Goal: Information Seeking & Learning: Learn about a topic

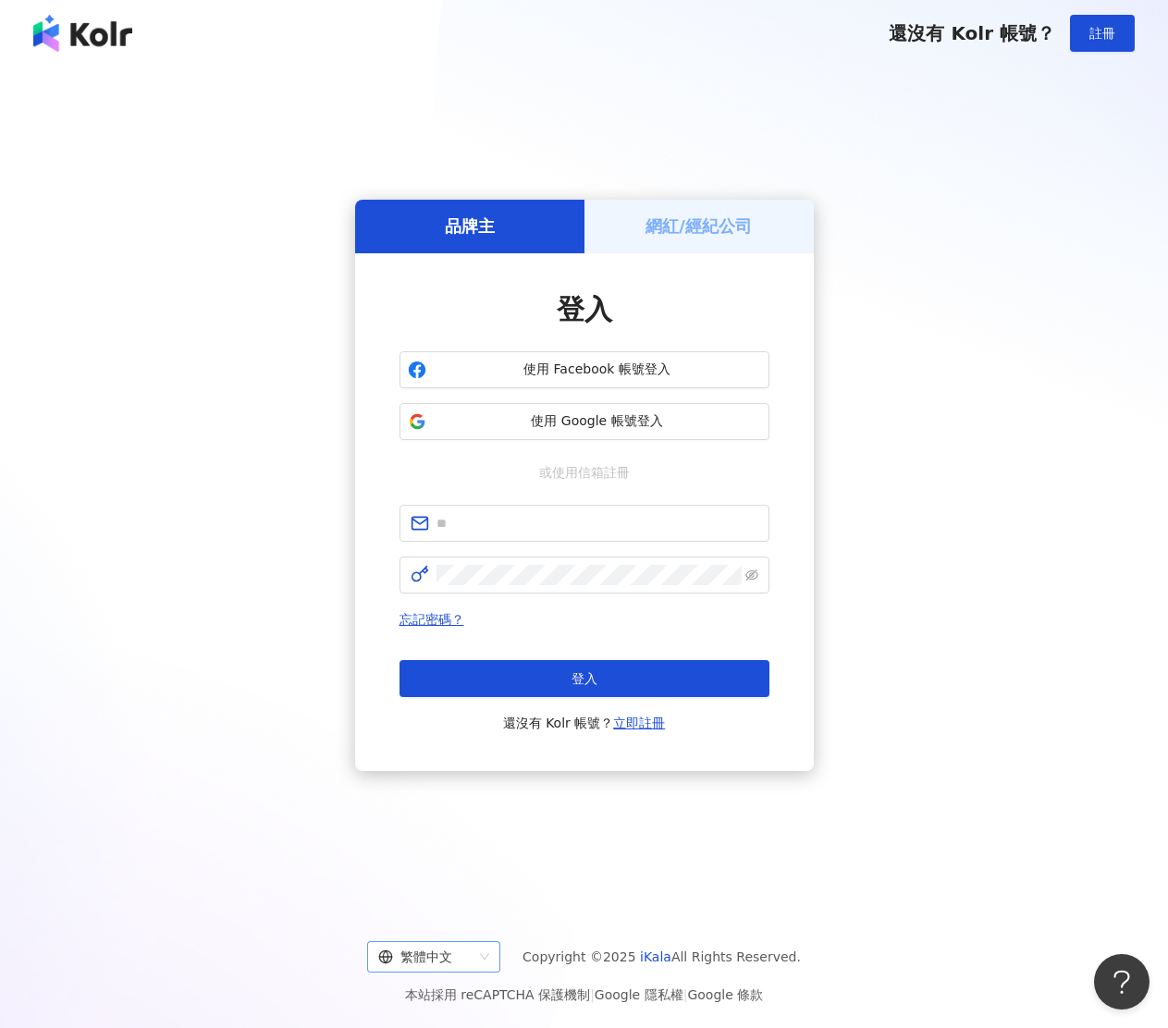
click at [464, 956] on div "繁體中文" at bounding box center [425, 957] width 94 height 30
click at [466, 909] on div "日本語" at bounding box center [442, 918] width 104 height 20
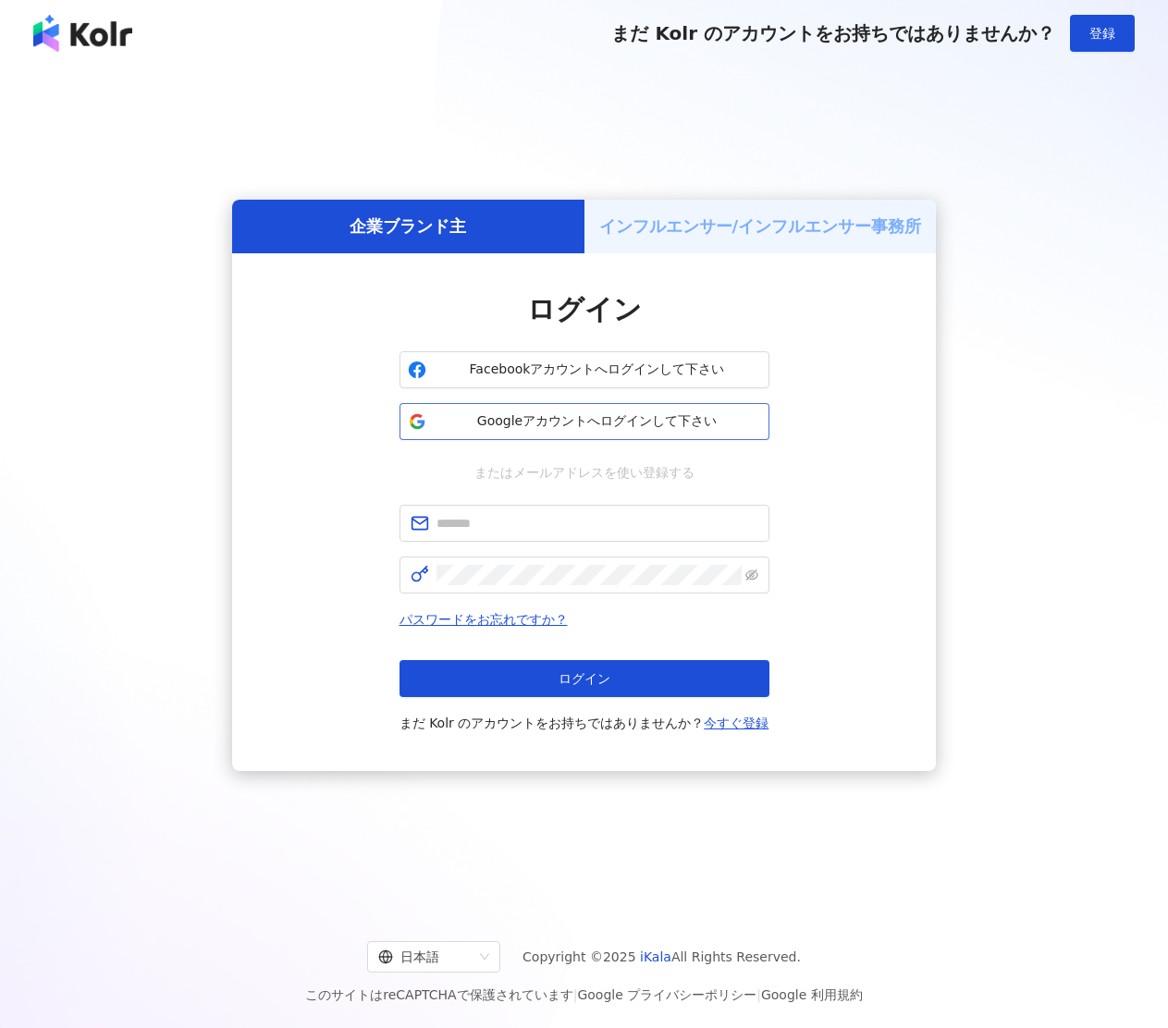
click at [570, 421] on span "Googleアカウントへログインして下さい" at bounding box center [597, 421] width 327 height 18
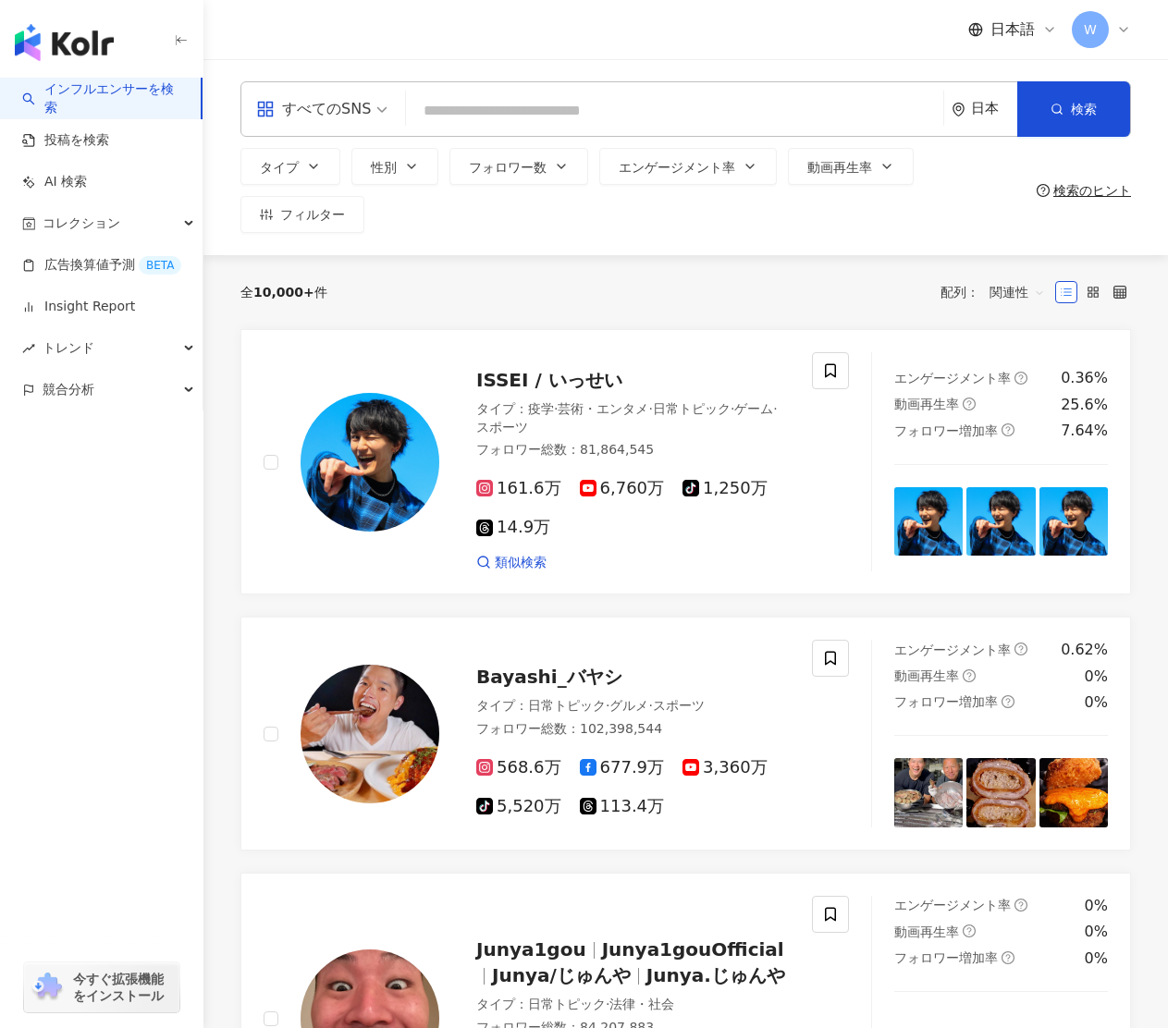
click at [737, 108] on input "search" at bounding box center [674, 110] width 522 height 35
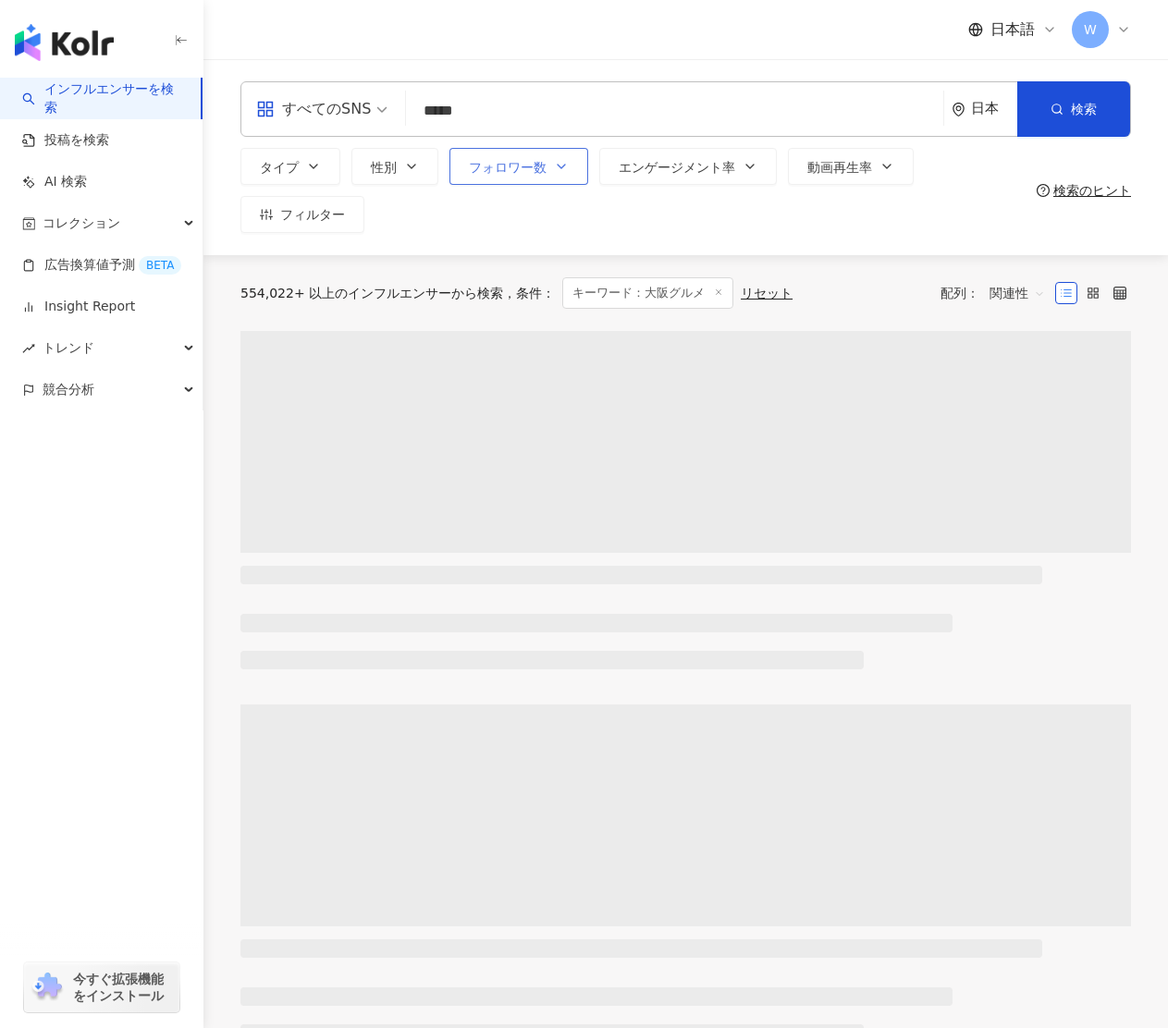
type input "*****"
click at [572, 168] on button "フォロワー数" at bounding box center [518, 166] width 139 height 37
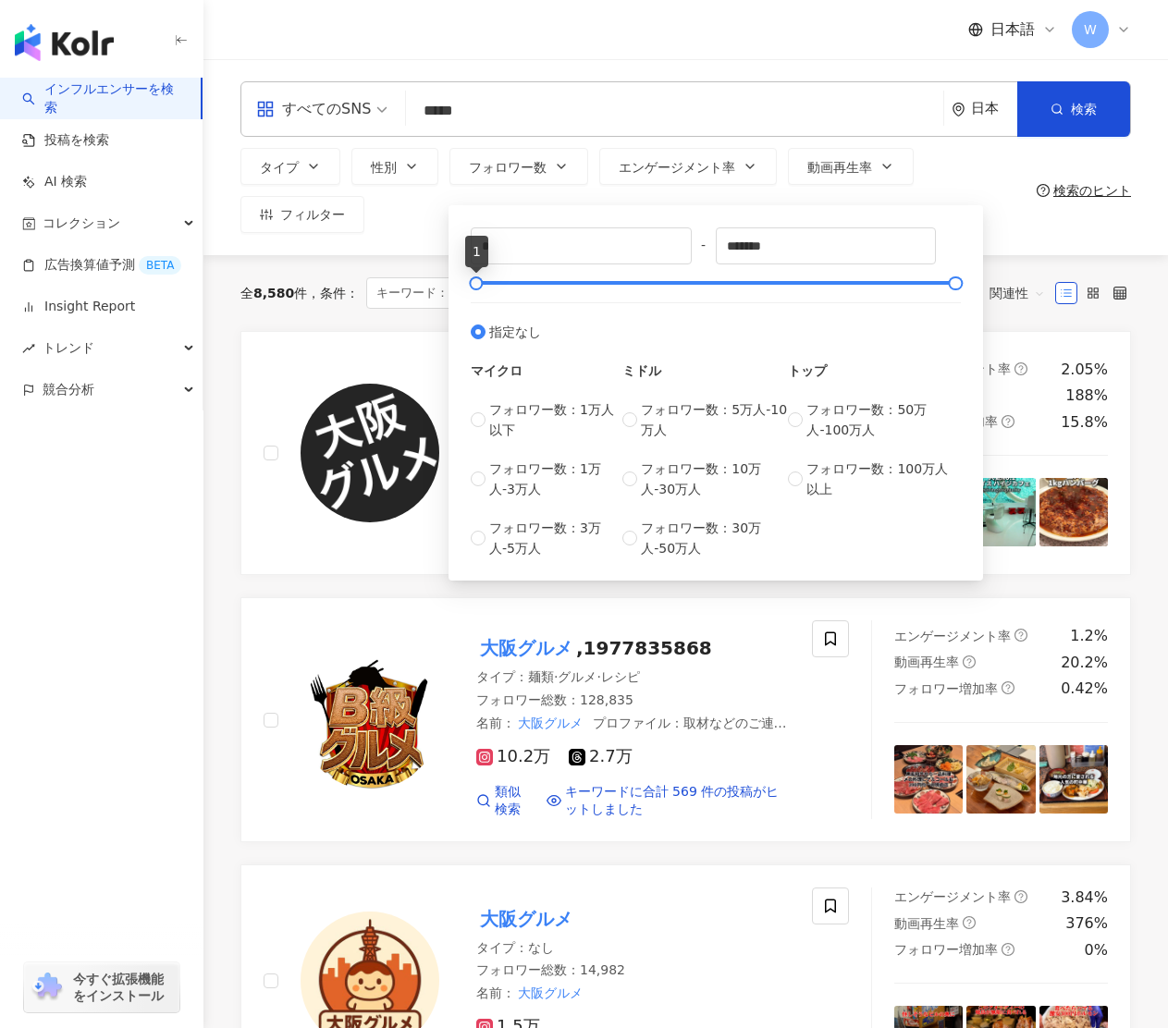
drag, startPoint x: 484, startPoint y: 280, endPoint x: 449, endPoint y: 291, distance: 36.0
click at [449, 291] on div "* - ******* 指定なし マイクロ フォロワー数：1万人以下 フォロワー数：1万人-3万人 フォロワー数：3万人-5万人 ミドル フォロワー数：5万人…" at bounding box center [715, 392] width 534 height 375
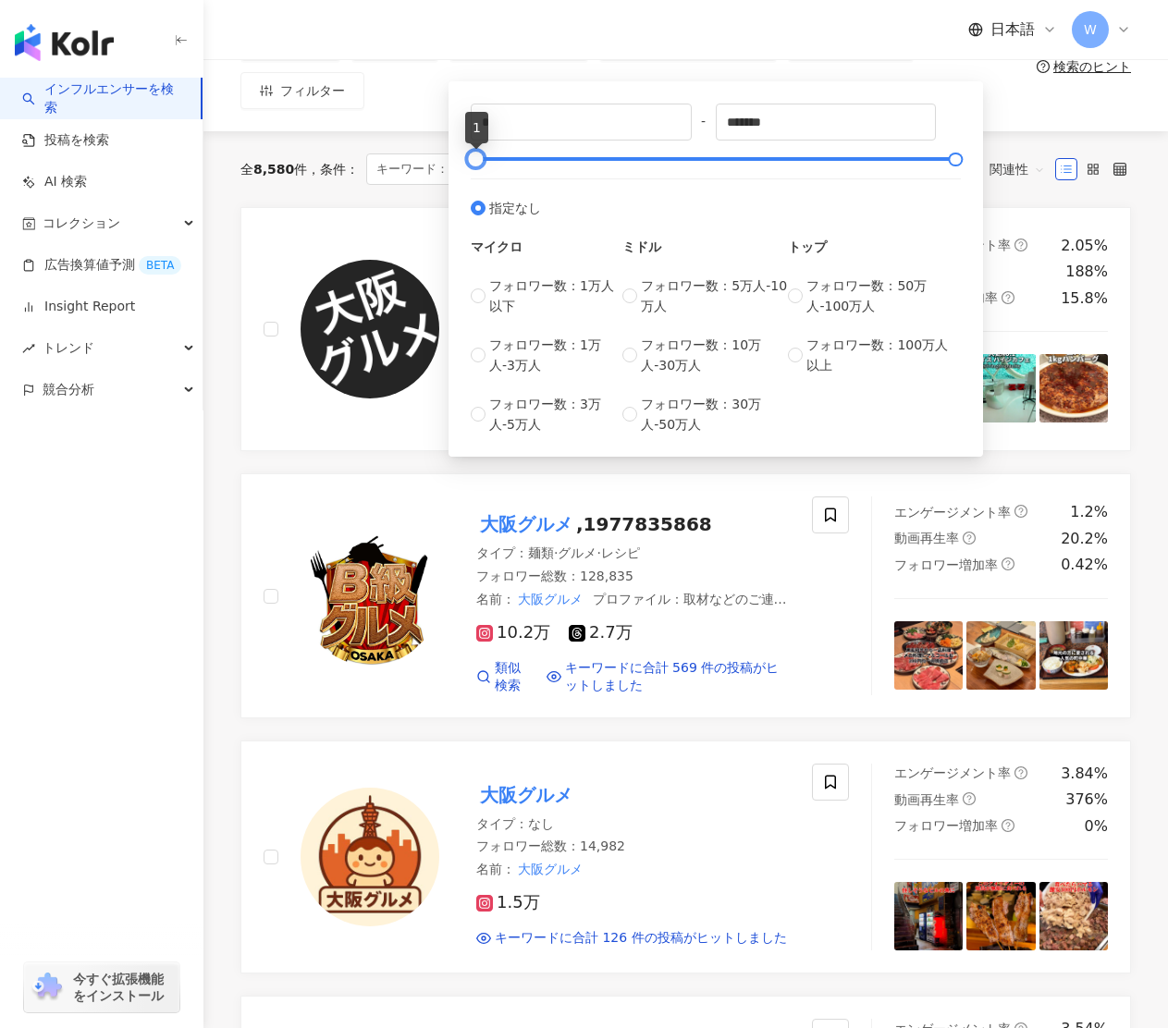
scroll to position [45, 0]
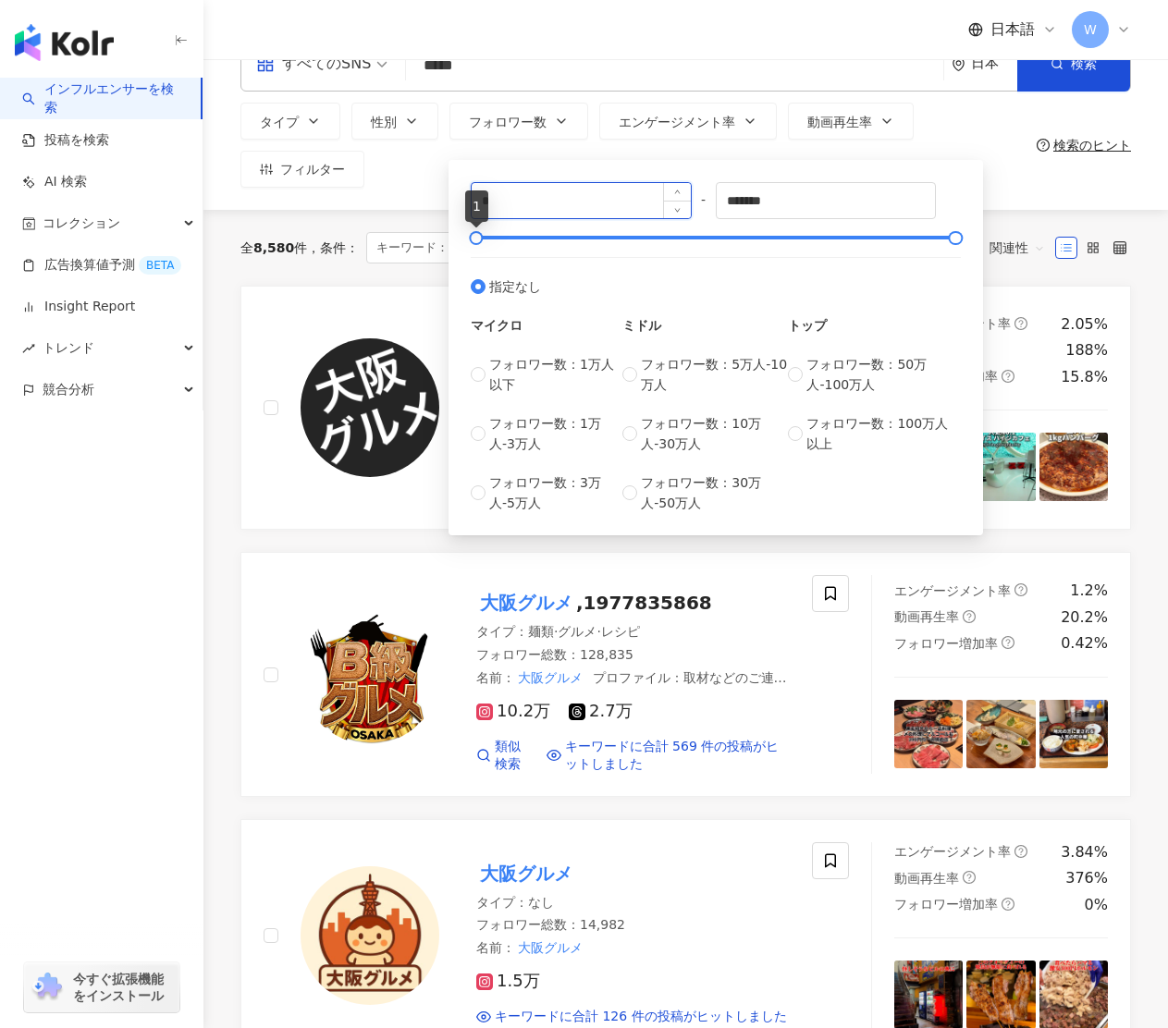
click at [629, 205] on input "*" at bounding box center [581, 200] width 219 height 35
drag, startPoint x: 477, startPoint y: 239, endPoint x: 510, endPoint y: 223, distance: 36.8
click at [479, 250] on div "**** - ******* 指定なし マイクロ フォロワー数：1万人以下 フォロワー数：1万人-3万人 フォロワー数：3万人-5万人 ミドル フォロワー数：…" at bounding box center [716, 347] width 490 height 331
drag, startPoint x: 551, startPoint y: 196, endPoint x: 470, endPoint y: 196, distance: 81.4
click at [472, 198] on input "****" at bounding box center [581, 200] width 219 height 35
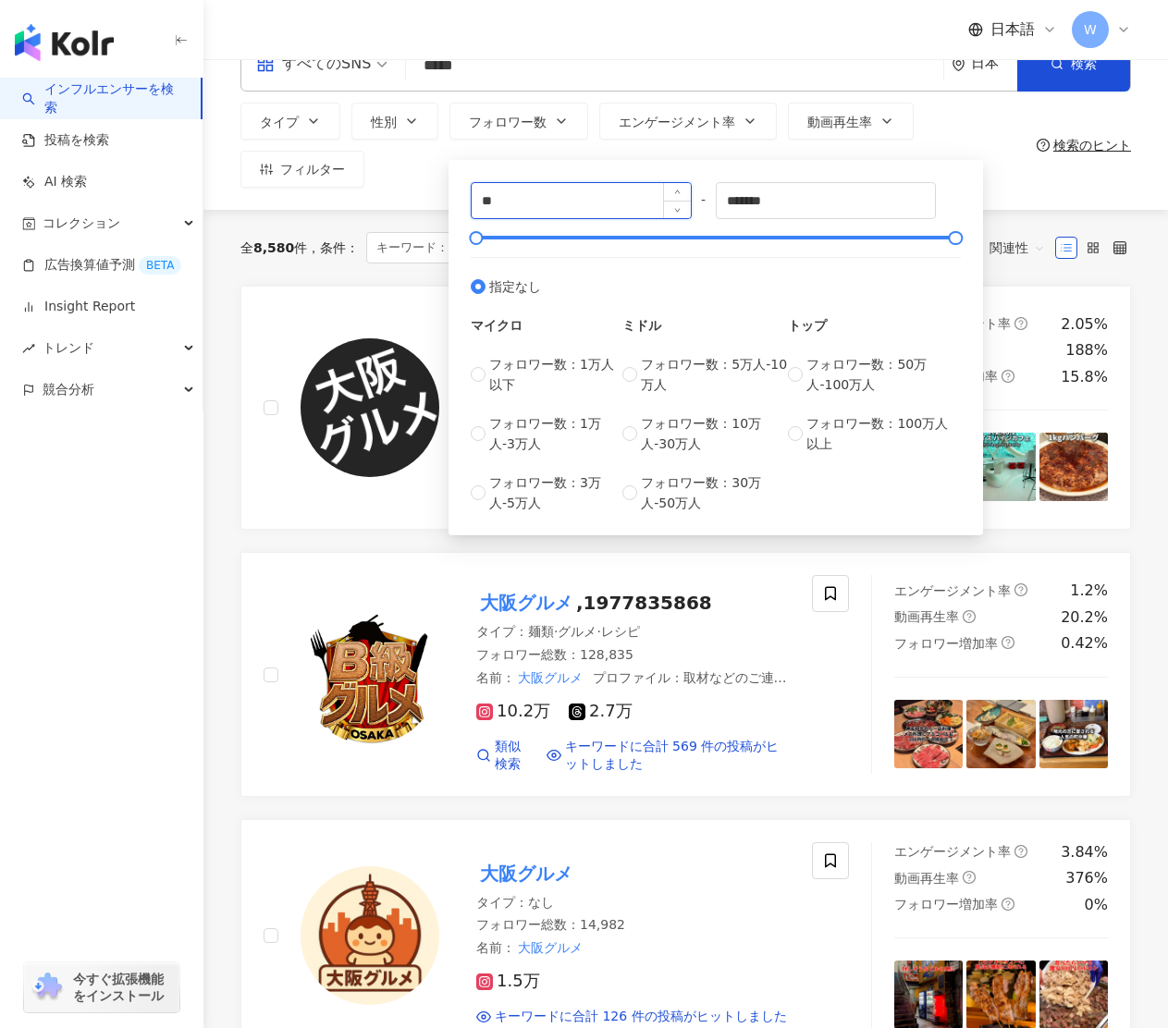
type input "*"
type input "****"
drag, startPoint x: 471, startPoint y: 238, endPoint x: 472, endPoint y: 248, distance: 10.2
click at [472, 243] on div at bounding box center [477, 238] width 10 height 10
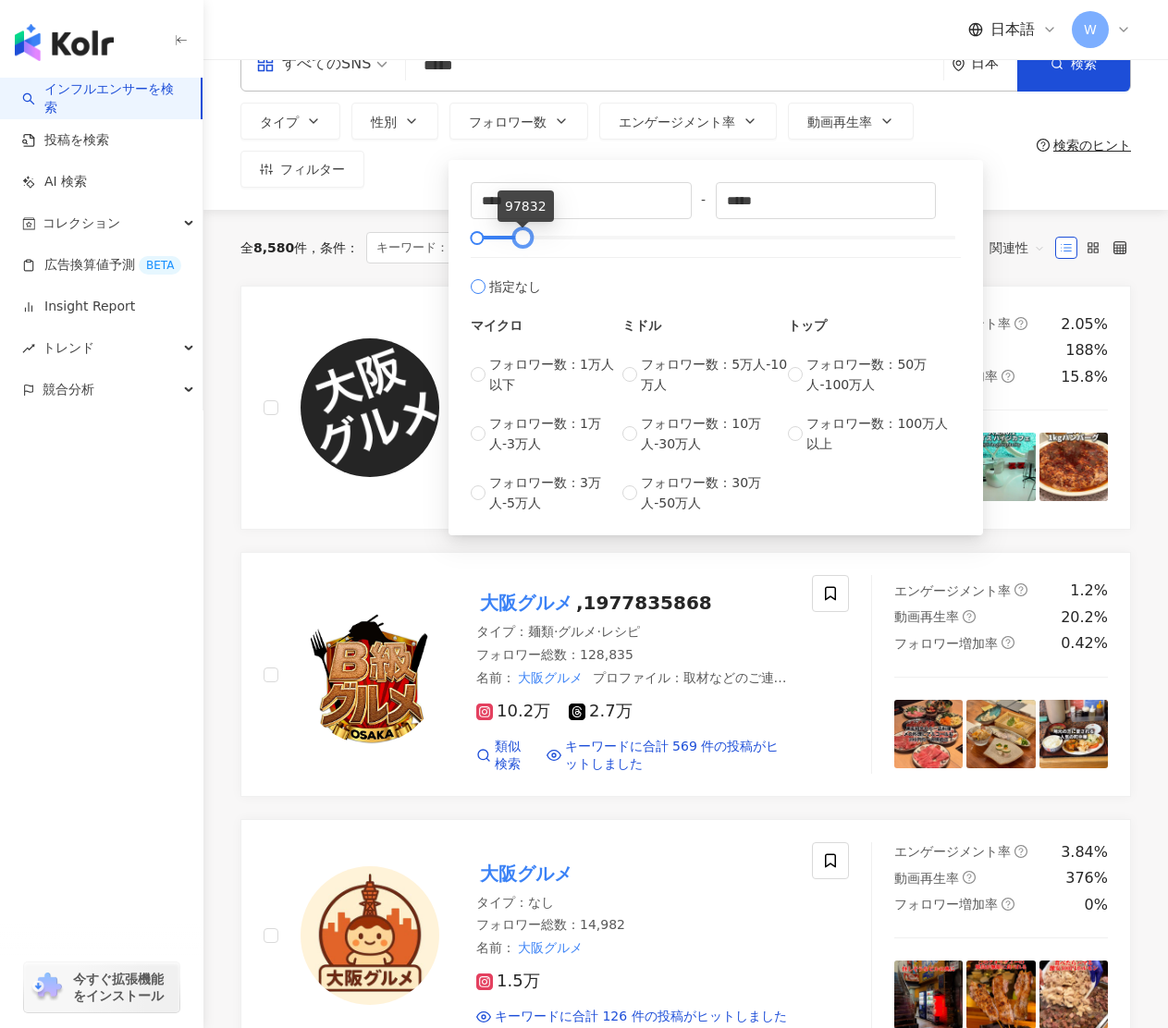
drag, startPoint x: 951, startPoint y: 239, endPoint x: 519, endPoint y: 269, distance: 433.8
click at [519, 269] on div "**** - ***** 指定なし マイクロ フォロワー数：1万人以下 フォロワー数：1万人-3万人 フォロワー数：3万人-5万人 ミドル フォロワー数：5万…" at bounding box center [716, 347] width 490 height 331
click at [1058, 72] on button "検索" at bounding box center [1073, 63] width 113 height 55
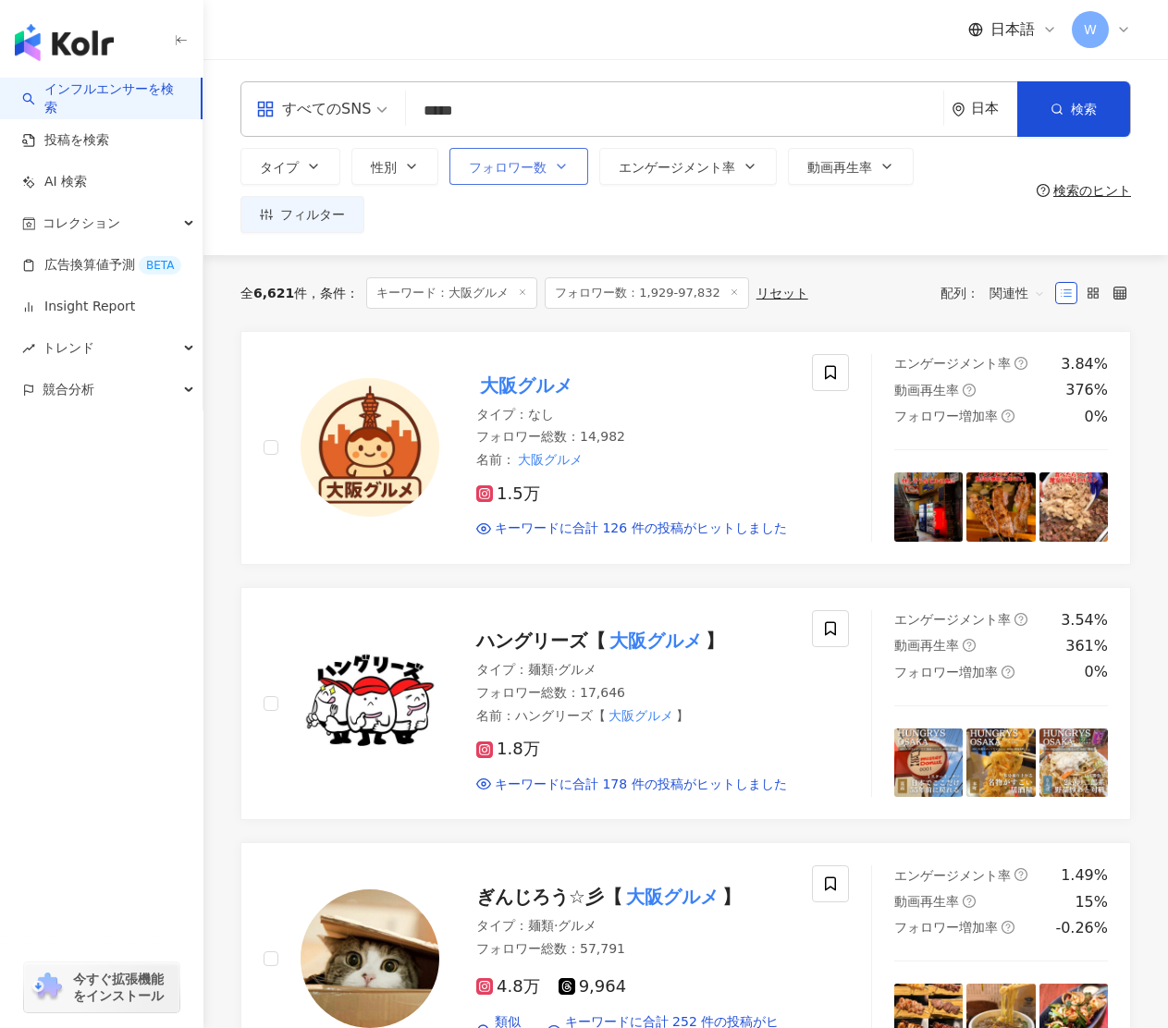
click at [560, 166] on icon "button" at bounding box center [561, 166] width 15 height 15
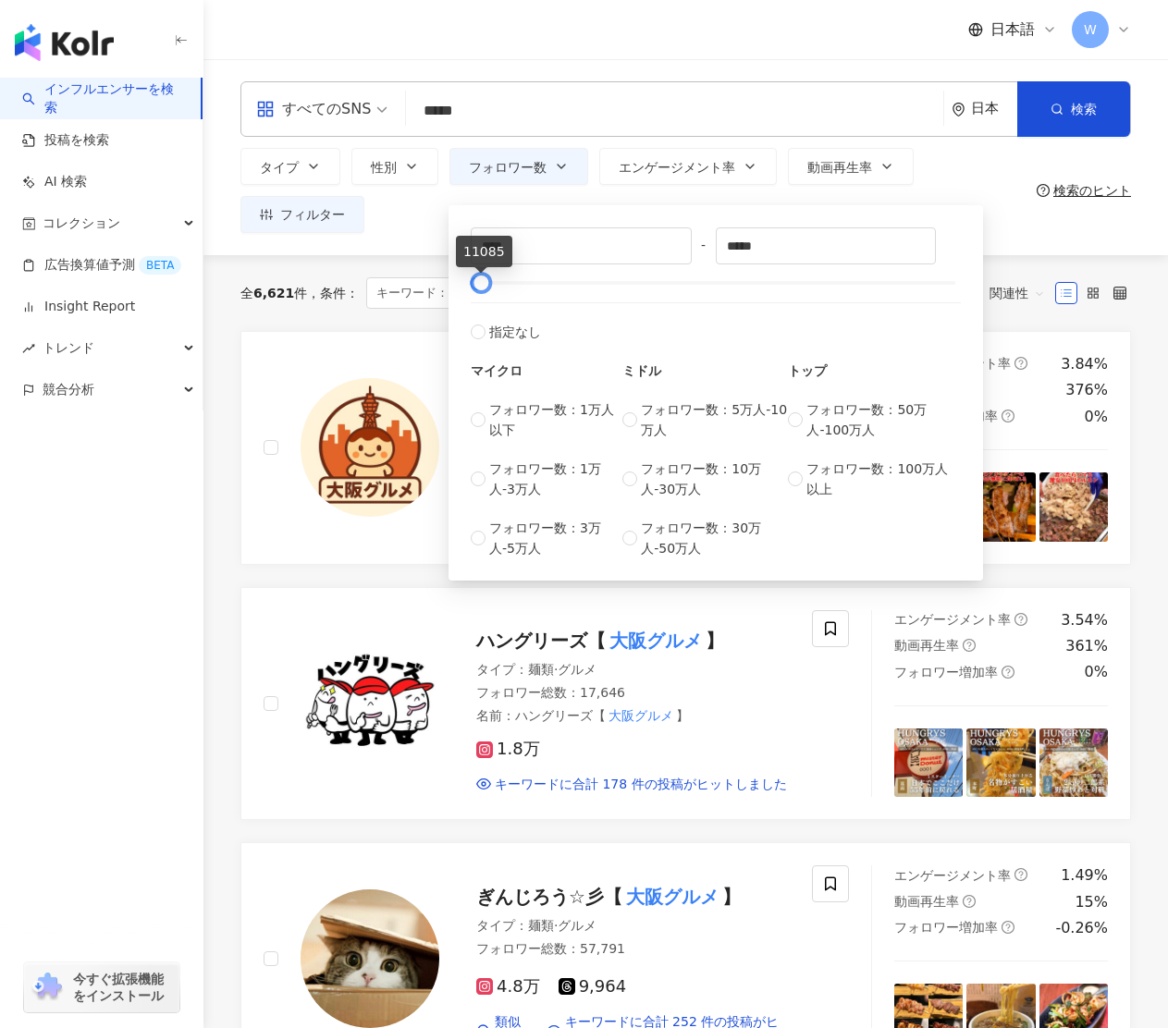
type input "****"
drag, startPoint x: 524, startPoint y: 284, endPoint x: 482, endPoint y: 299, distance: 45.0
click at [482, 299] on div "**** - **** 指定なし マイクロ フォロワー数：1万人以下 フォロワー数：1万人-3万人 フォロワー数：3万人-5万人 ミドル フォロワー数：5万人…" at bounding box center [716, 392] width 490 height 331
click at [1065, 103] on button "検索" at bounding box center [1073, 108] width 113 height 55
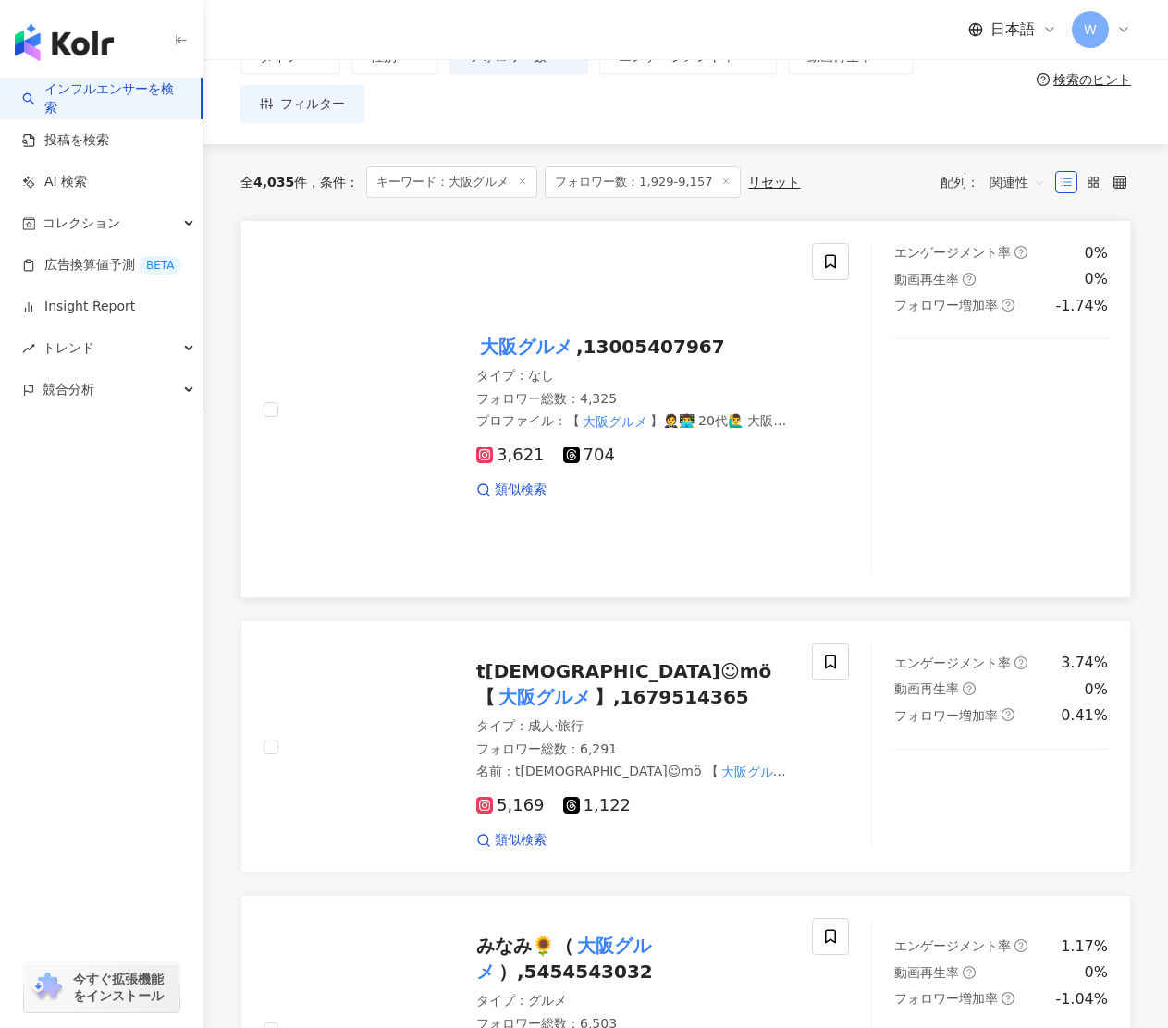
scroll to position [113, 0]
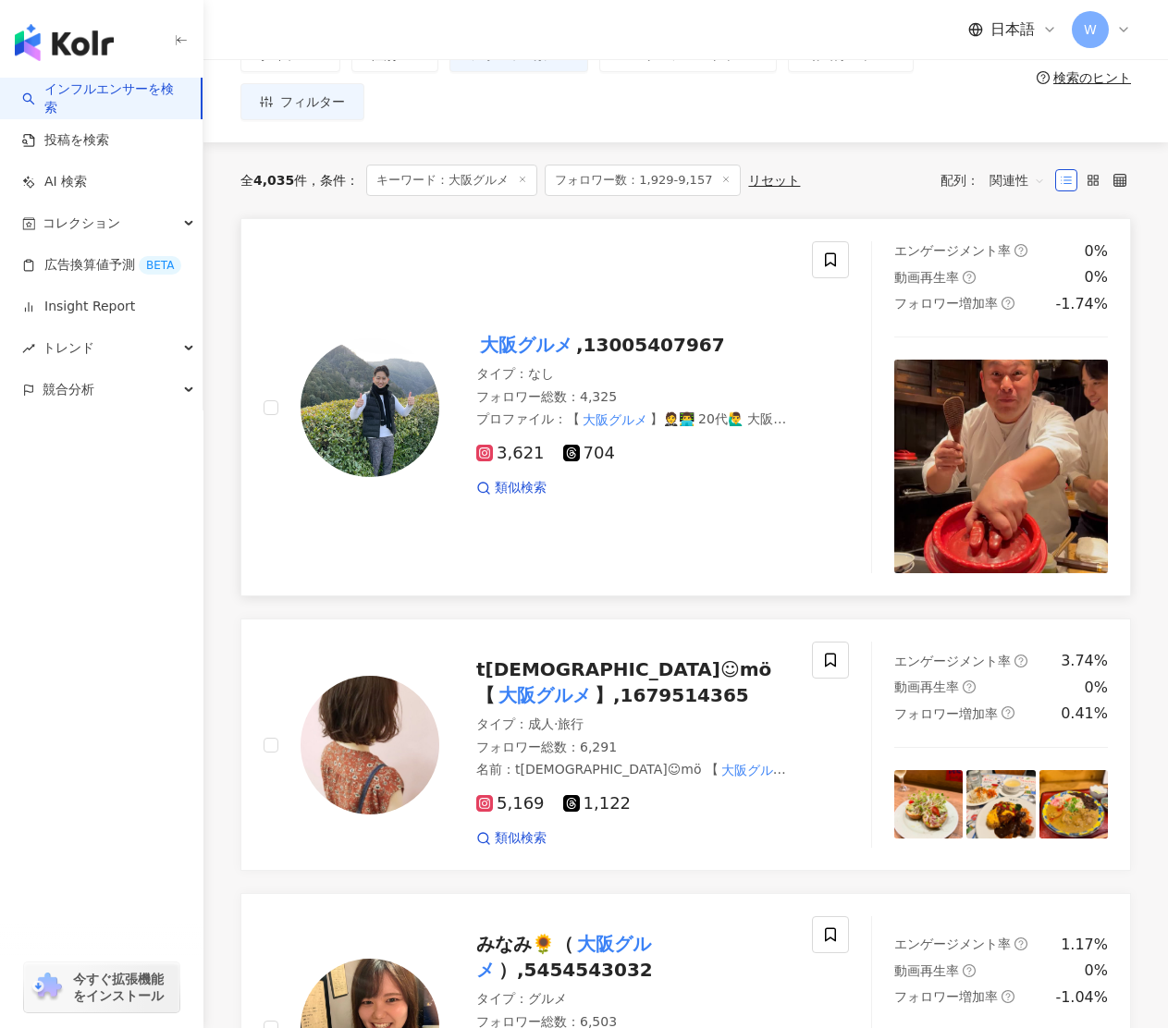
click at [513, 339] on mark "大阪グルメ" at bounding box center [526, 345] width 100 height 30
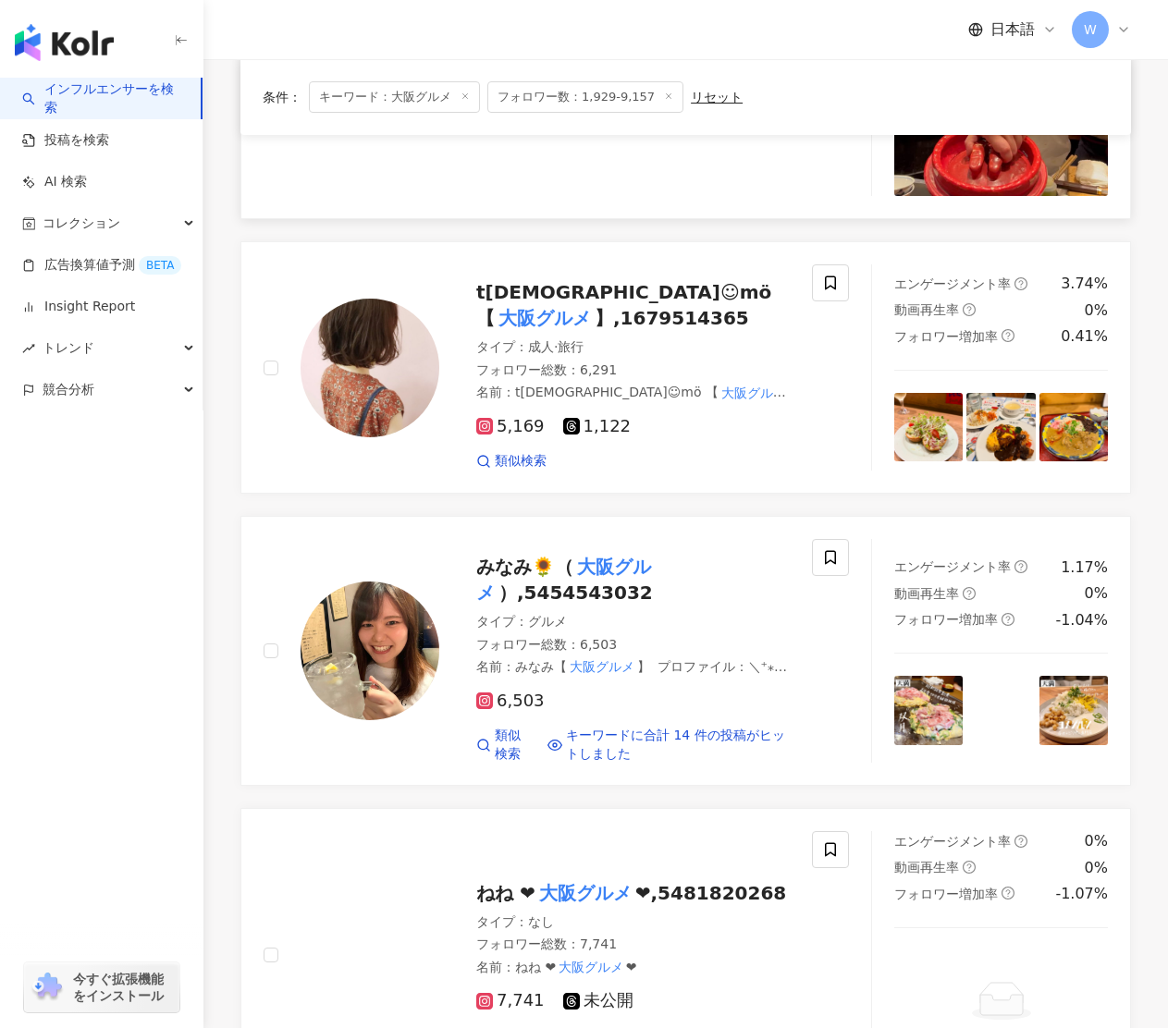
scroll to position [494, 0]
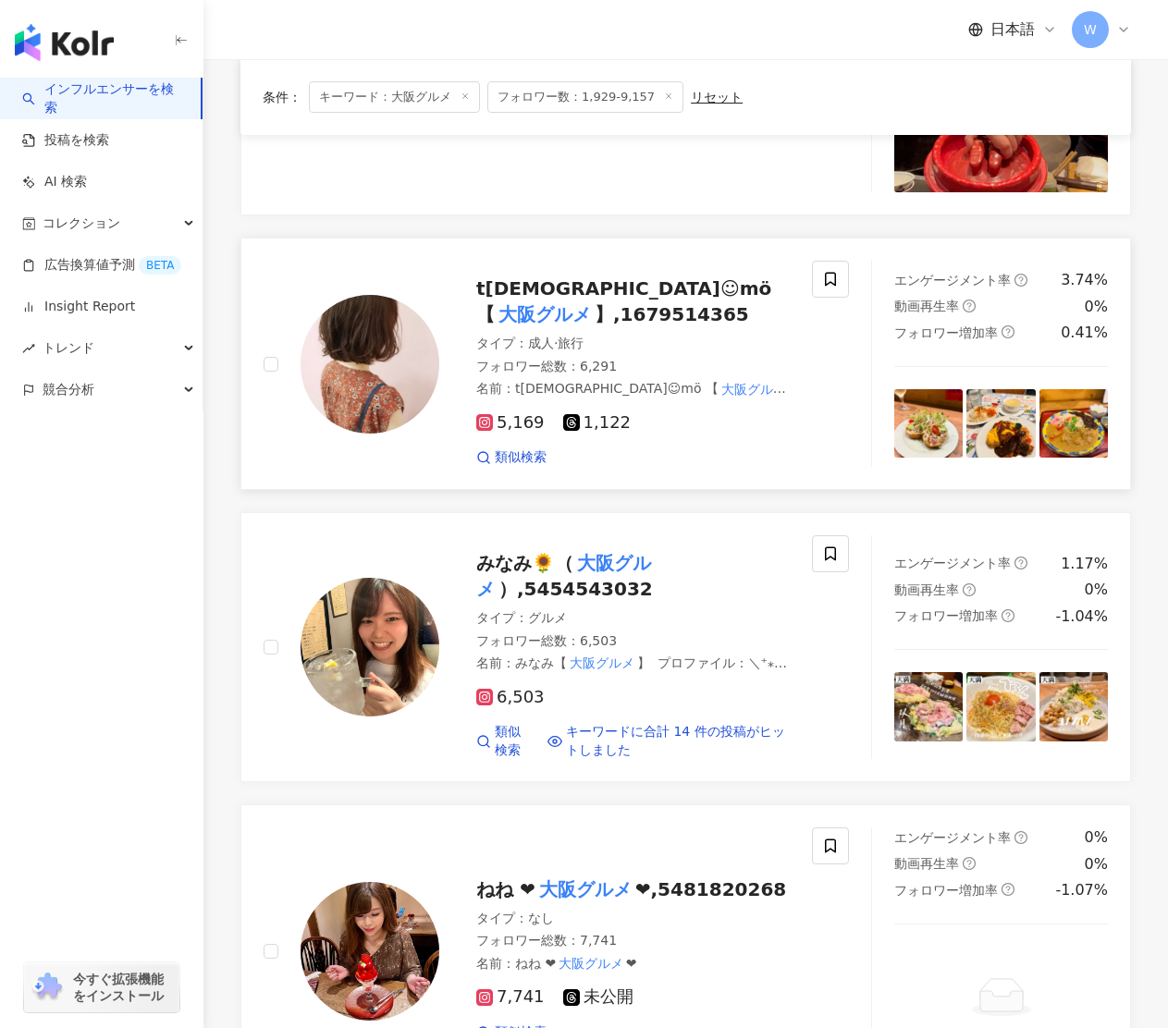
click at [520, 292] on span "t︎︎︎︎☺︎mö 【" at bounding box center [623, 301] width 295 height 48
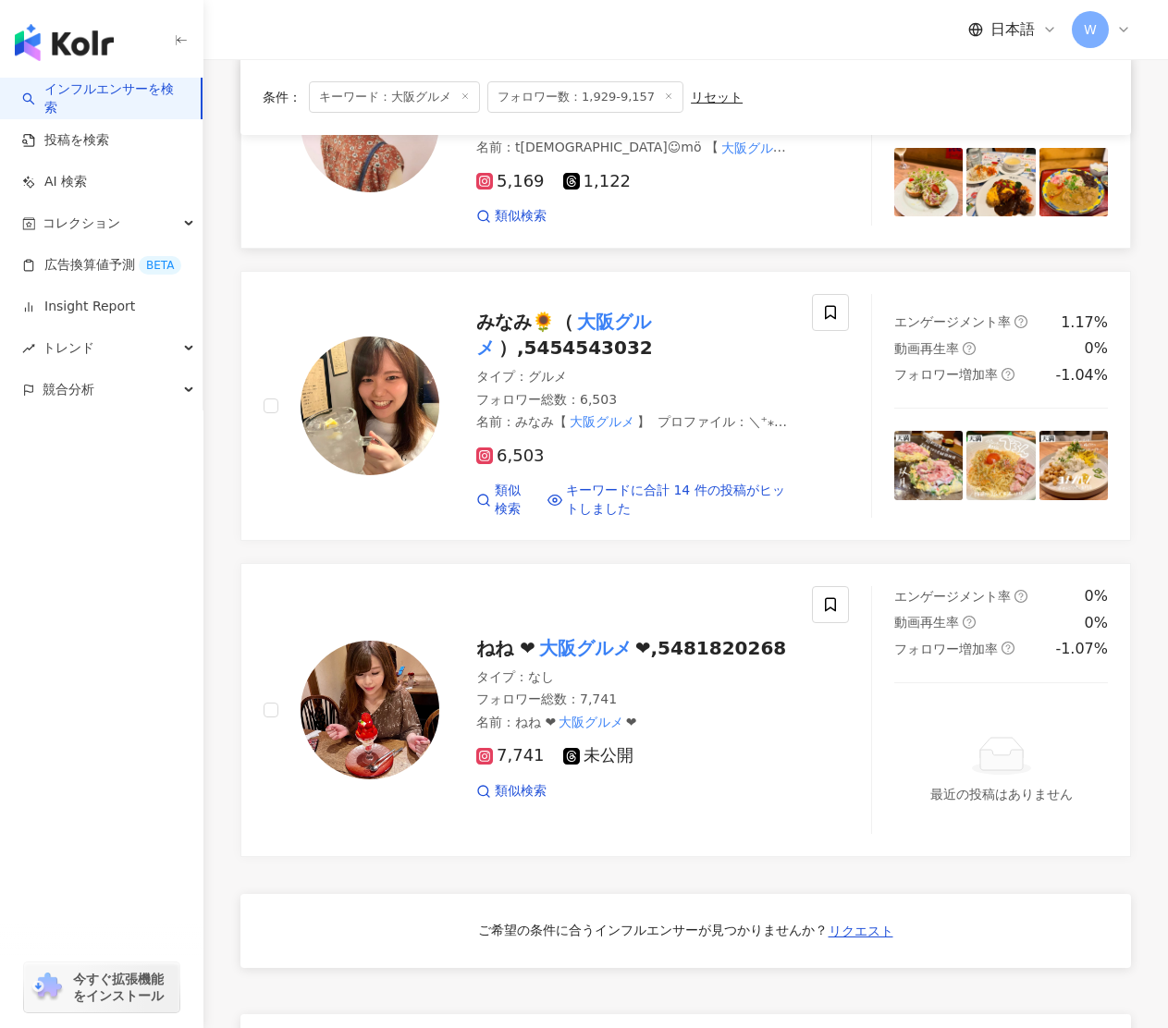
scroll to position [736, 0]
click at [522, 313] on div "みなみ🌻（ 大阪グルメ ）,5454543032" at bounding box center [632, 334] width 313 height 52
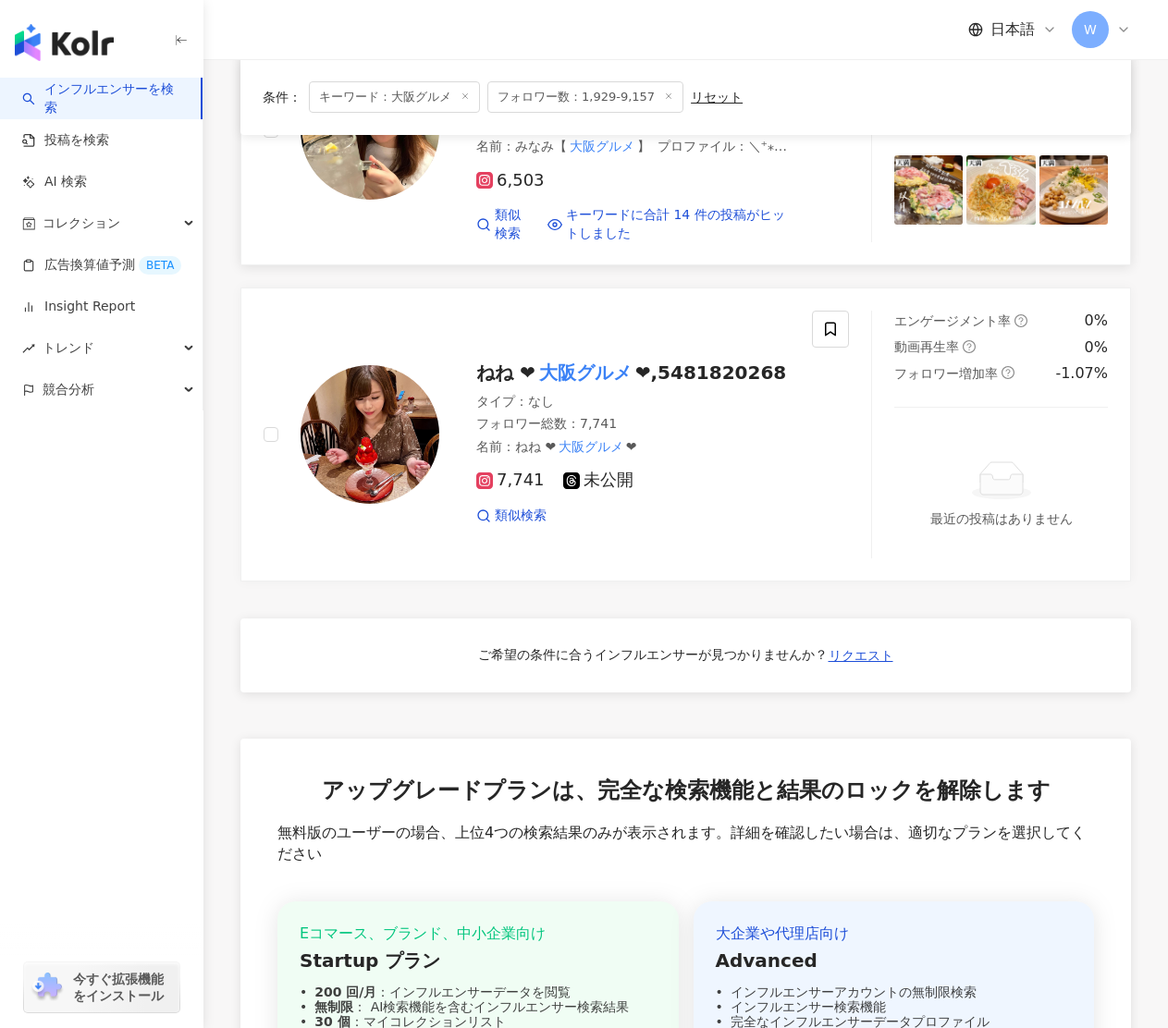
scroll to position [1070, 0]
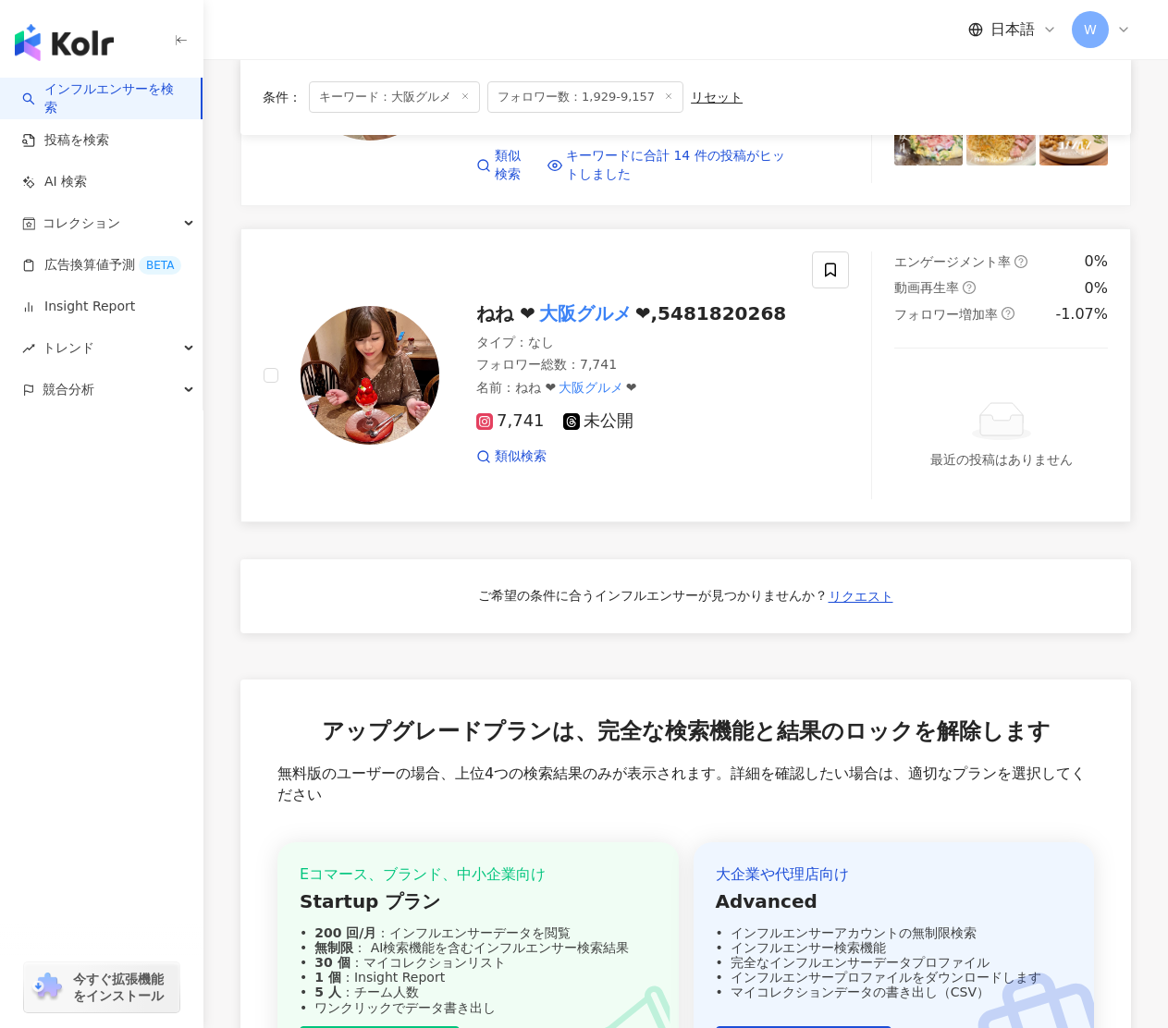
click at [662, 302] on span "❤︎,5481820268" at bounding box center [711, 313] width 152 height 22
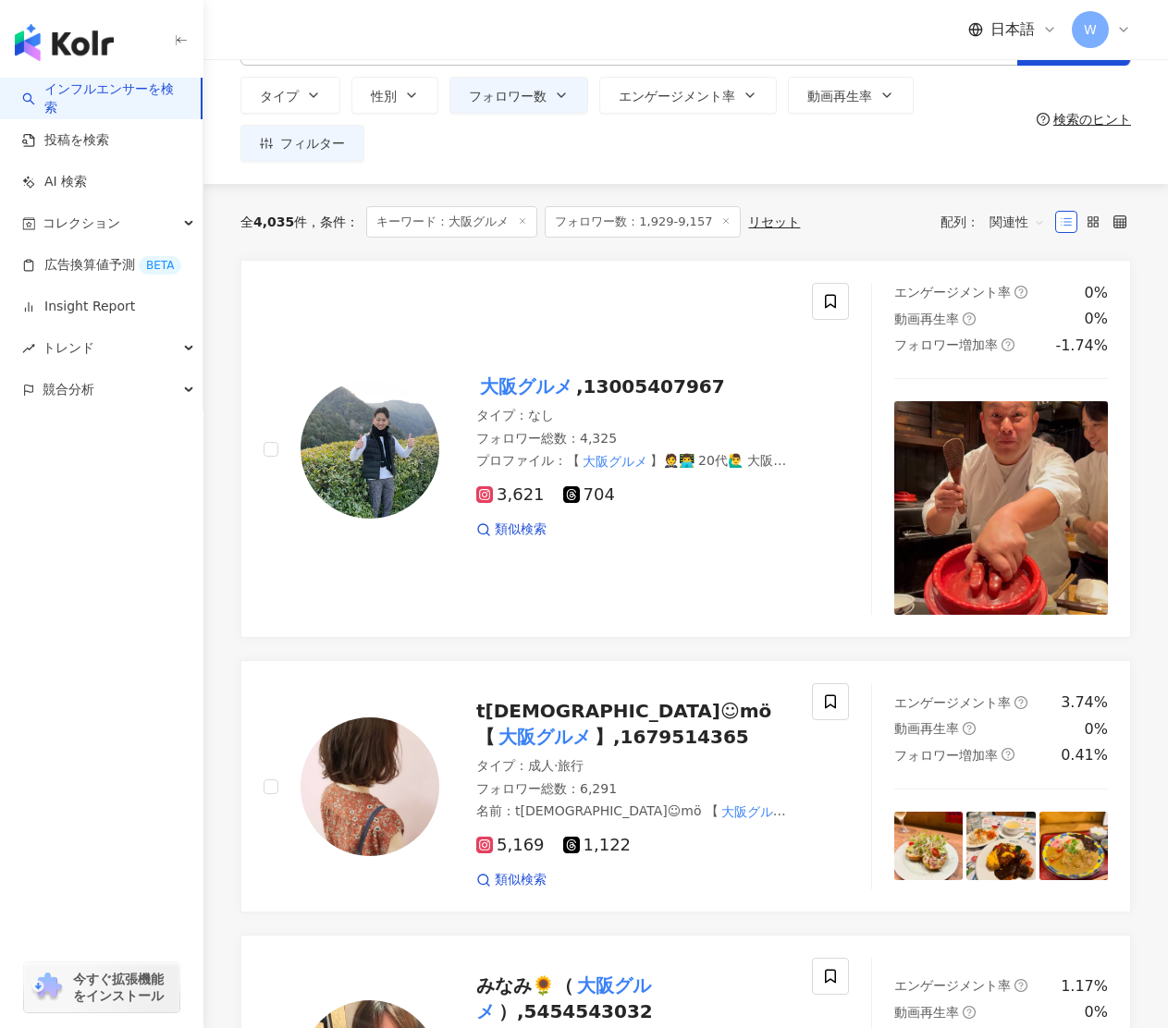
scroll to position [0, 0]
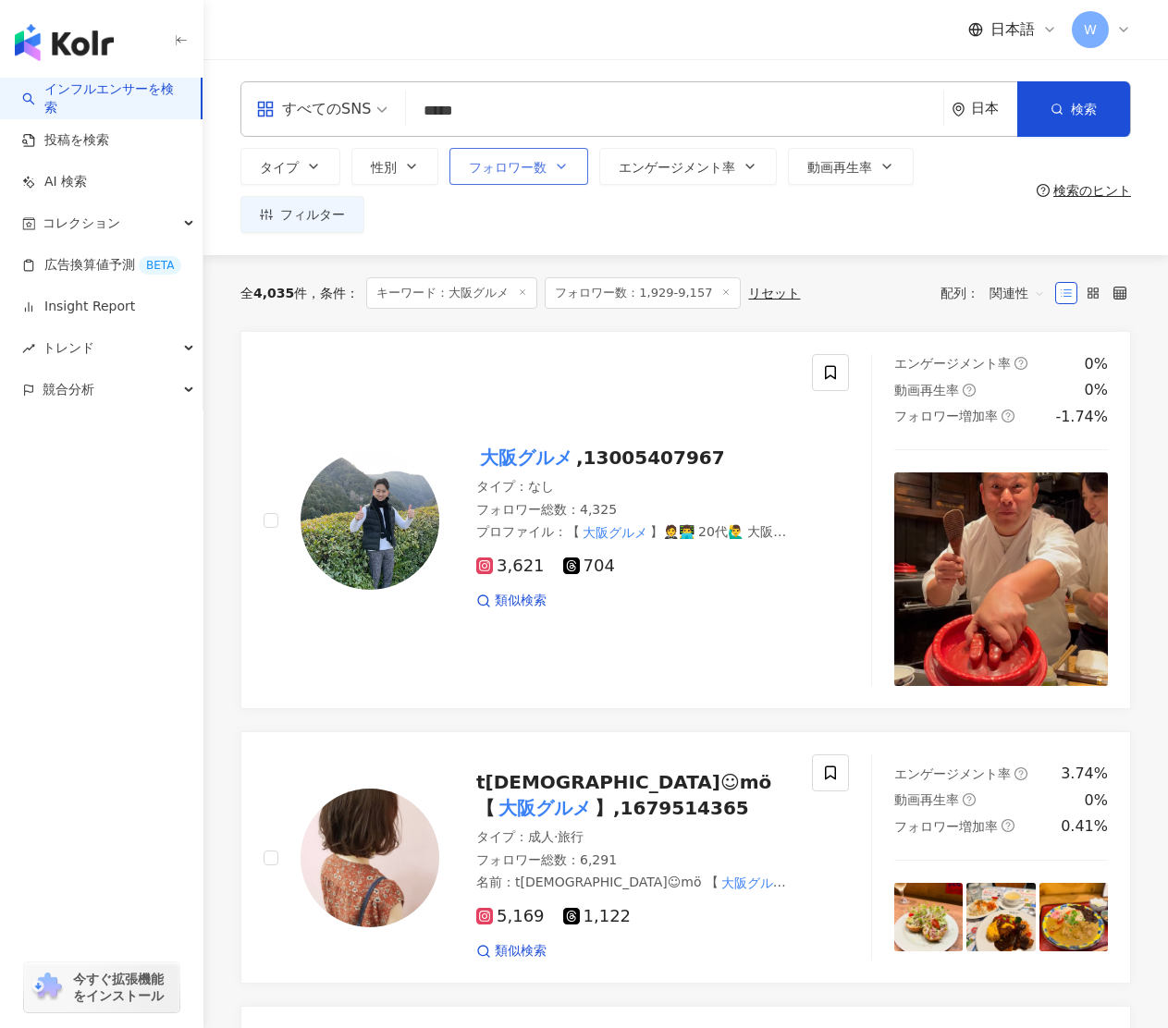
click at [560, 163] on icon "button" at bounding box center [561, 166] width 15 height 15
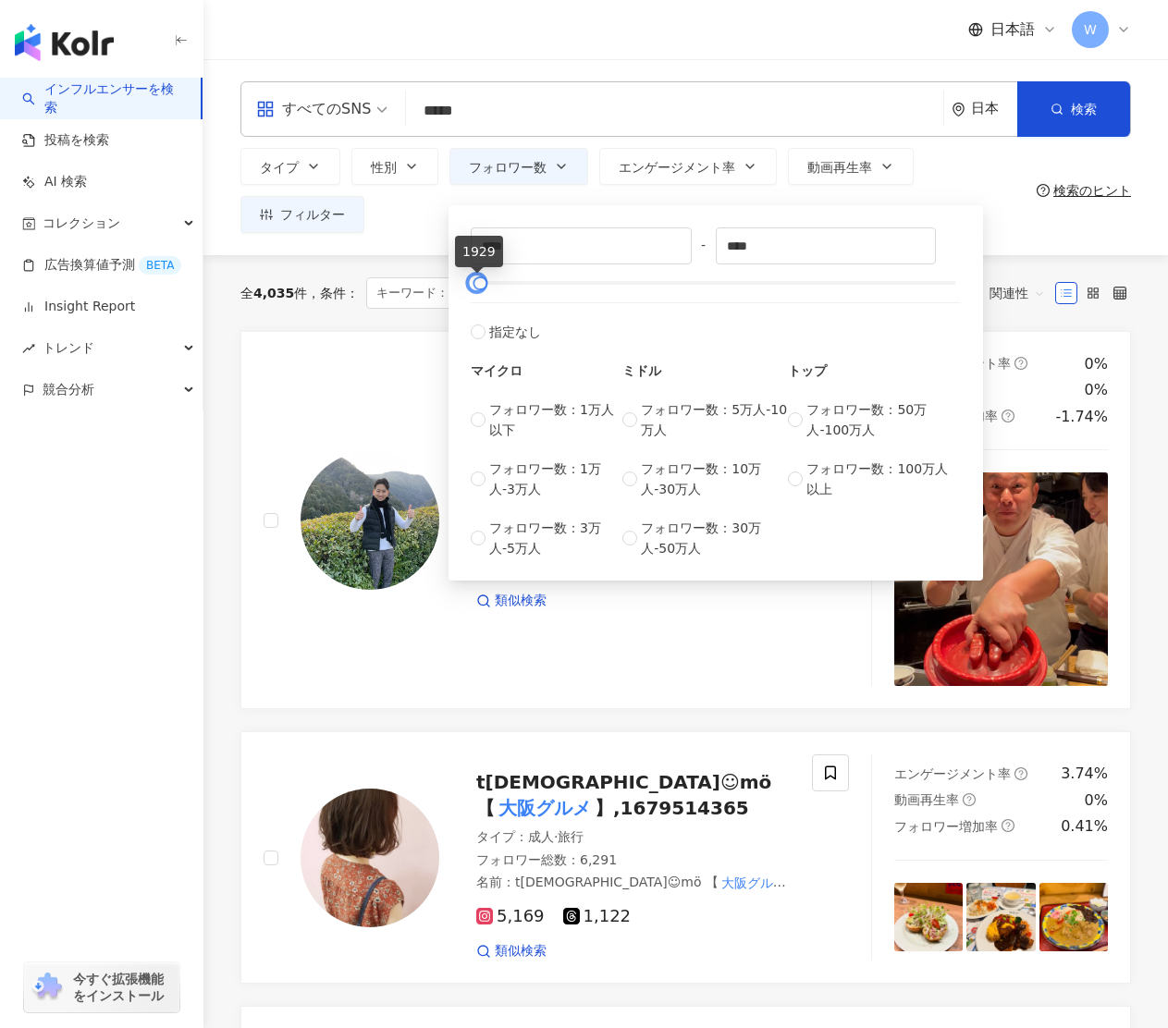
type input "*"
drag, startPoint x: 470, startPoint y: 283, endPoint x: 454, endPoint y: 284, distance: 15.7
click at [454, 284] on div "* - **** 指定なし マイクロ フォロワー数：1万人以下 フォロワー数：1万人-3万人 フォロワー数：3万人-5万人 ミドル フォロワー数：5万人-10…" at bounding box center [715, 392] width 534 height 375
click at [1079, 124] on button "検索" at bounding box center [1073, 108] width 113 height 55
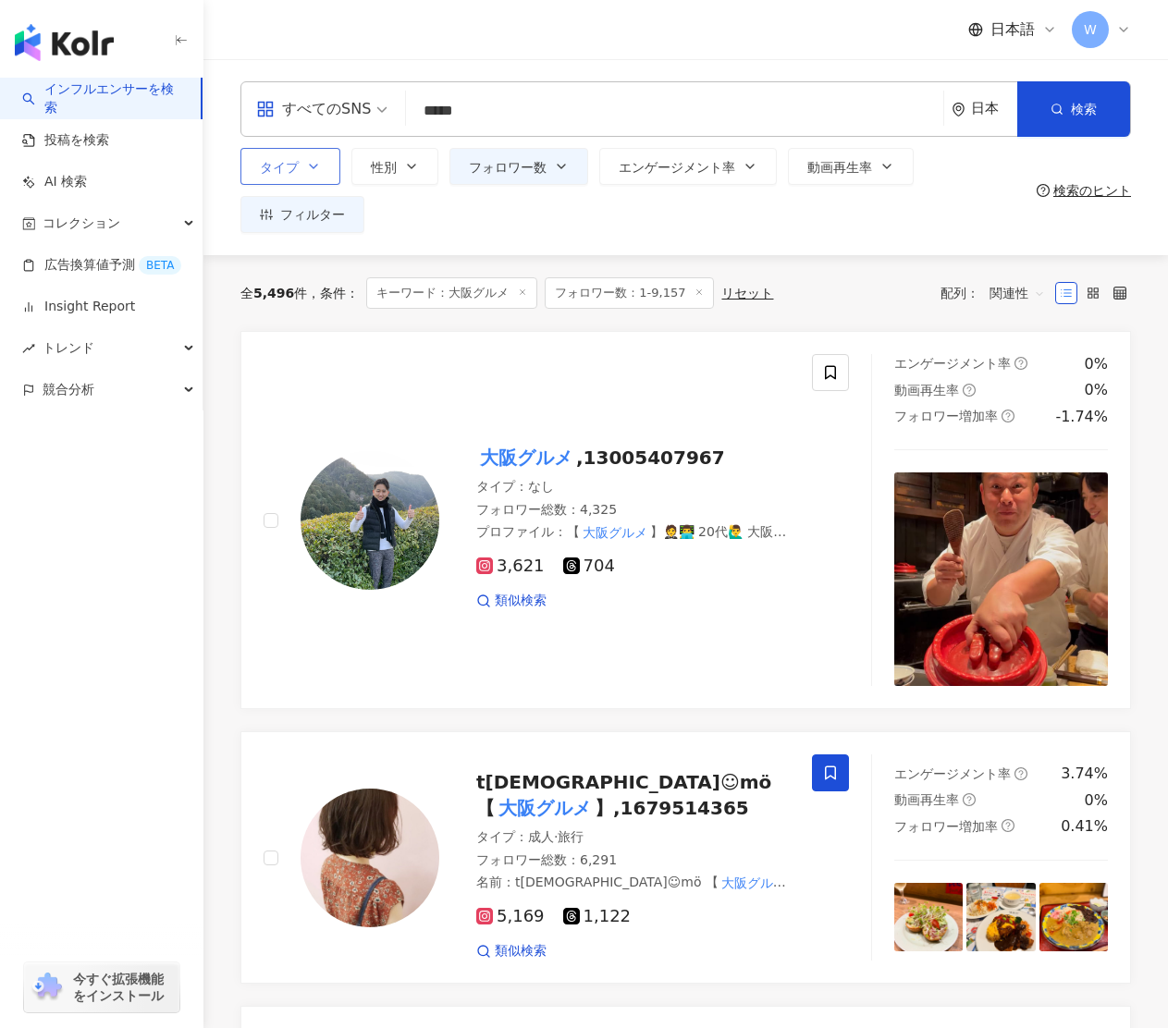
click at [318, 166] on icon "button" at bounding box center [313, 166] width 15 height 15
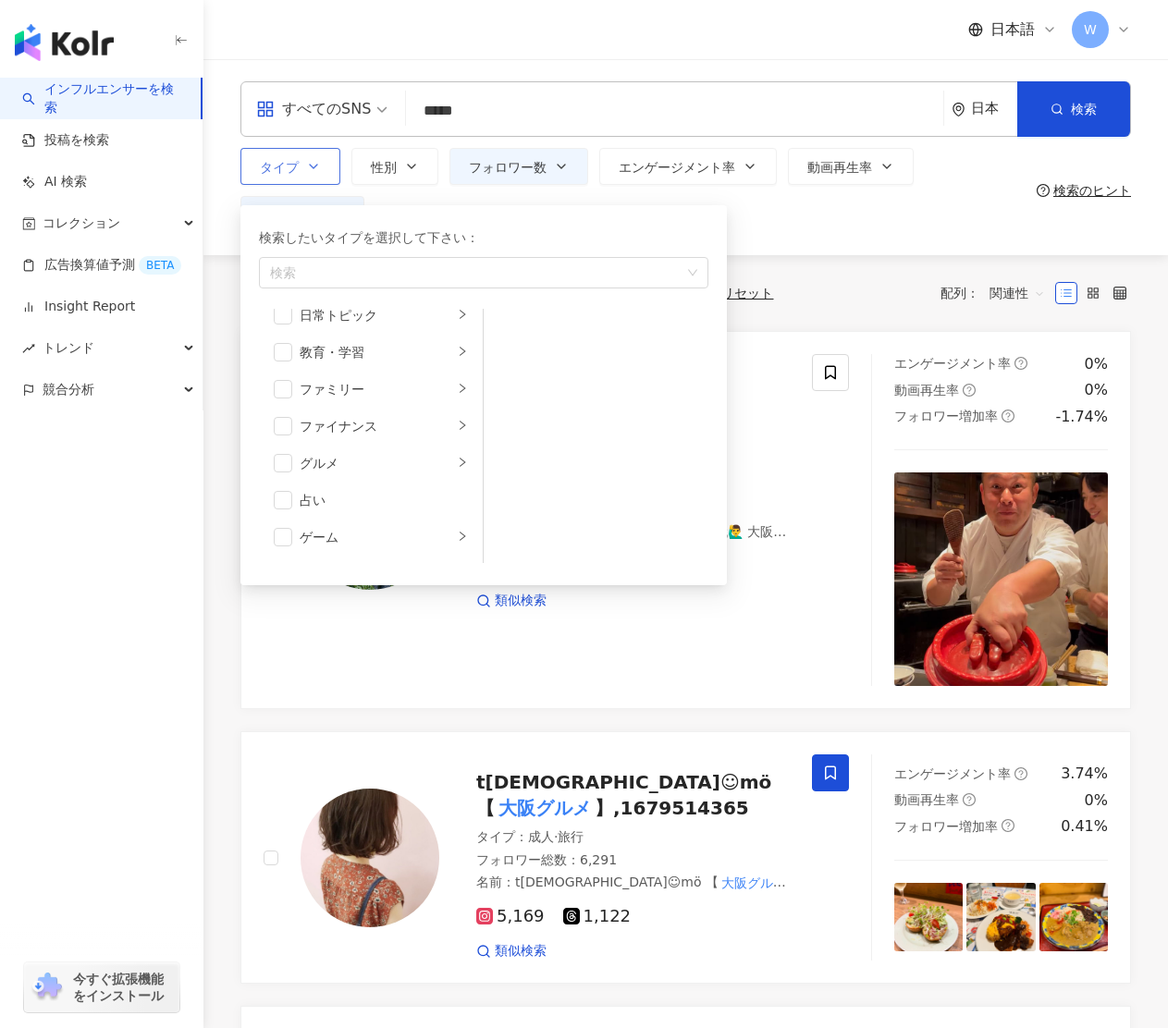
scroll to position [123, 0]
click at [276, 460] on span "button" at bounding box center [283, 467] width 18 height 18
click at [1047, 113] on button "検索" at bounding box center [1073, 108] width 113 height 55
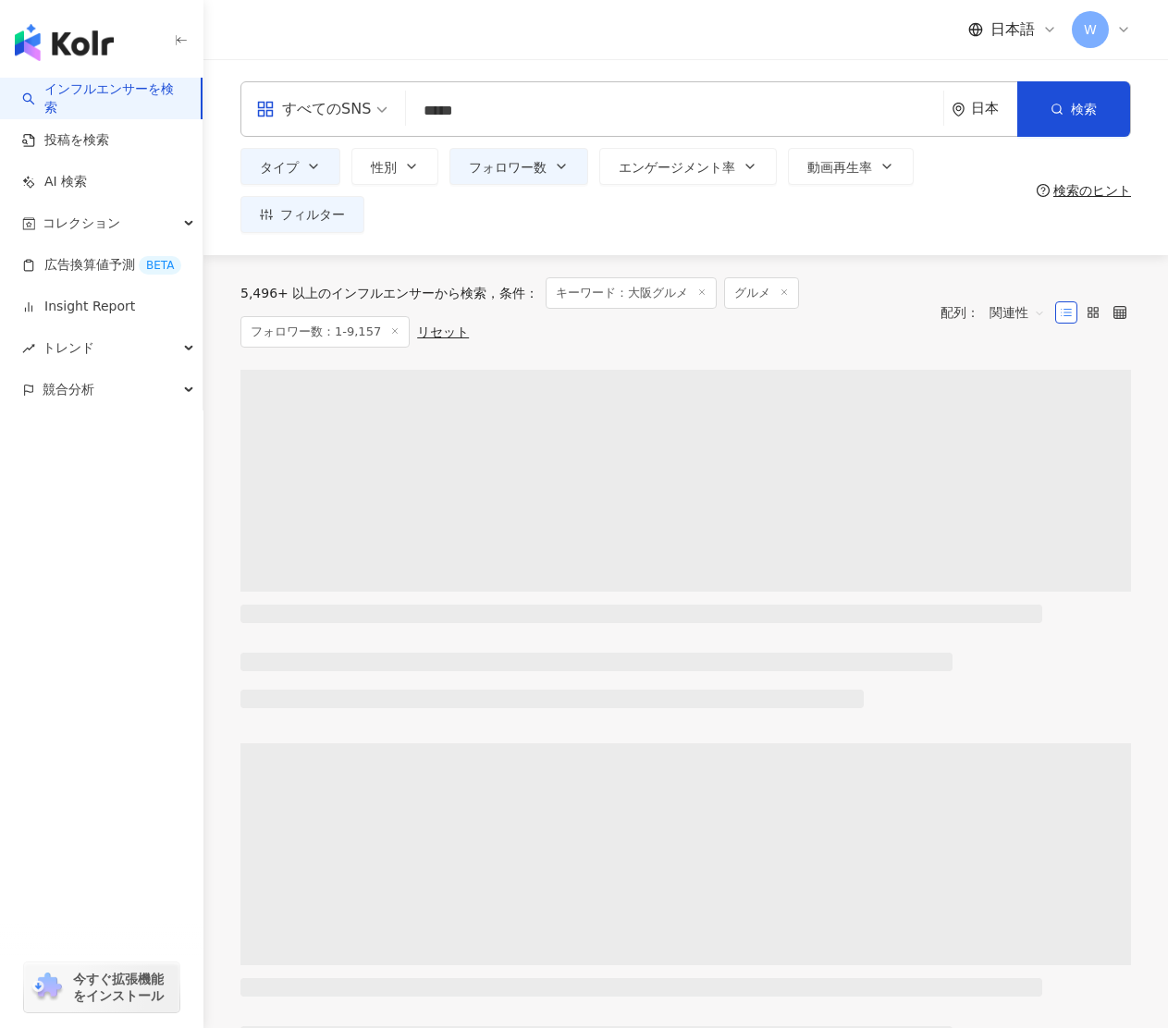
click at [691, 292] on div "5,496+ 以上のインフルエンサーから検索 条件 ： キーワード：大阪グルメ グルメ フォロワー数：1-9,157 リセット" at bounding box center [580, 312] width 681 height 70
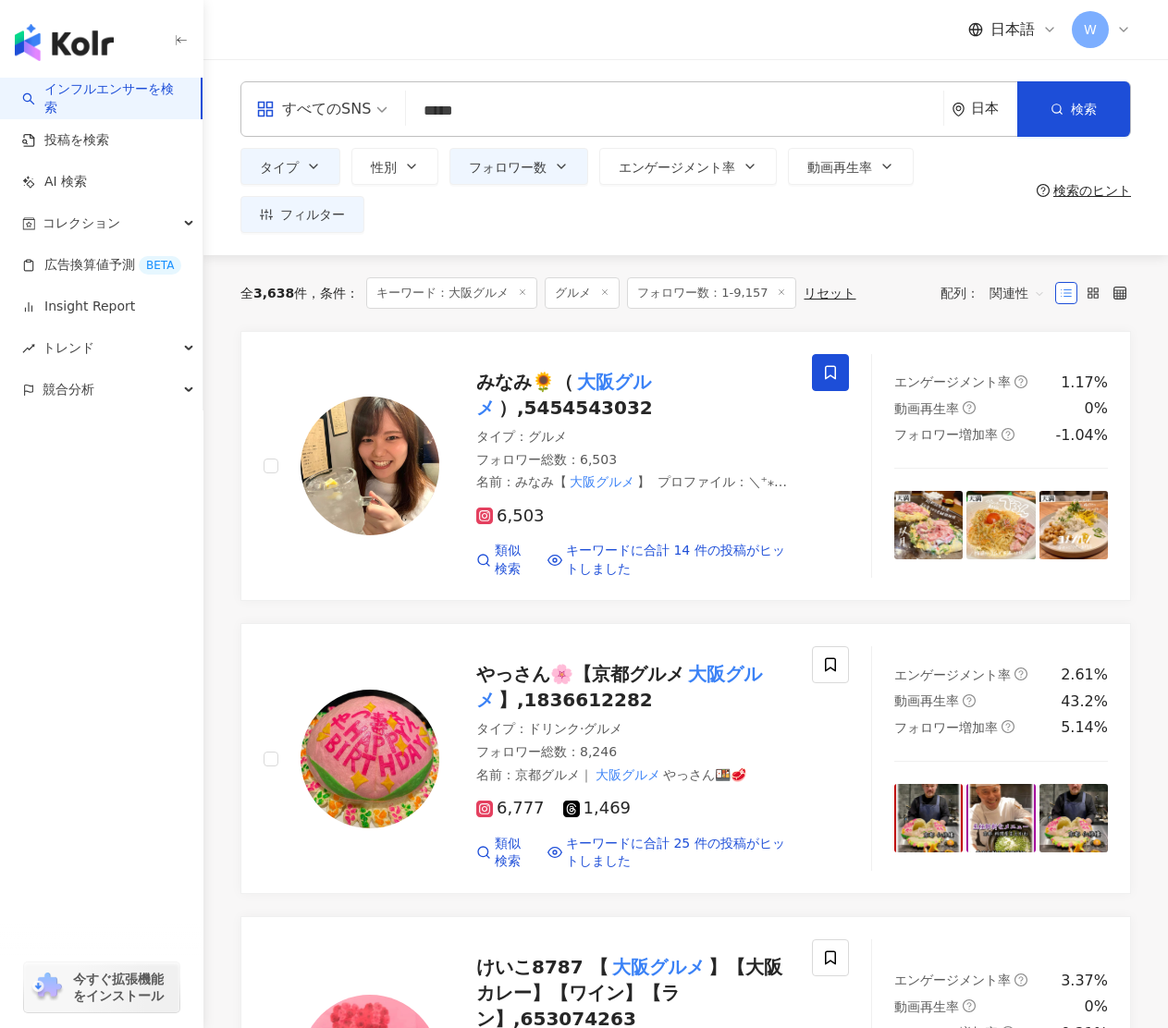
click at [520, 288] on icon at bounding box center [522, 292] width 9 height 9
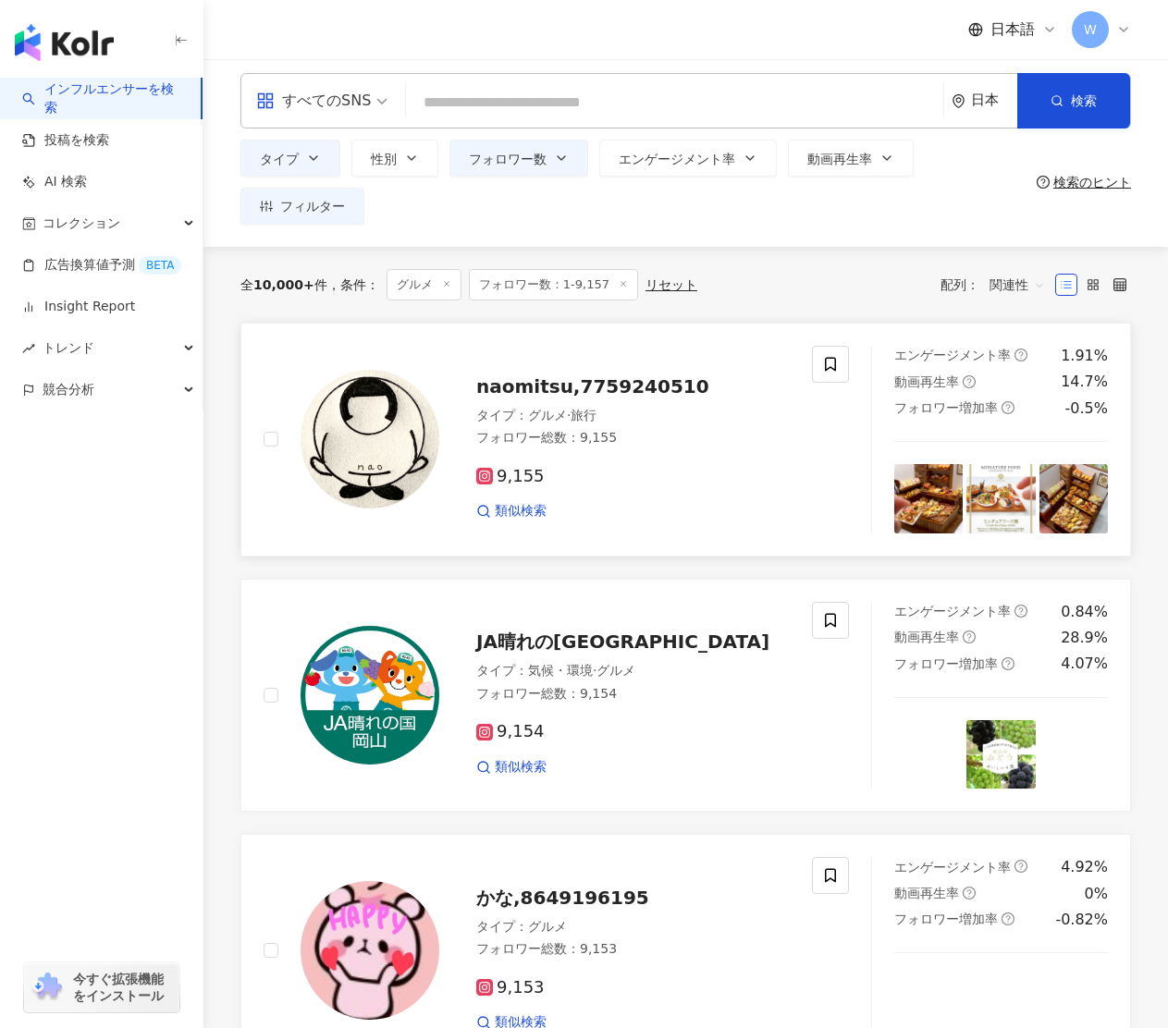
scroll to position [12, 0]
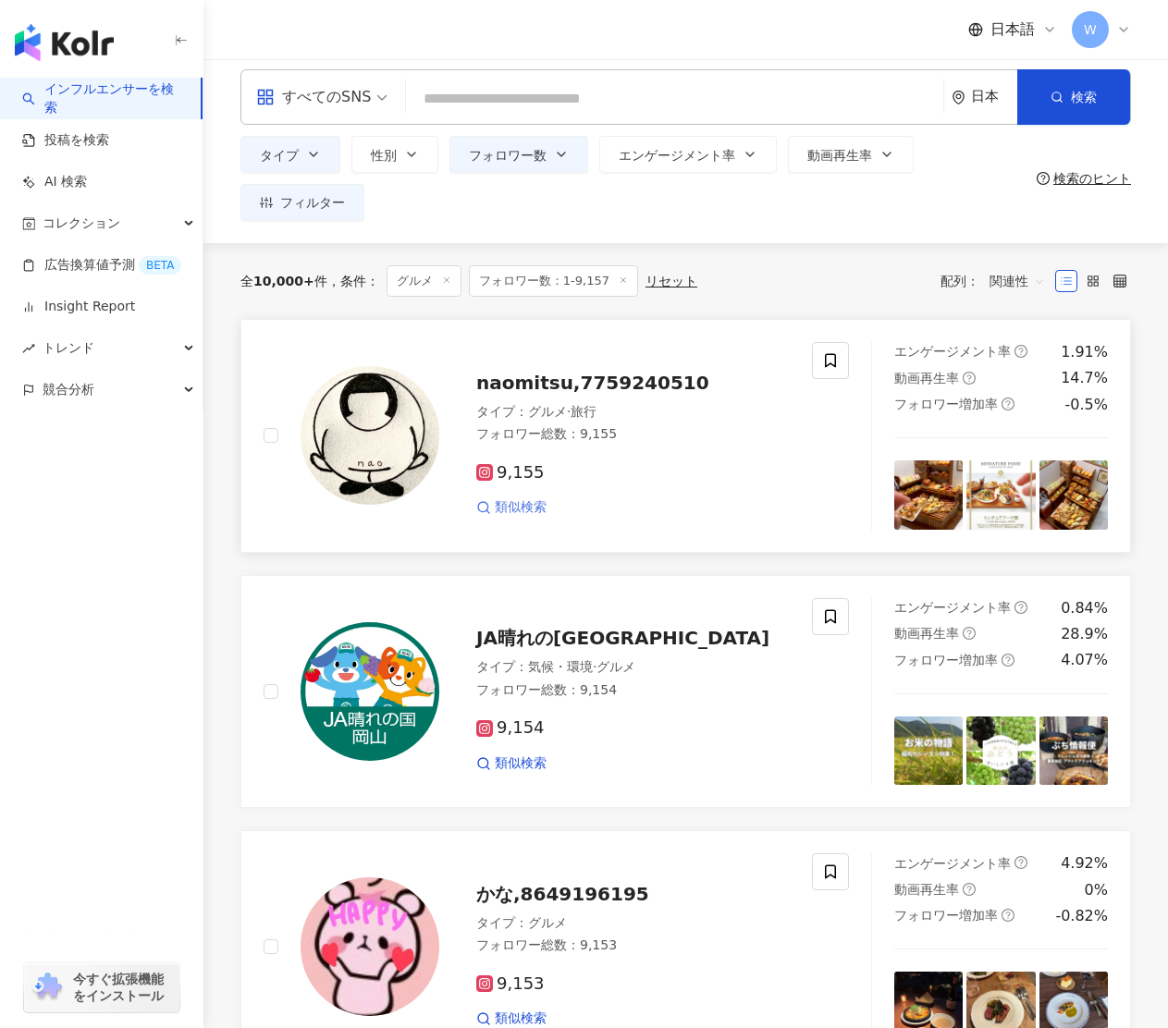
click at [523, 507] on span "類似検索" at bounding box center [521, 507] width 52 height 18
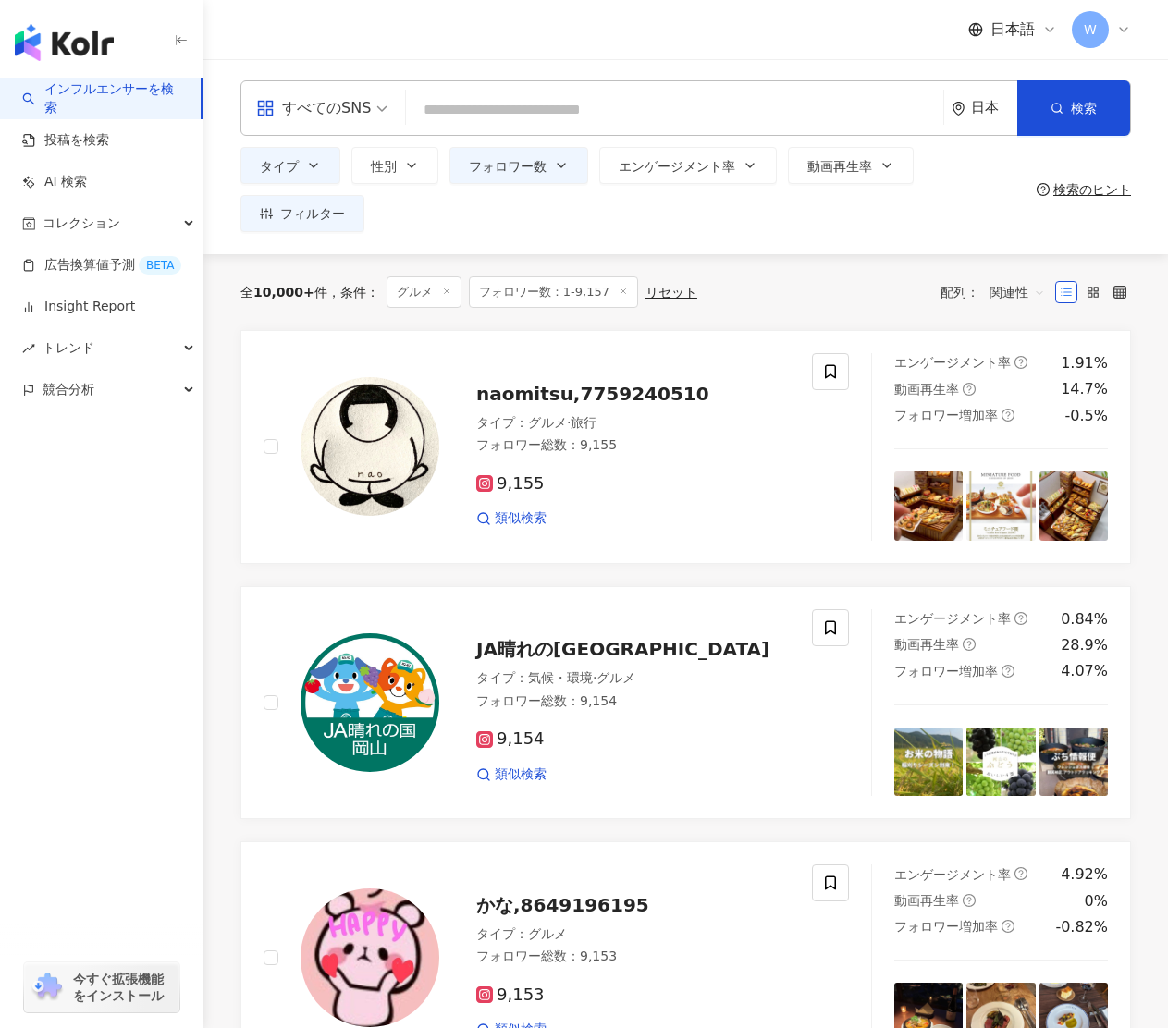
scroll to position [0, 0]
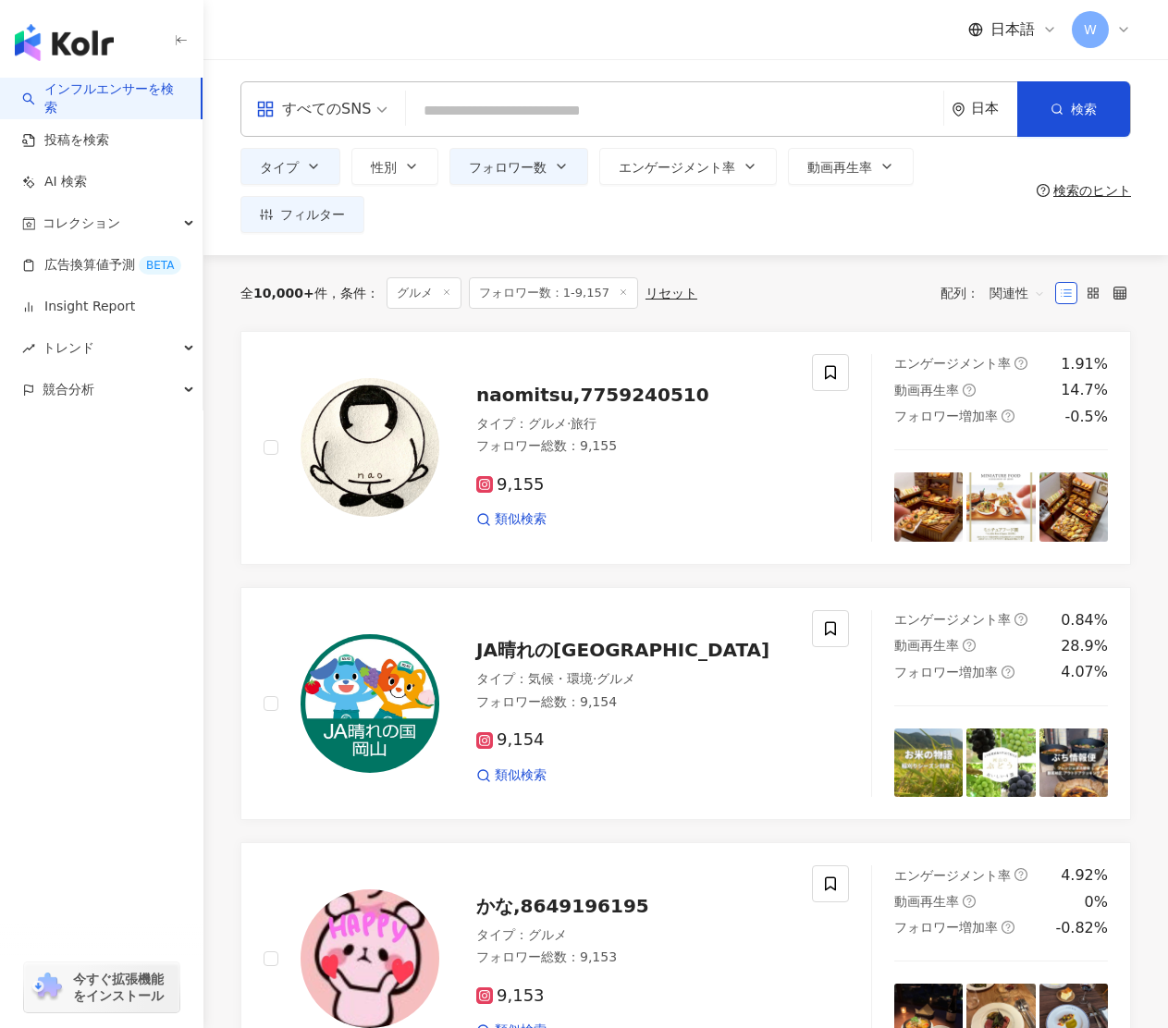
click at [442, 291] on icon at bounding box center [446, 292] width 9 height 9
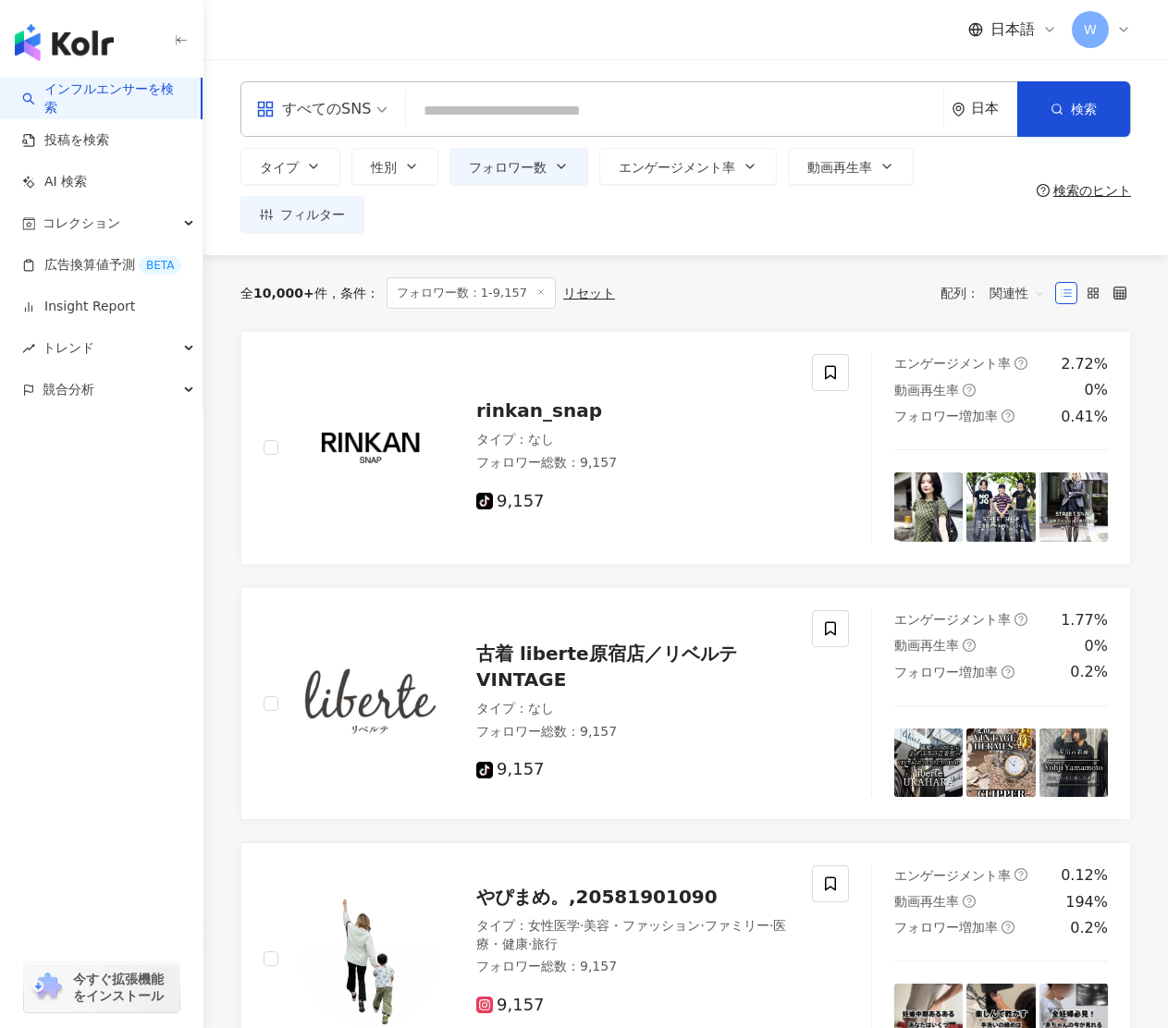
drag, startPoint x: 522, startPoint y: 116, endPoint x: 530, endPoint y: 108, distance: 10.5
click at [523, 117] on input "search" at bounding box center [674, 110] width 522 height 35
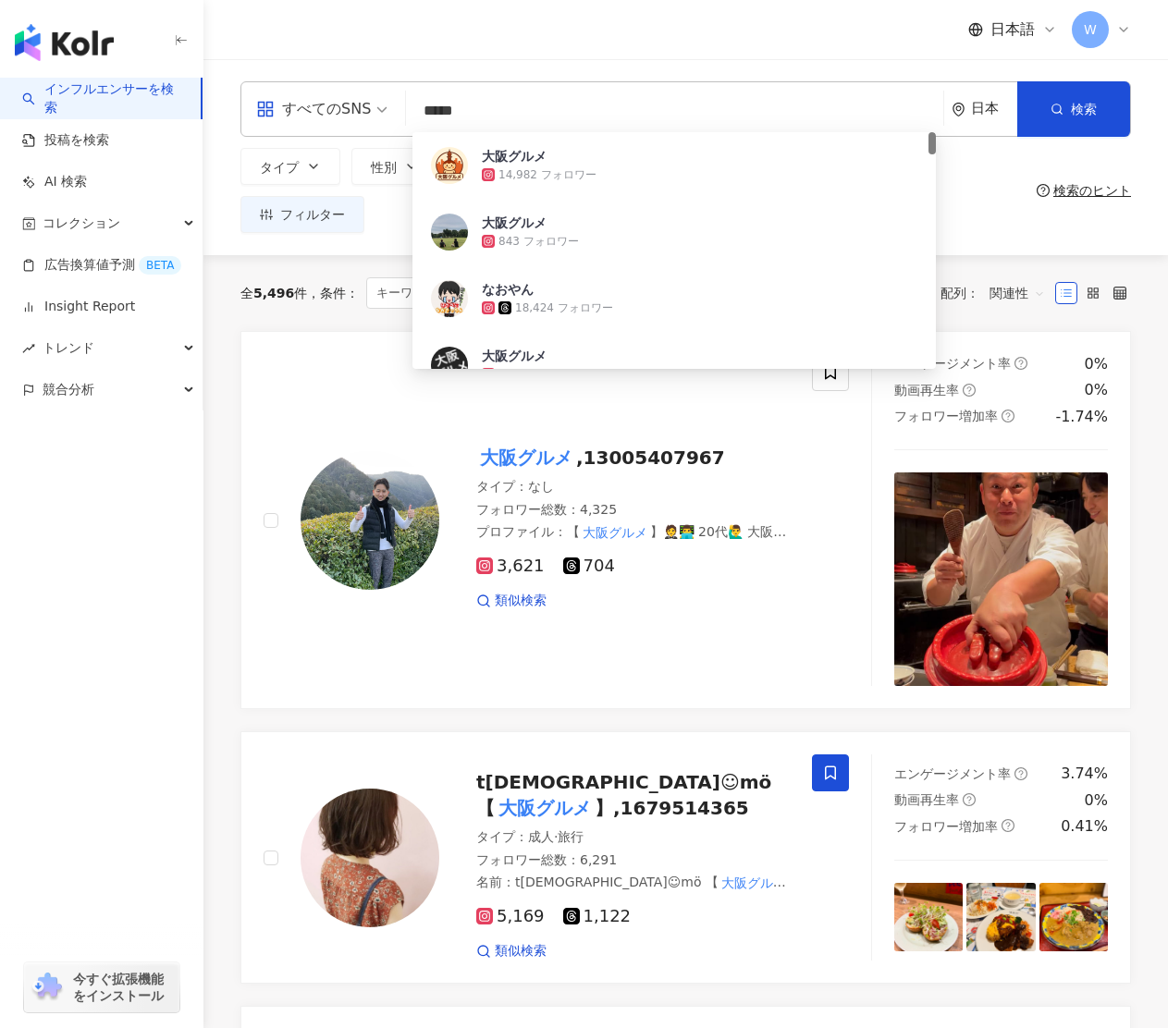
type input "*****"
click at [952, 210] on div "タイプ 性別 フォロワー数 エンゲージメント率 動画再生率 フィルター * - **** 指定なし マイクロ フォロワー数：1万人以下 フォロワー数：1万人-…" at bounding box center [634, 190] width 789 height 85
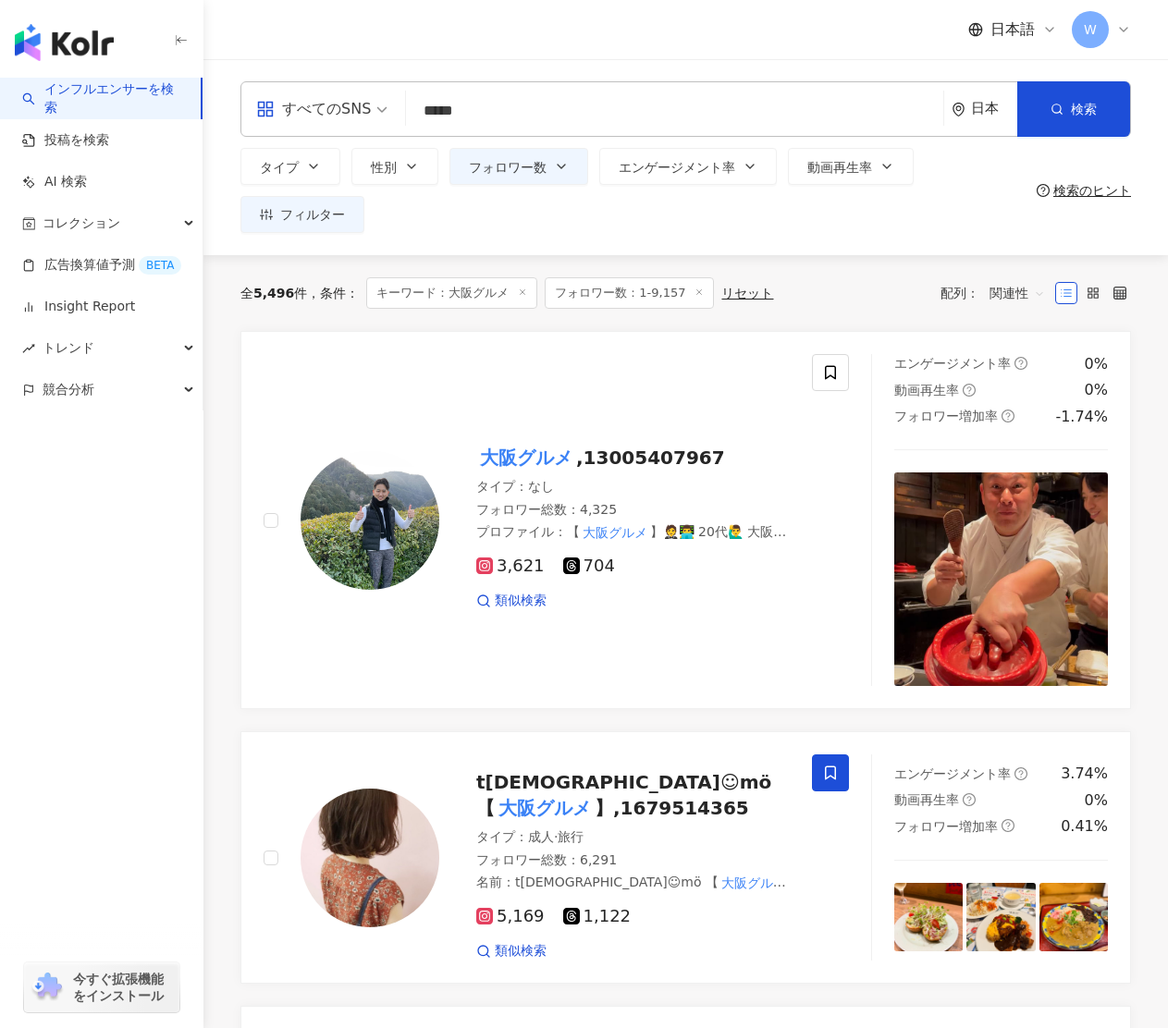
click at [1119, 29] on icon at bounding box center [1123, 29] width 15 height 15
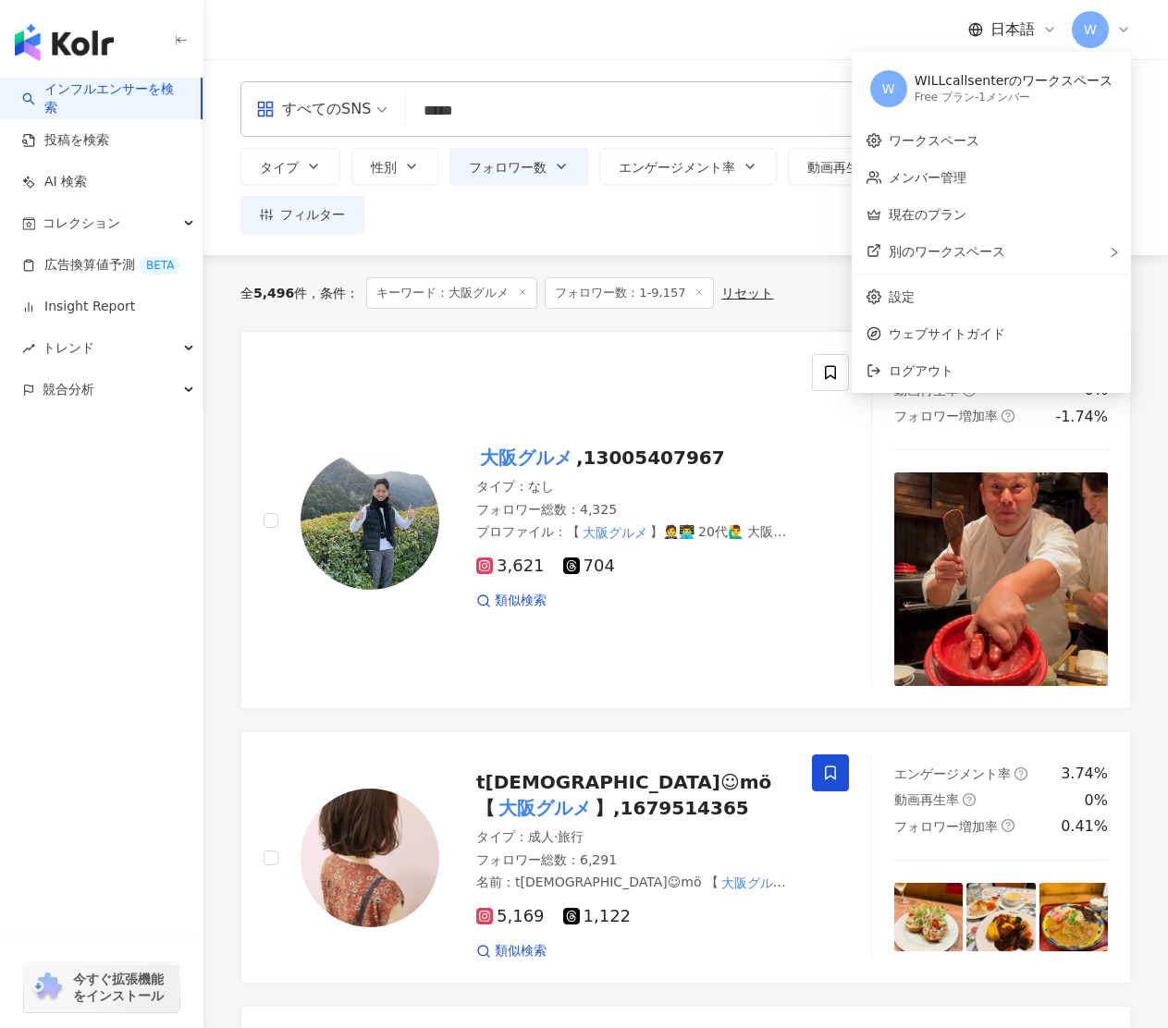
click at [1043, 87] on div "WILLcallsenterのワークスペース" at bounding box center [1013, 81] width 198 height 18
click at [938, 370] on span "ログアウト" at bounding box center [921, 370] width 65 height 15
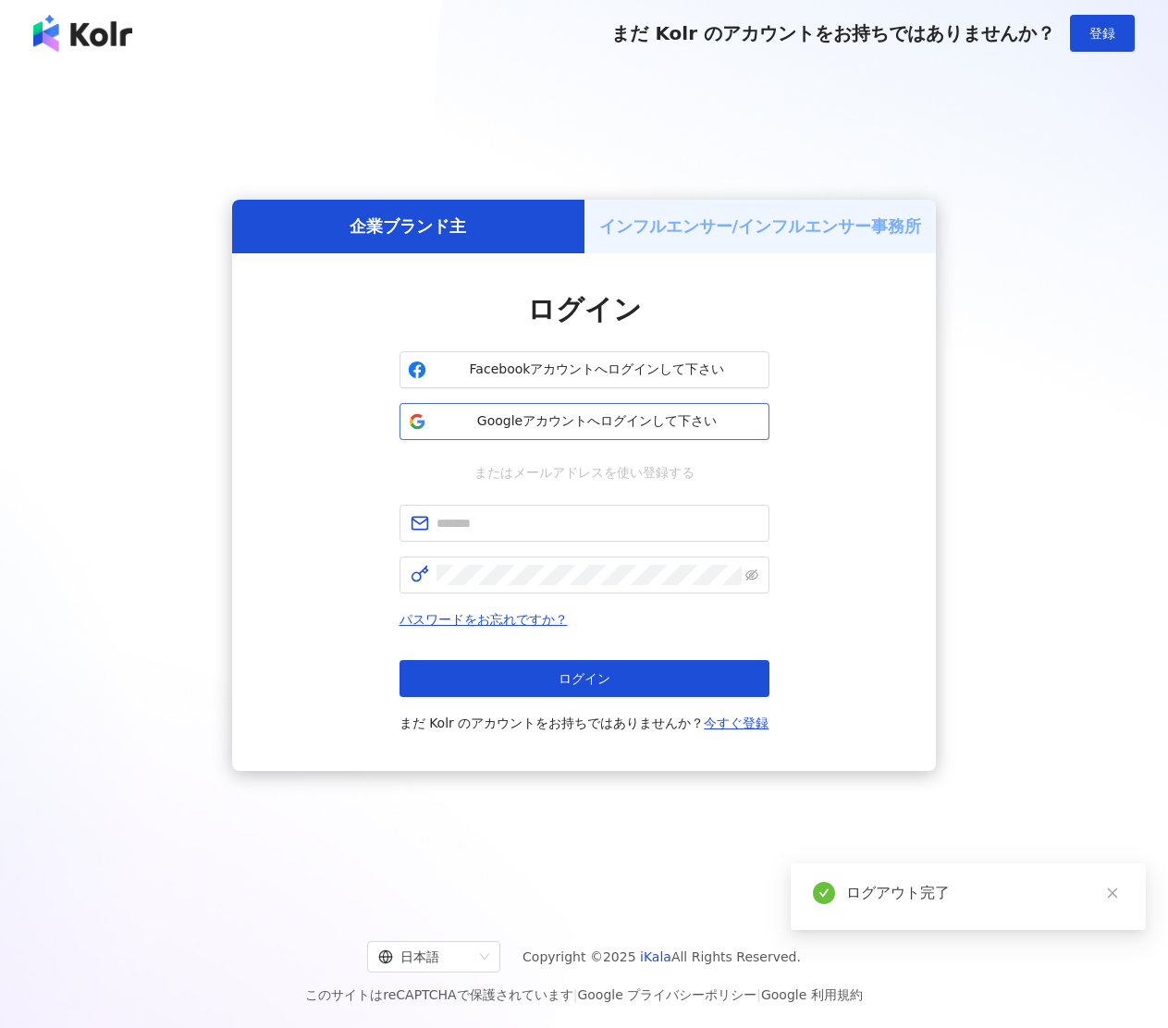
click at [644, 423] on span "Googleアカウントへログインして下さい" at bounding box center [597, 421] width 327 height 18
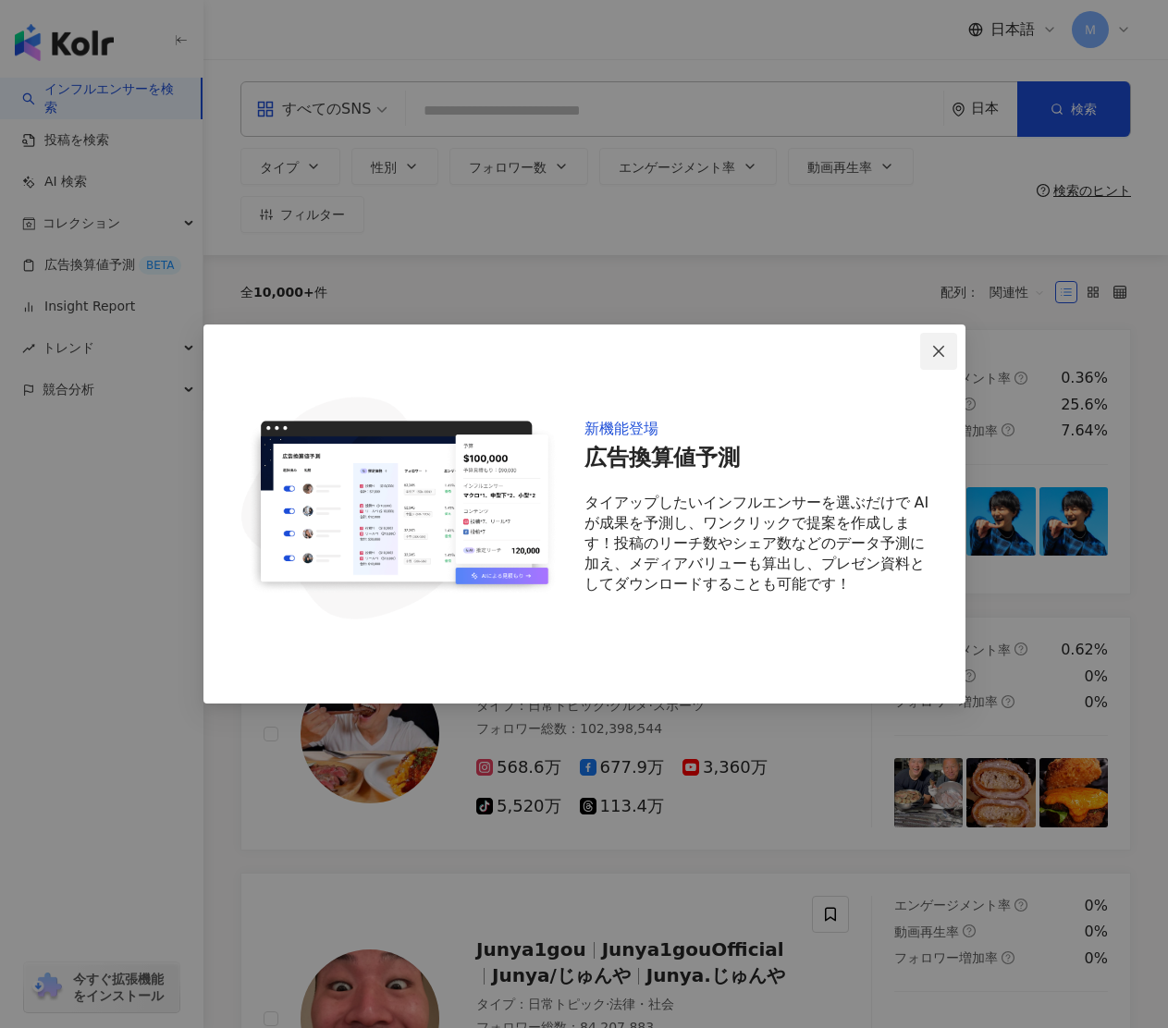
click at [934, 349] on icon "close" at bounding box center [938, 351] width 15 height 15
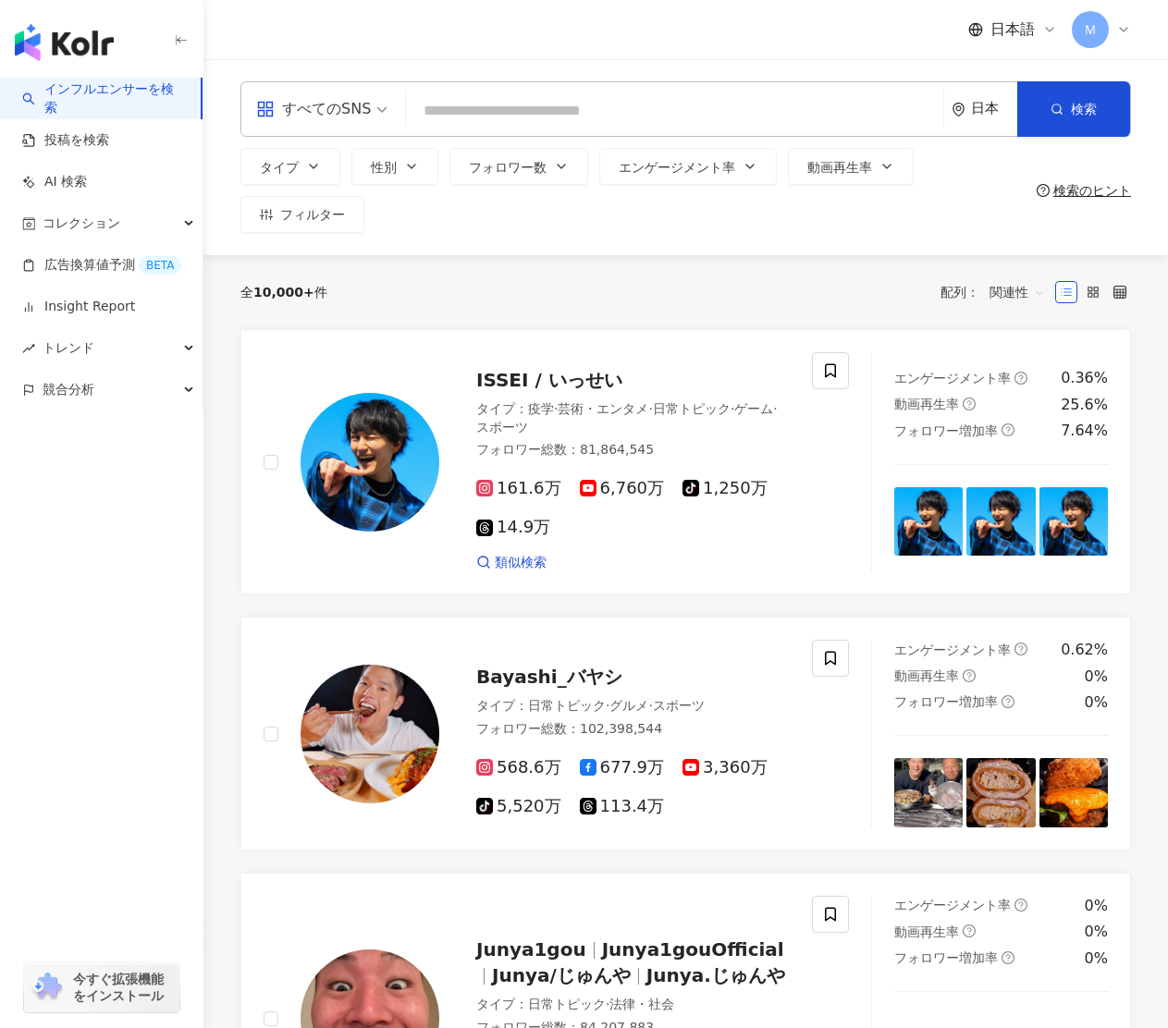
click at [644, 126] on input "search" at bounding box center [674, 110] width 522 height 35
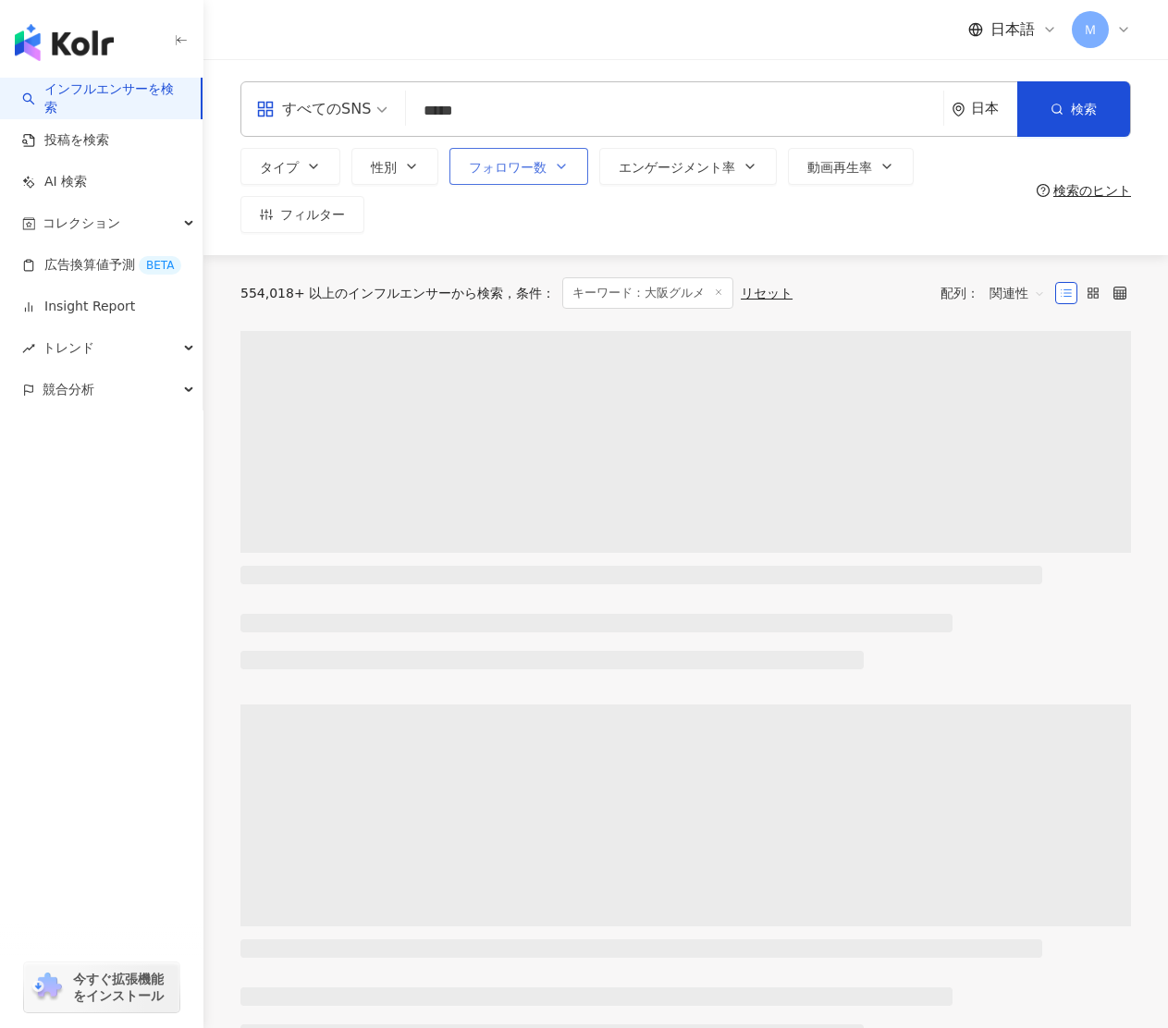
type input "*****"
click at [551, 176] on button "フォロワー数" at bounding box center [518, 166] width 139 height 37
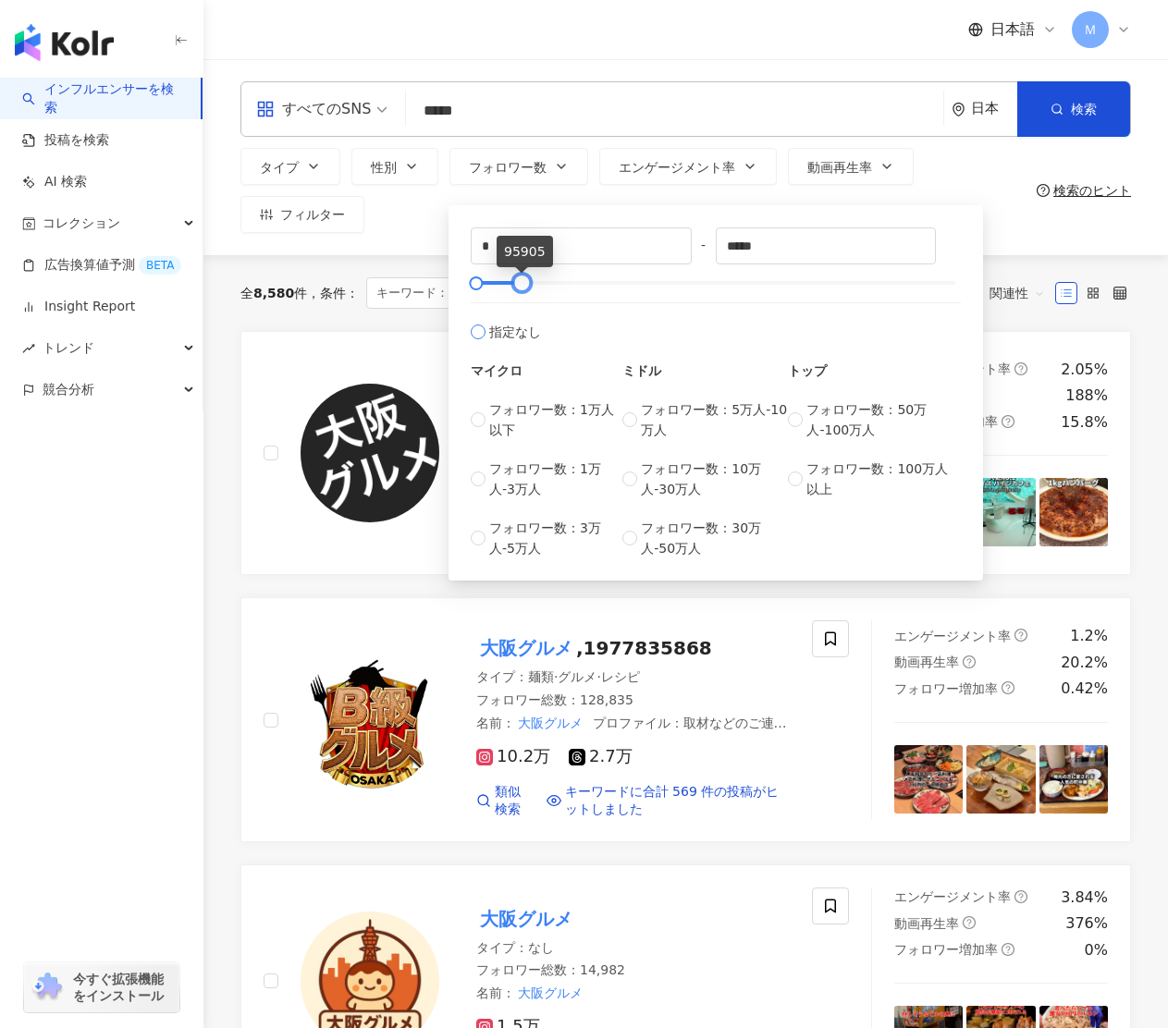
type input "*****"
drag, startPoint x: 922, startPoint y: 293, endPoint x: 520, endPoint y: 314, distance: 402.8
click at [520, 314] on div "* - ***** 指定なし マイクロ フォロワー数：1万人以下 フォロワー数：1万人-3万人 フォロワー数：3万人-5万人 ミドル フォロワー数：5万人-1…" at bounding box center [716, 392] width 490 height 331
click at [1114, 104] on button "検索" at bounding box center [1073, 108] width 113 height 55
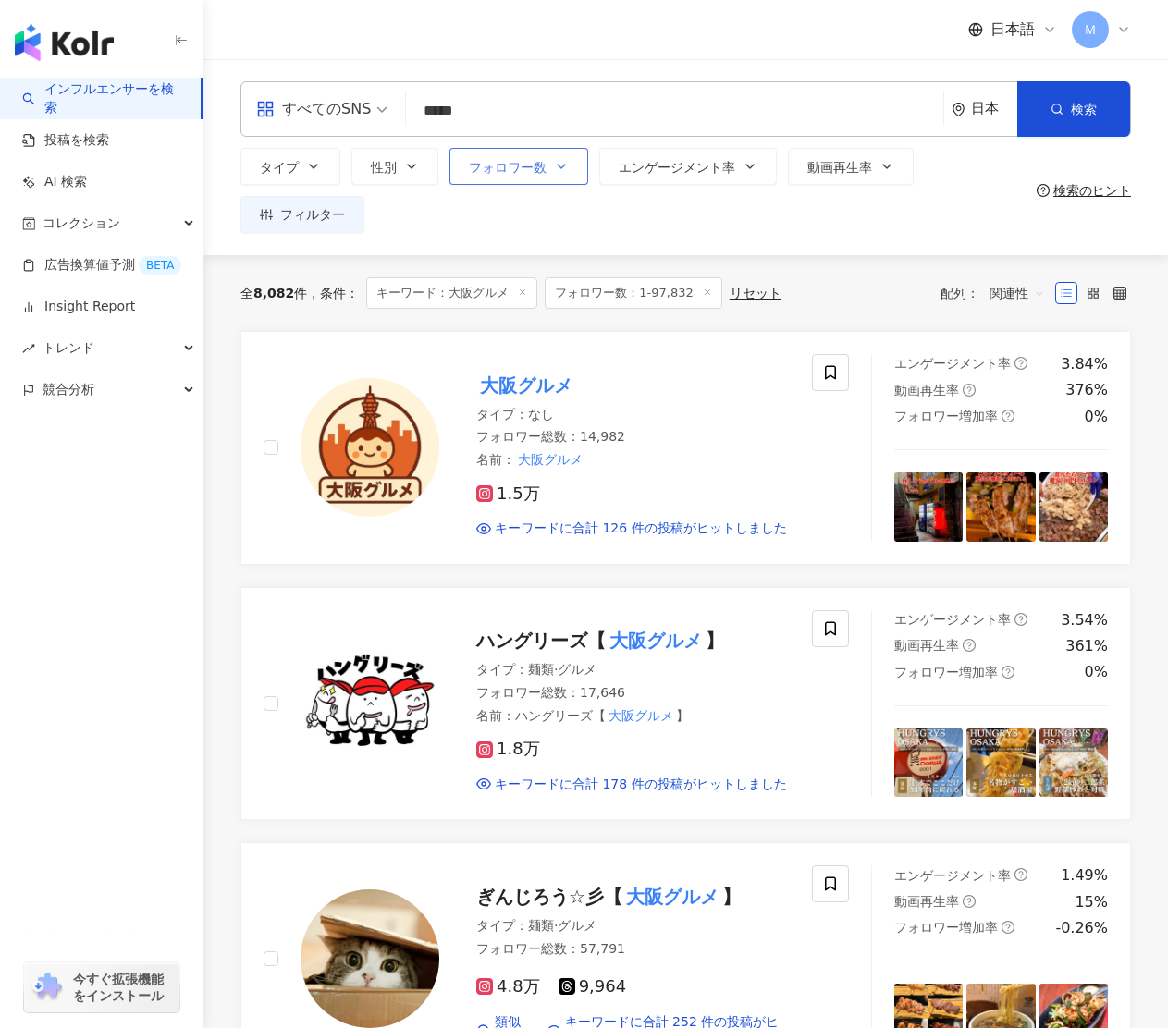
click at [549, 168] on button "フォロワー数" at bounding box center [518, 166] width 139 height 37
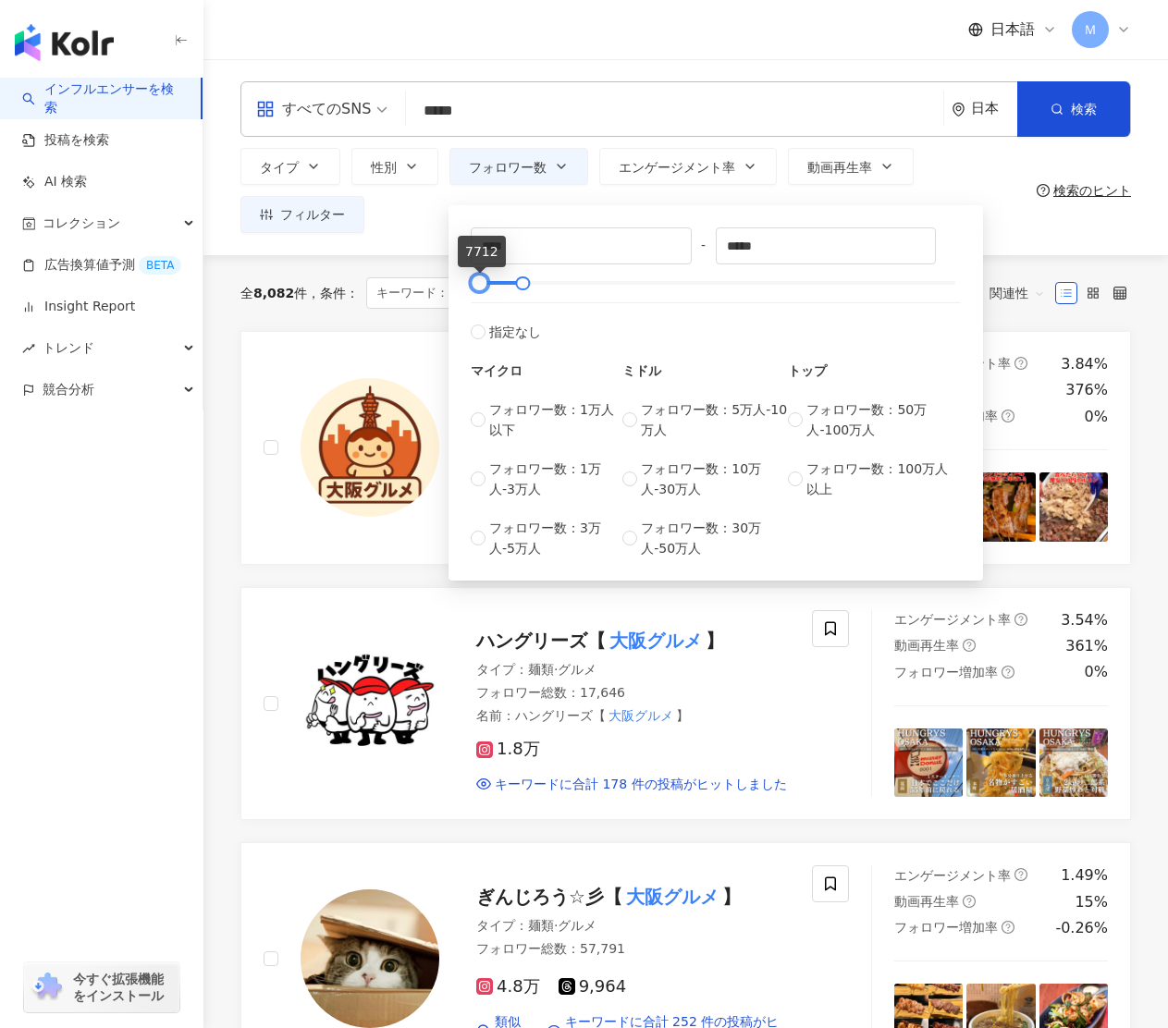
type input "****"
drag, startPoint x: 472, startPoint y: 286, endPoint x: 477, endPoint y: 298, distance: 12.9
click at [477, 298] on div "**** - ***** 指定なし マイクロ フォロワー数：1万人以下 フォロワー数：1万人-3万人 フォロワー数：3万人-5万人 ミドル フォロワー数：5万…" at bounding box center [716, 392] width 490 height 331
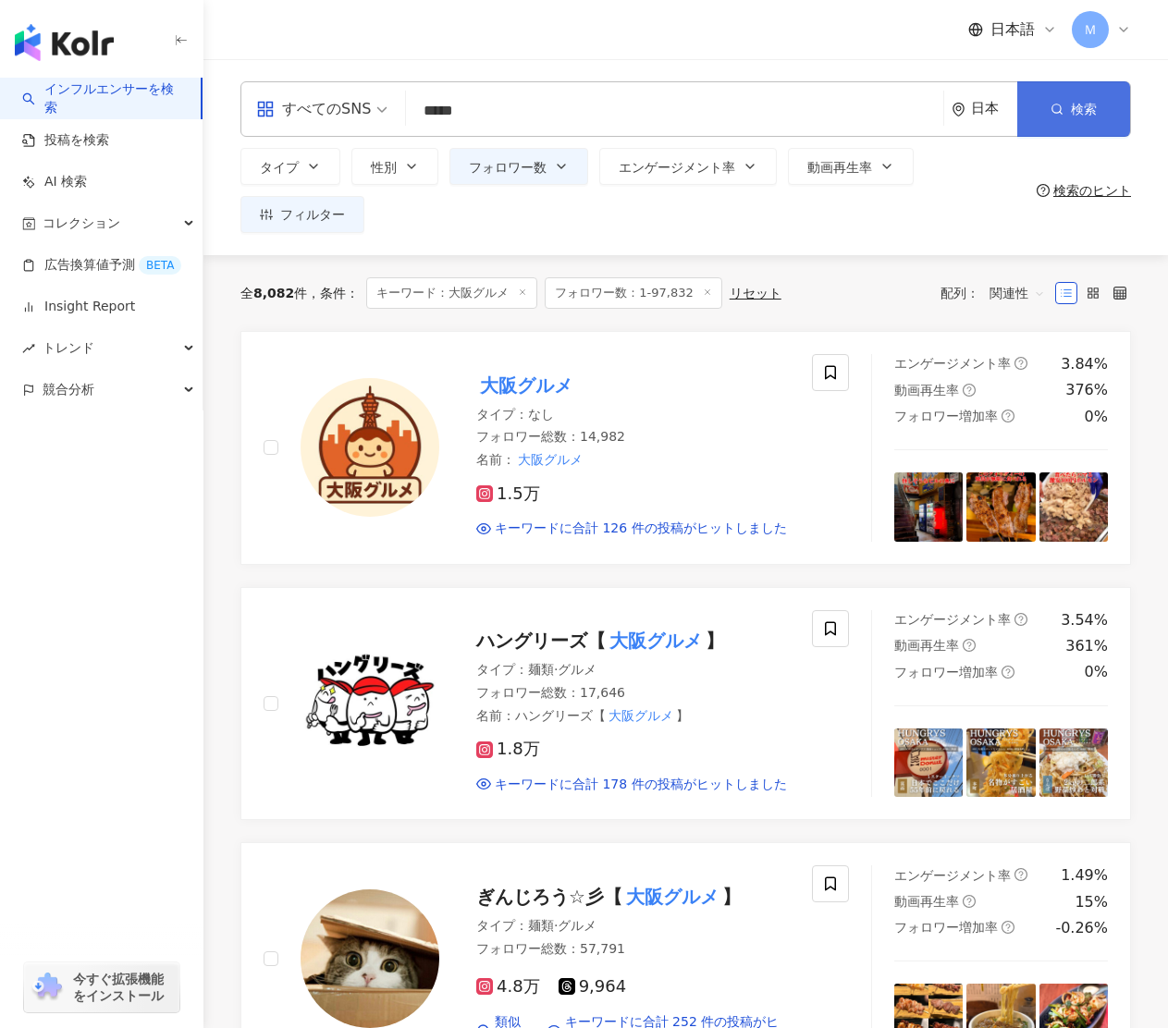
click at [1065, 107] on button "検索" at bounding box center [1073, 108] width 113 height 55
click at [553, 174] on button "フォロワー数" at bounding box center [518, 166] width 139 height 37
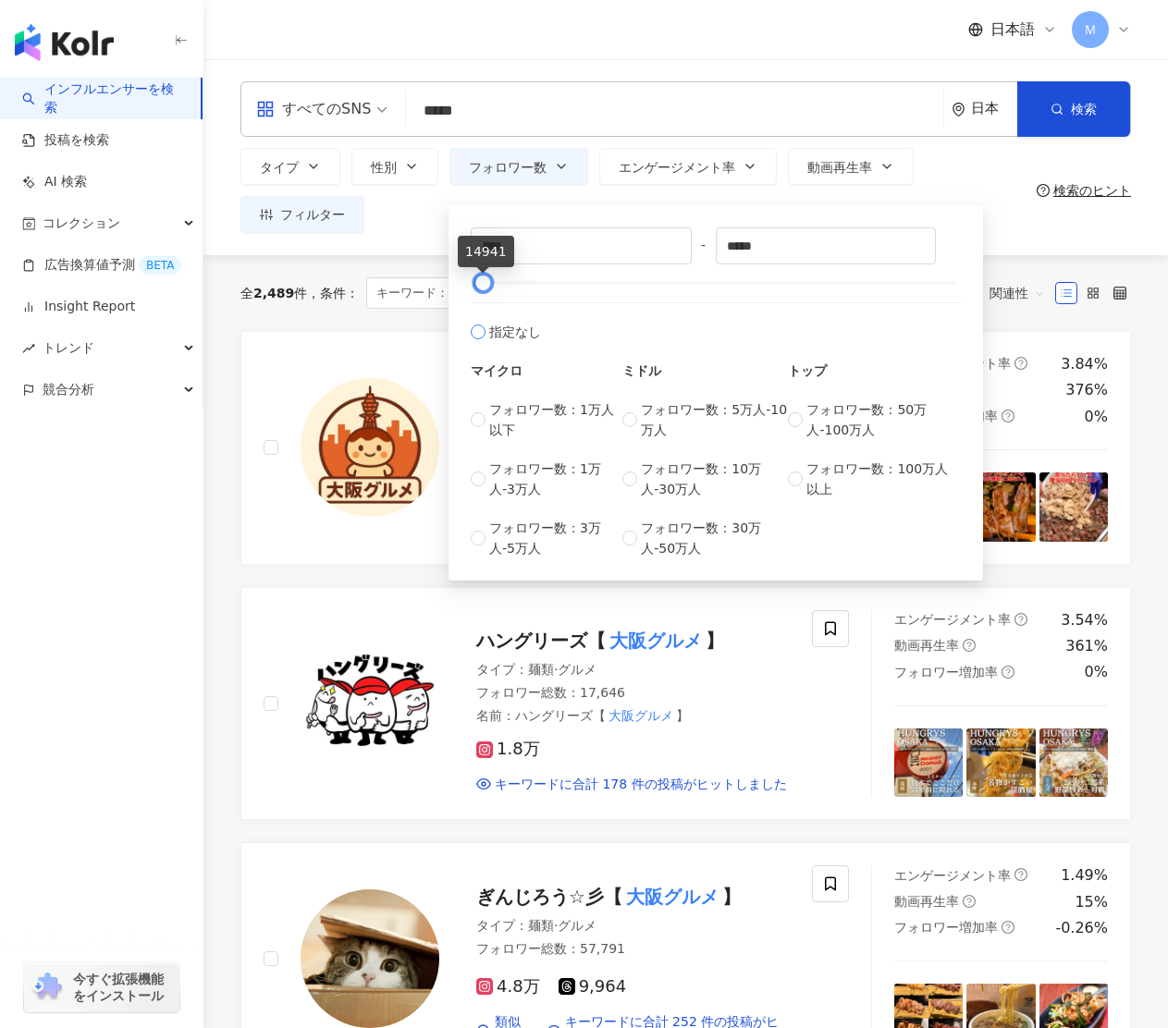
type input "*****"
drag, startPoint x: 524, startPoint y: 285, endPoint x: 483, endPoint y: 308, distance: 47.6
click at [483, 308] on div "**** - ***** 指定なし マイクロ フォロワー数：1万人以下 フォロワー数：1万人-3万人 フォロワー数：3万人-5万人 ミドル フォロワー数：5万…" at bounding box center [716, 392] width 490 height 331
click at [1057, 119] on button "検索" at bounding box center [1073, 108] width 113 height 55
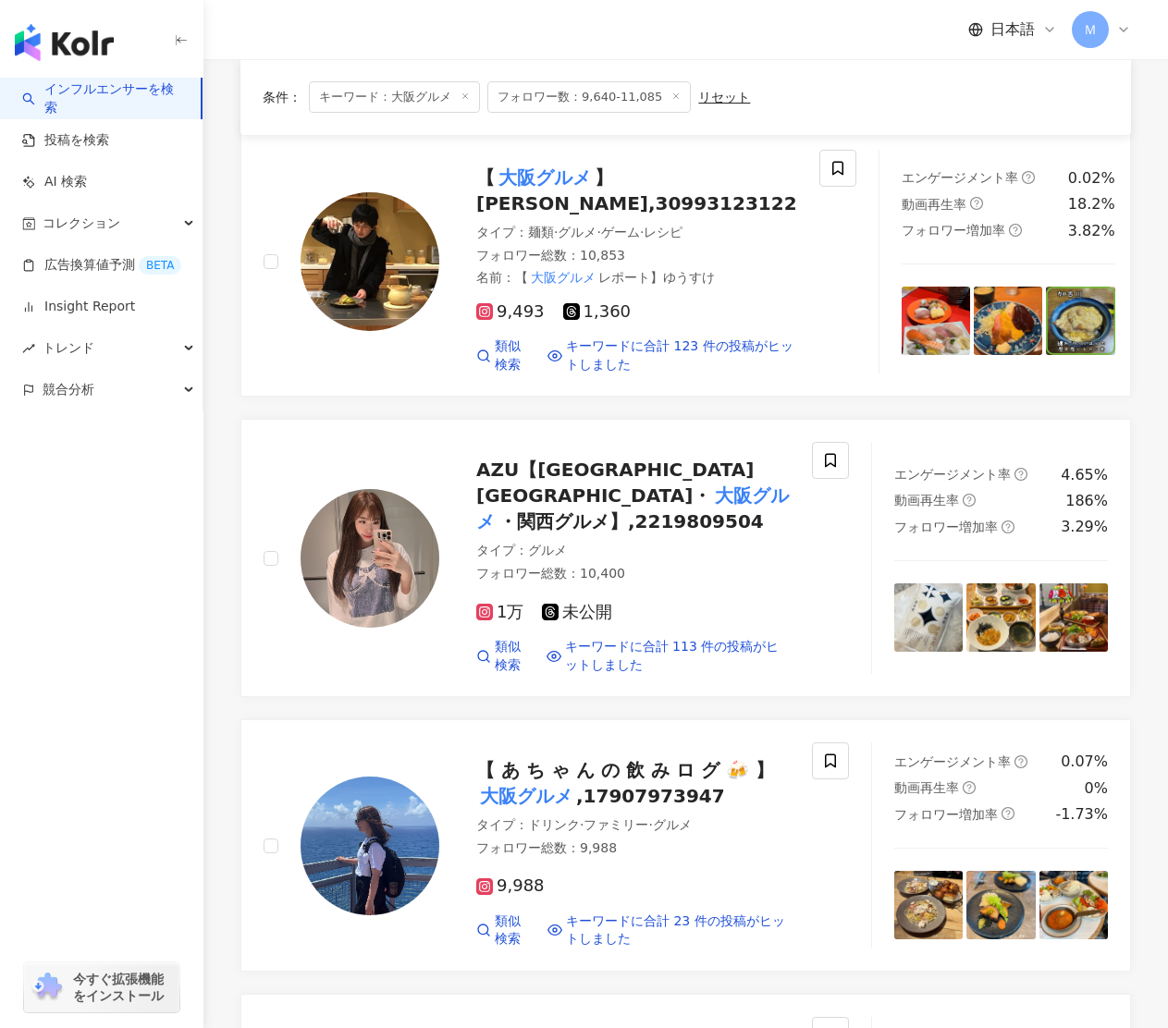
scroll to position [206, 0]
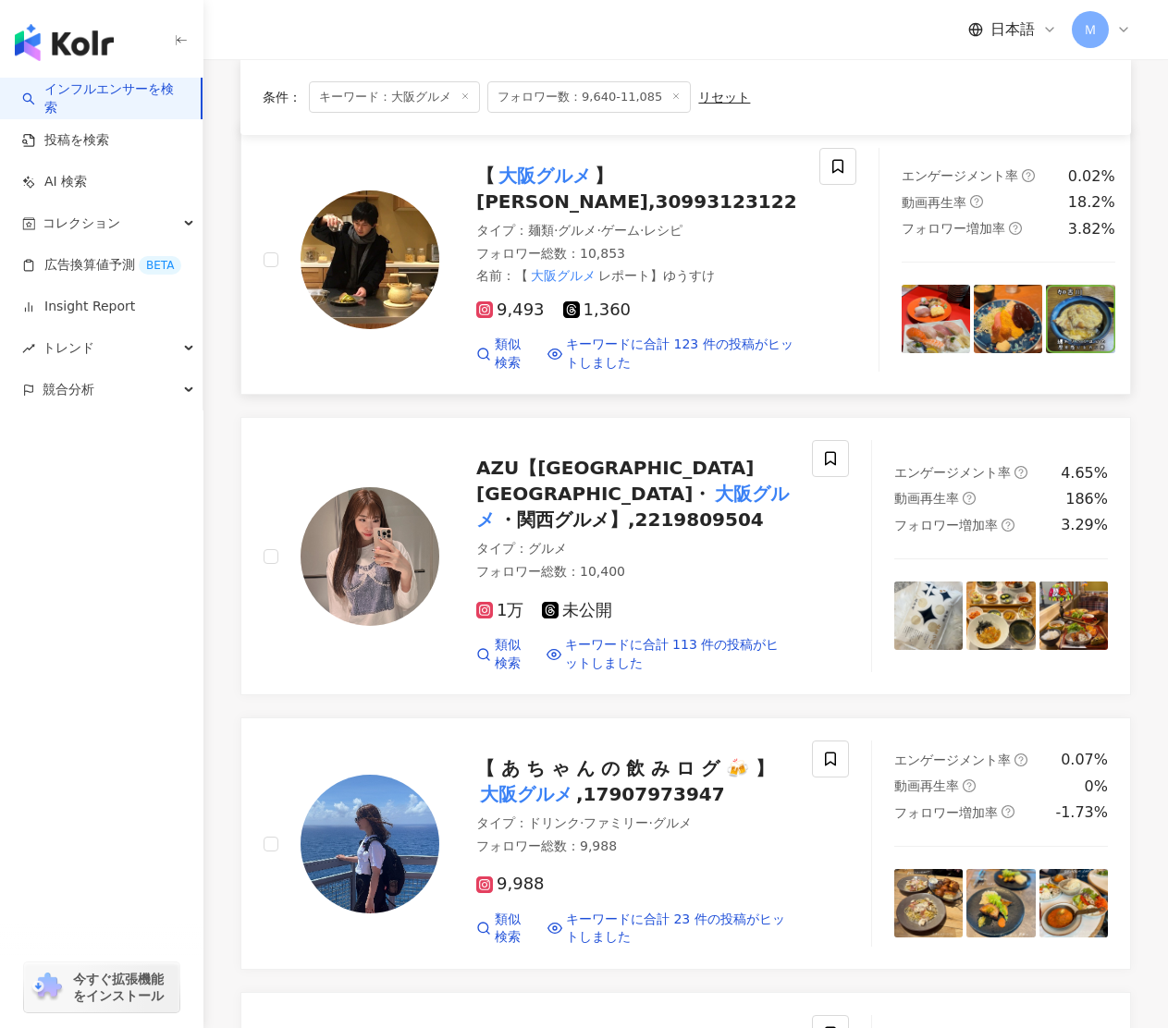
click at [421, 274] on img at bounding box center [370, 259] width 139 height 139
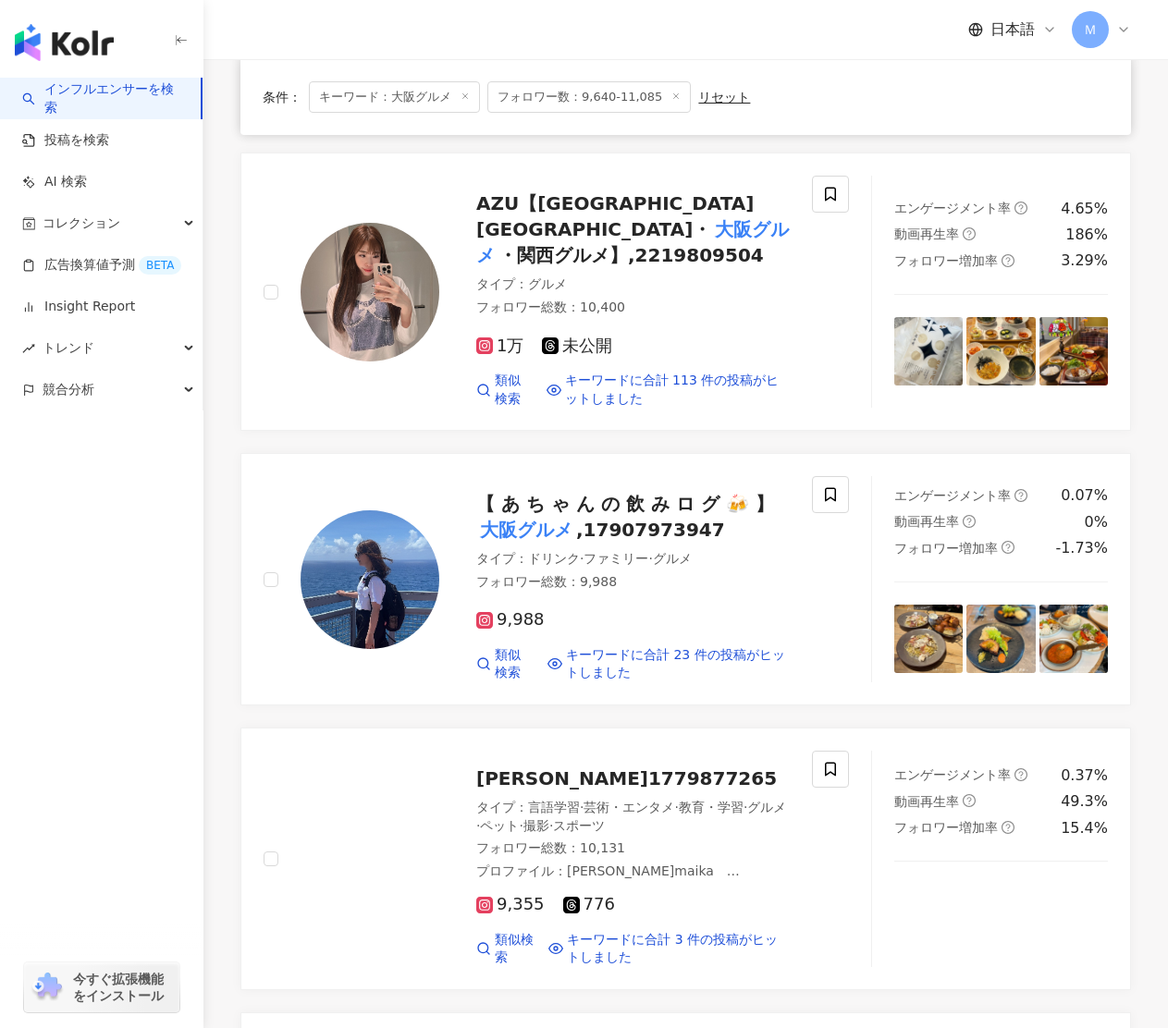
scroll to position [484, 0]
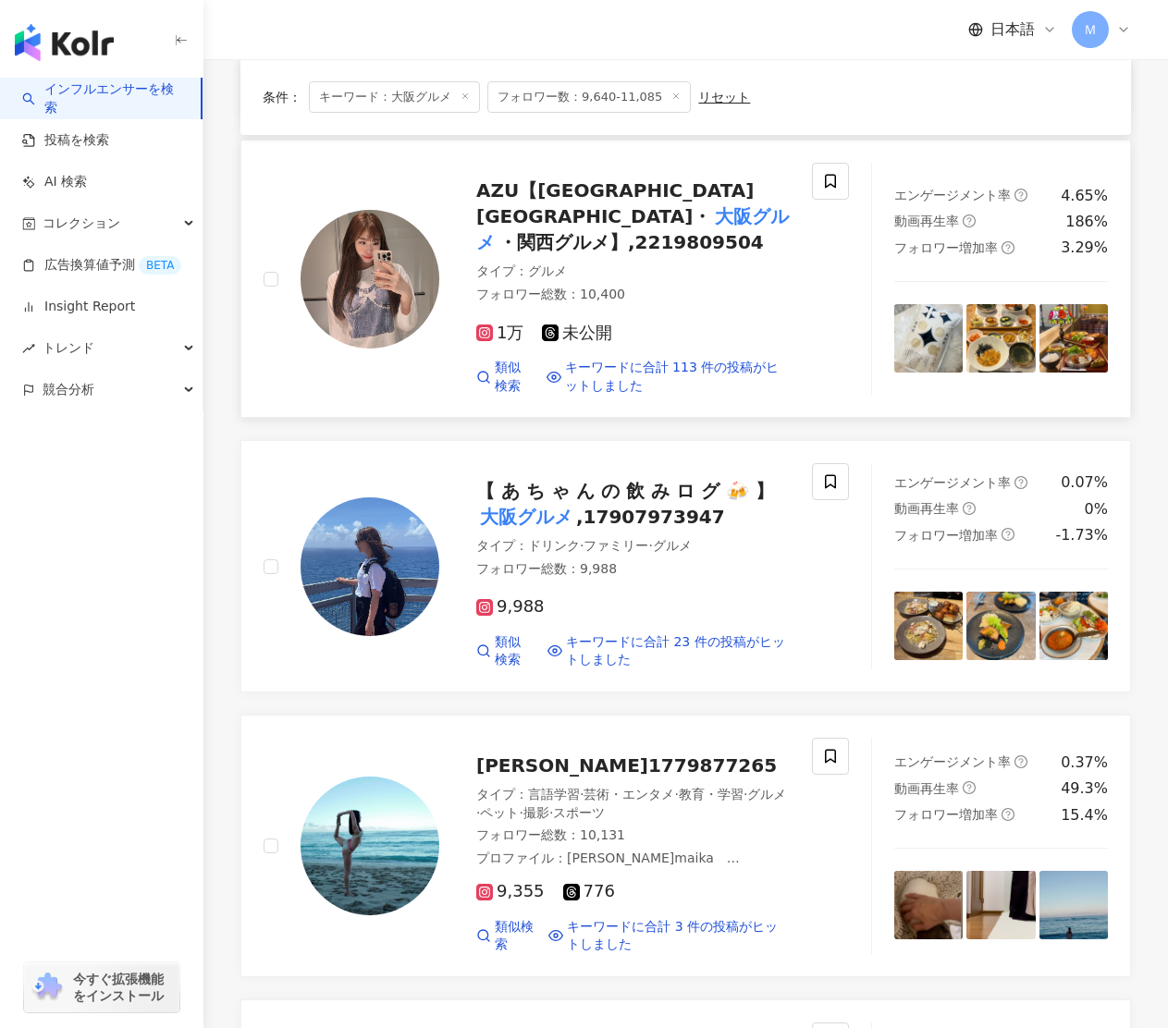
click at [581, 196] on span "AZU【南大阪 泉州グルメ・" at bounding box center [615, 203] width 278 height 48
click at [825, 190] on span at bounding box center [830, 181] width 37 height 37
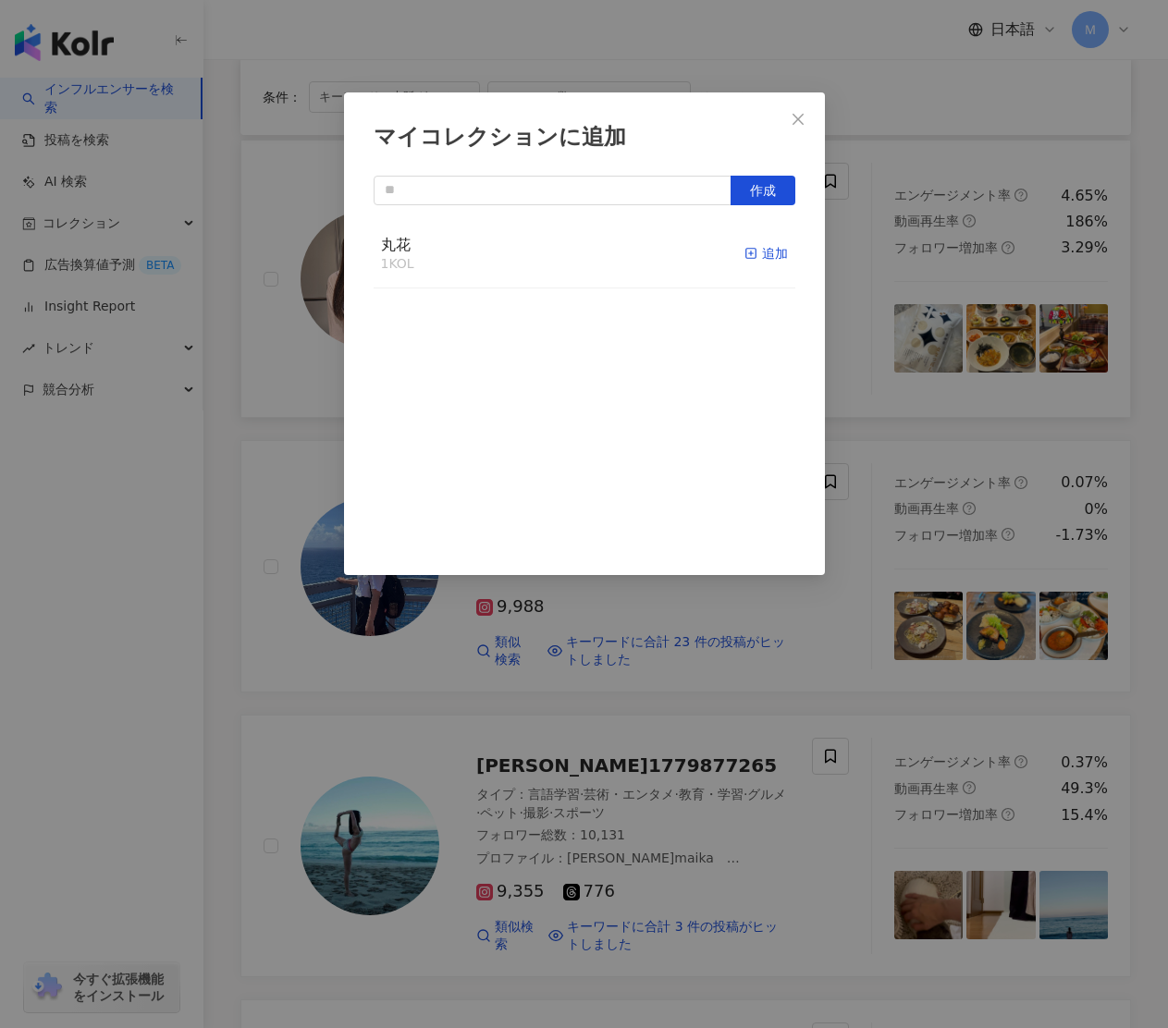
click at [764, 251] on div "追加" at bounding box center [765, 253] width 43 height 20
click at [798, 117] on icon "close" at bounding box center [798, 119] width 15 height 15
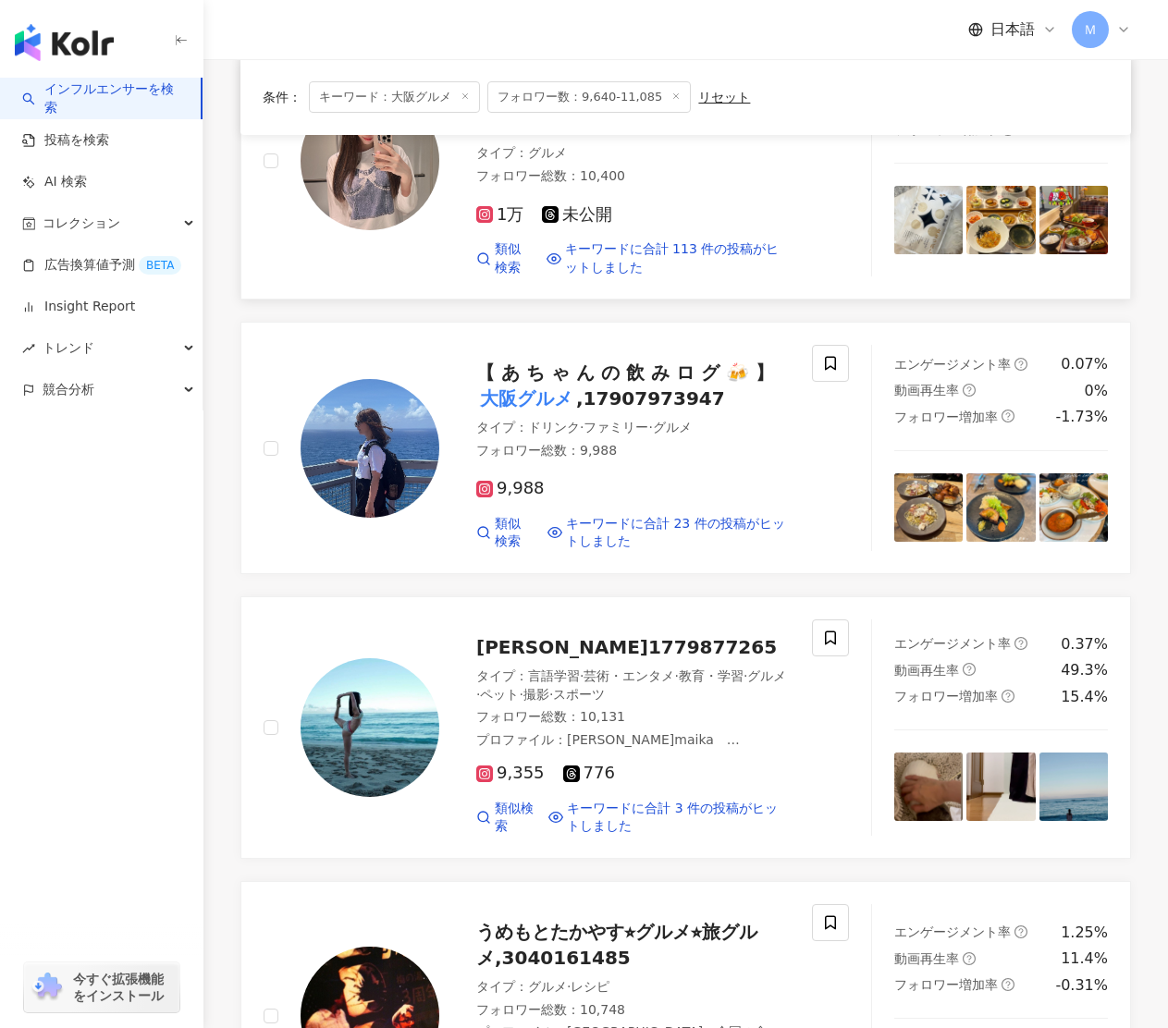
scroll to position [607, 0]
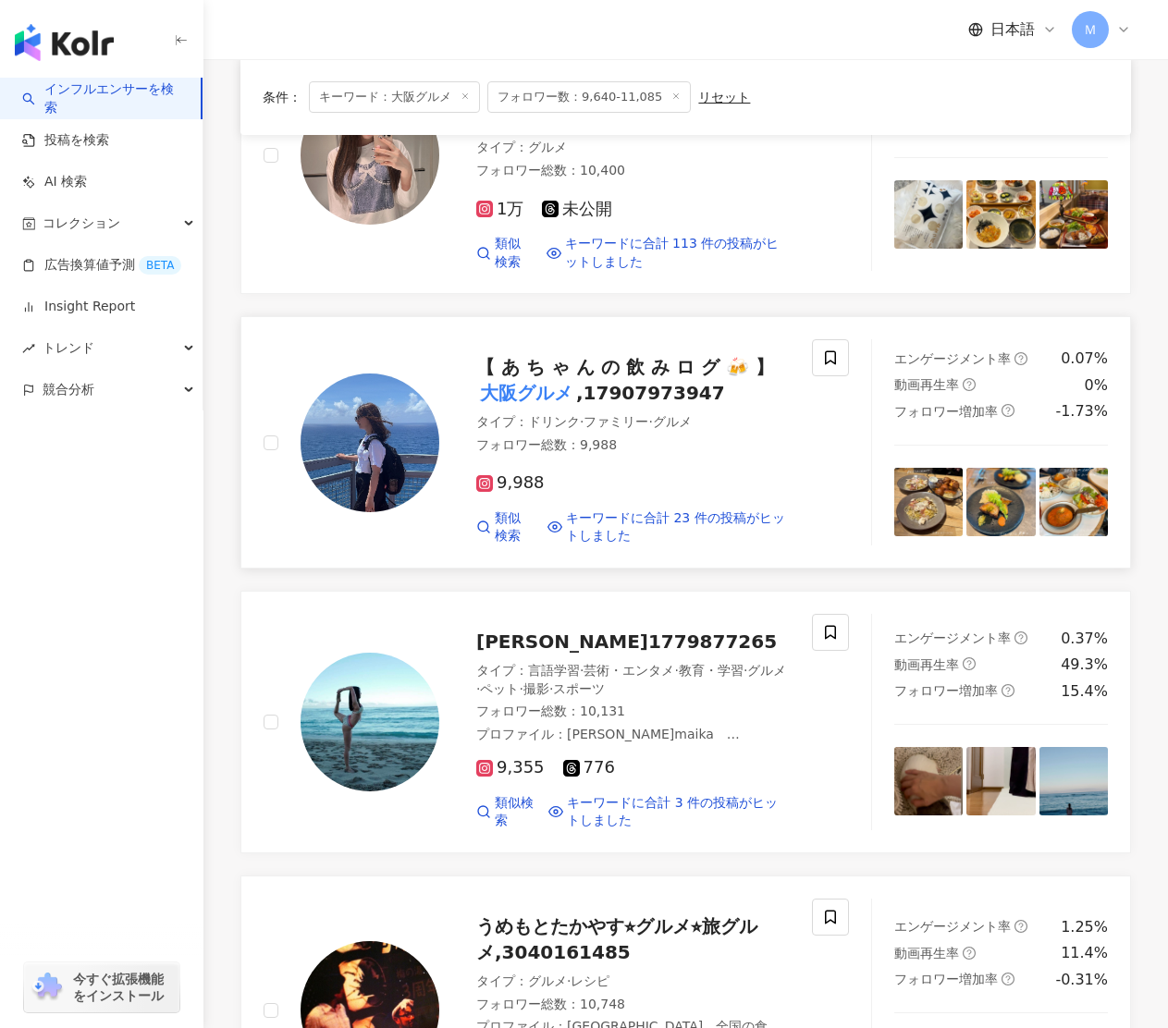
click at [619, 356] on span "【 あ ち ゃ ん の 飲 み ロ グ 🍻 】" at bounding box center [625, 367] width 298 height 22
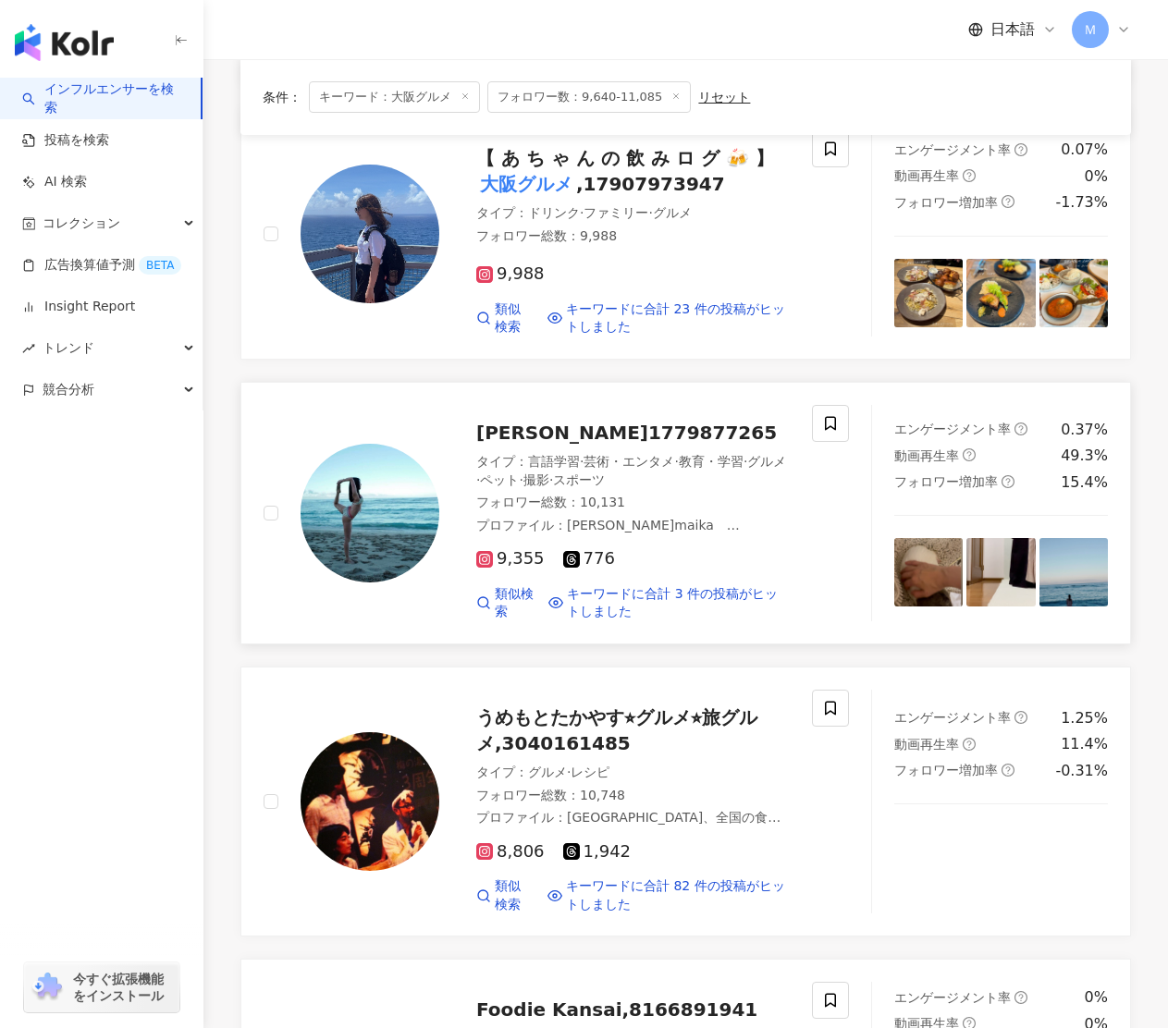
scroll to position [820, 0]
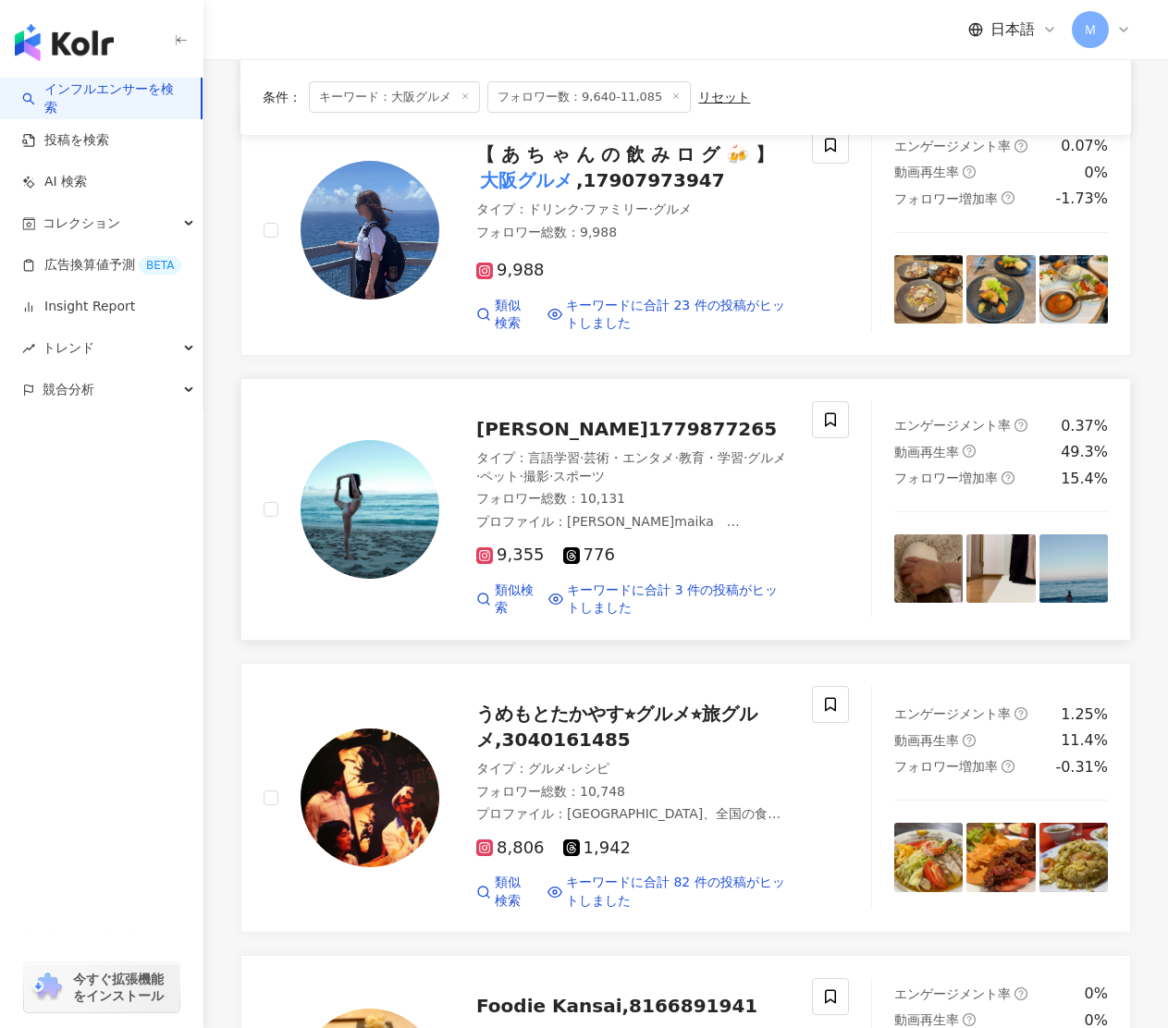
click at [622, 416] on div "阿部 舞佳,1779877265" at bounding box center [632, 429] width 313 height 26
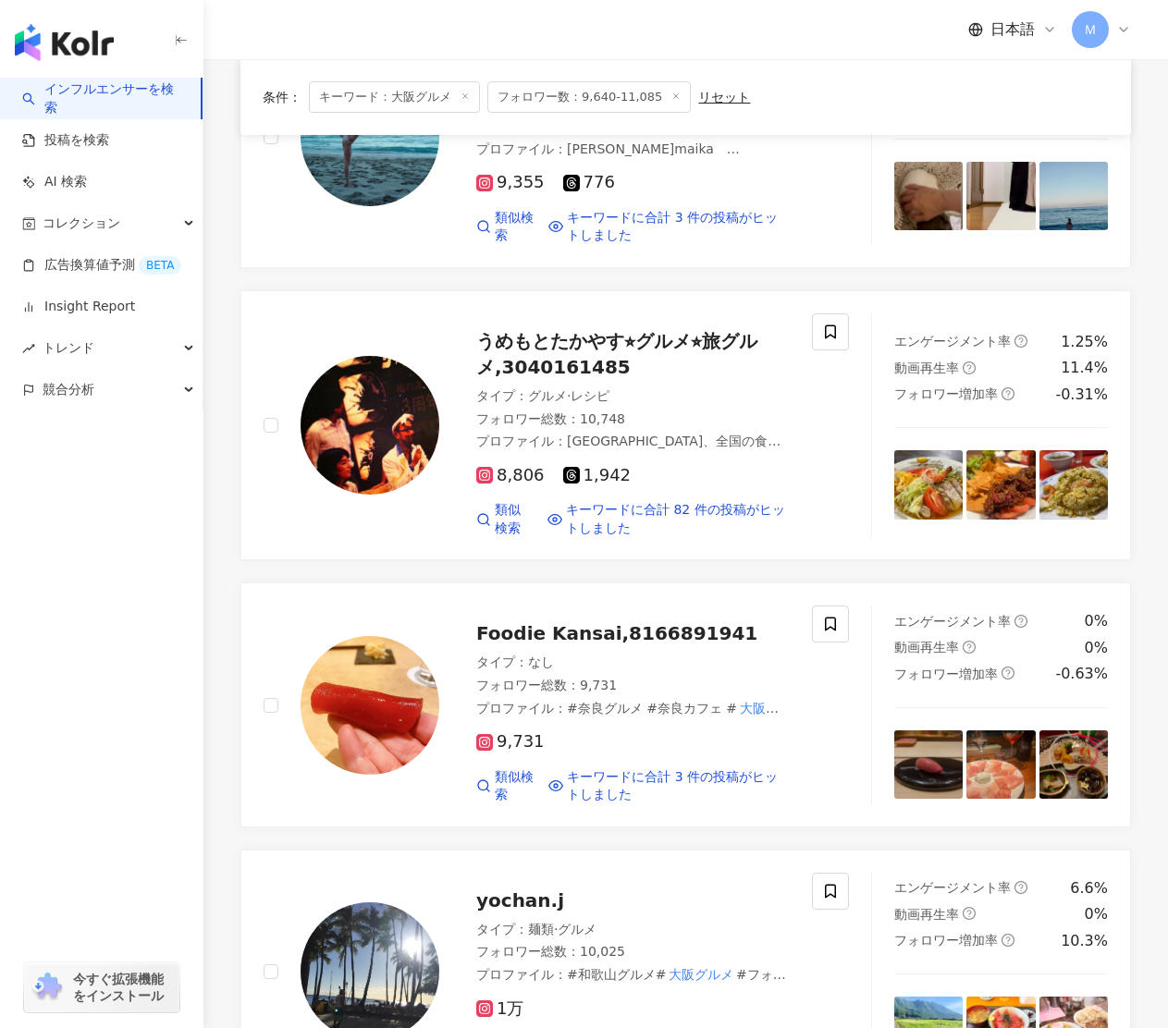
scroll to position [1219, 0]
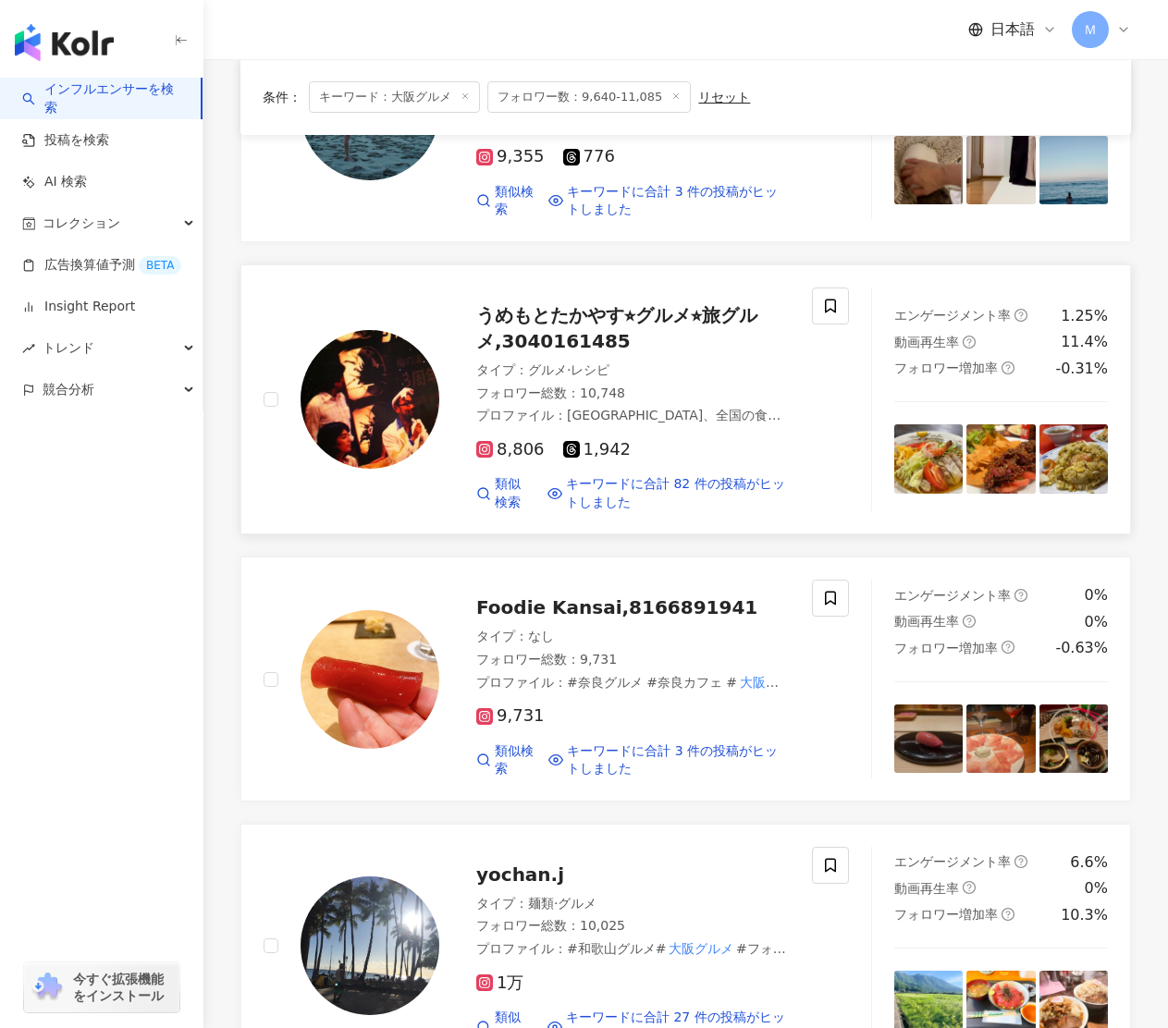
click at [565, 304] on span "うめもとたかやす⭐︎グルメ⭐︎旅グルメ,3040161485" at bounding box center [616, 328] width 281 height 48
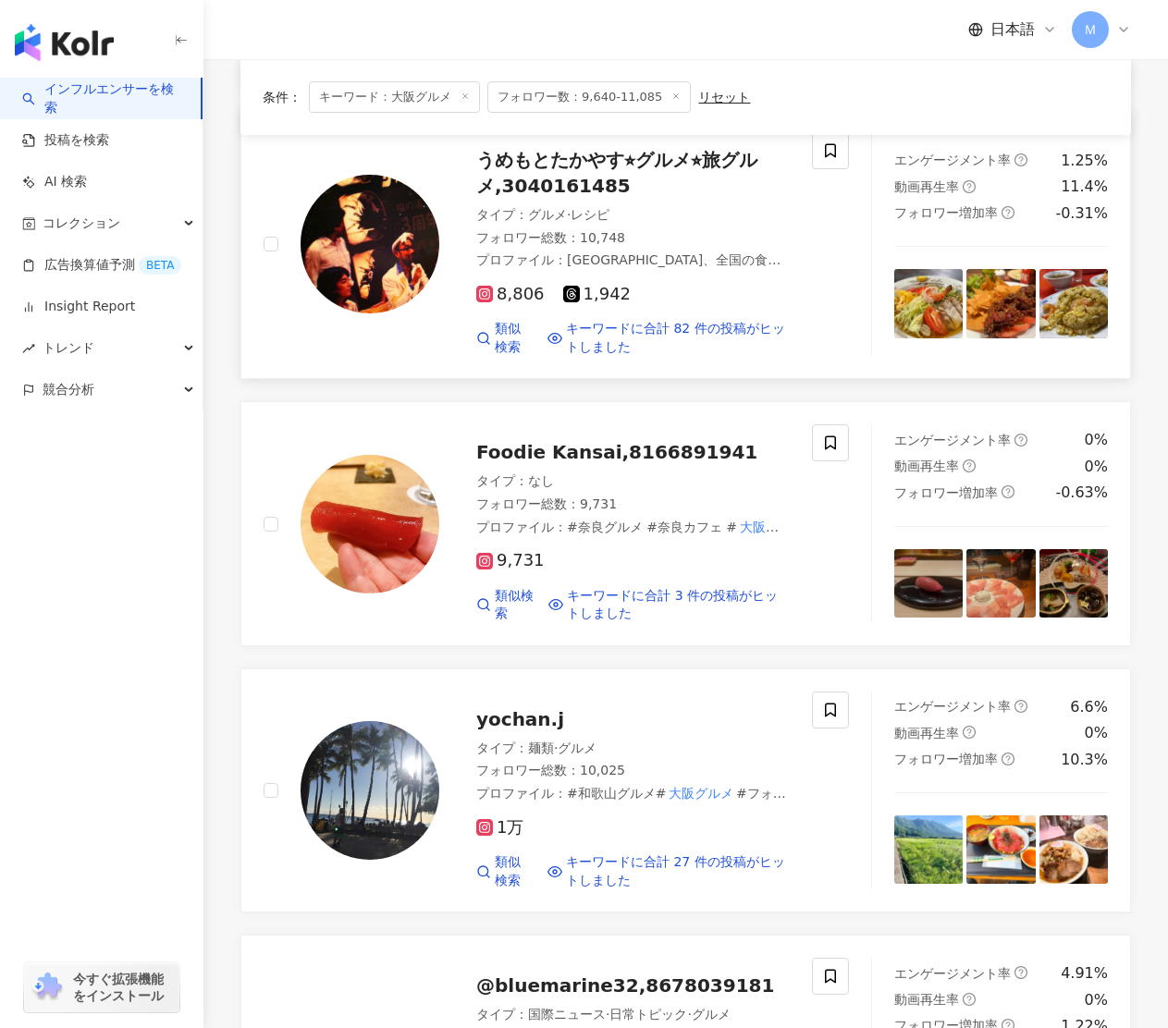
scroll to position [1375, 0]
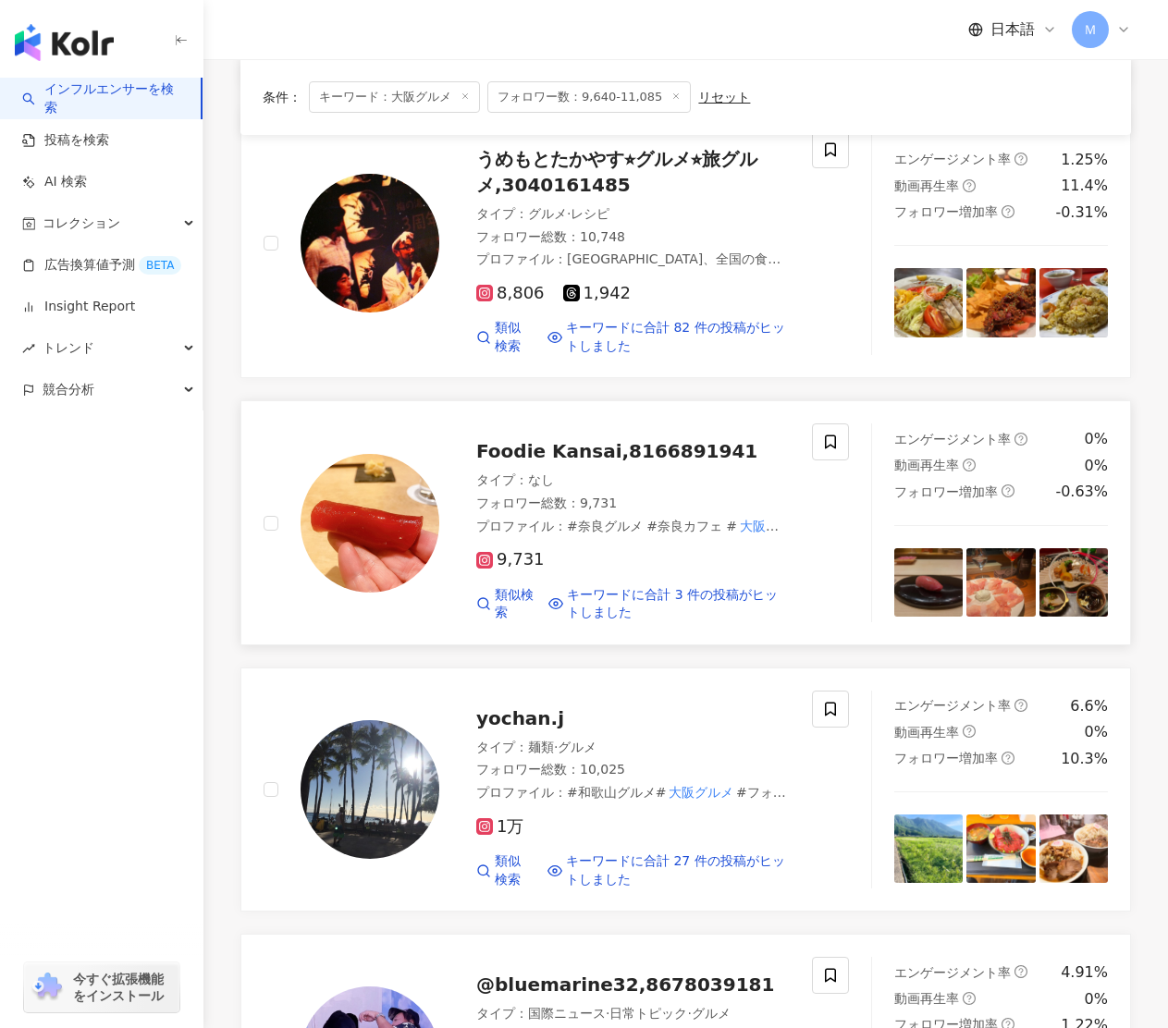
click at [637, 440] on span "Foodie Kansai,8166891941" at bounding box center [616, 451] width 281 height 22
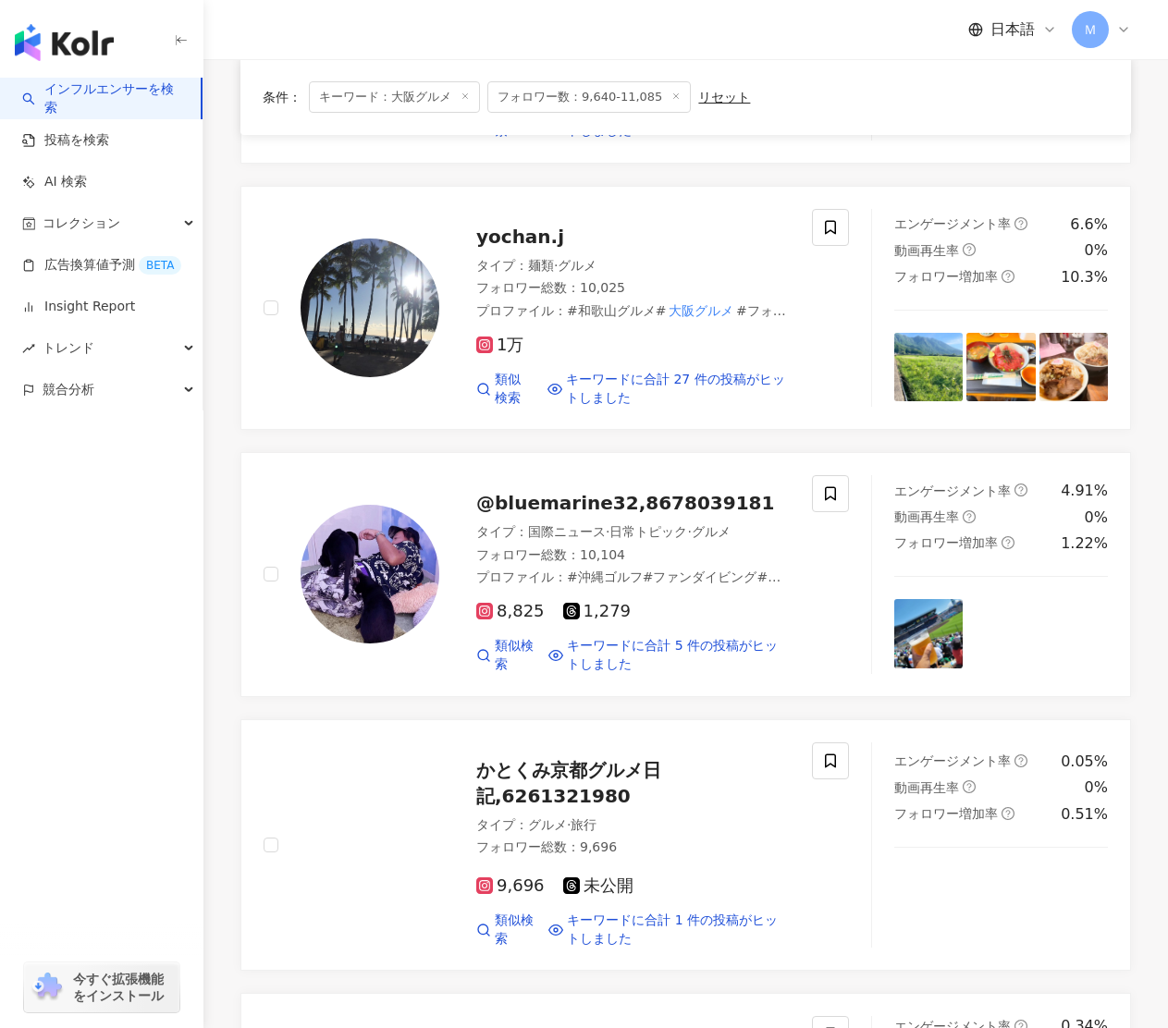
scroll to position [1880, 0]
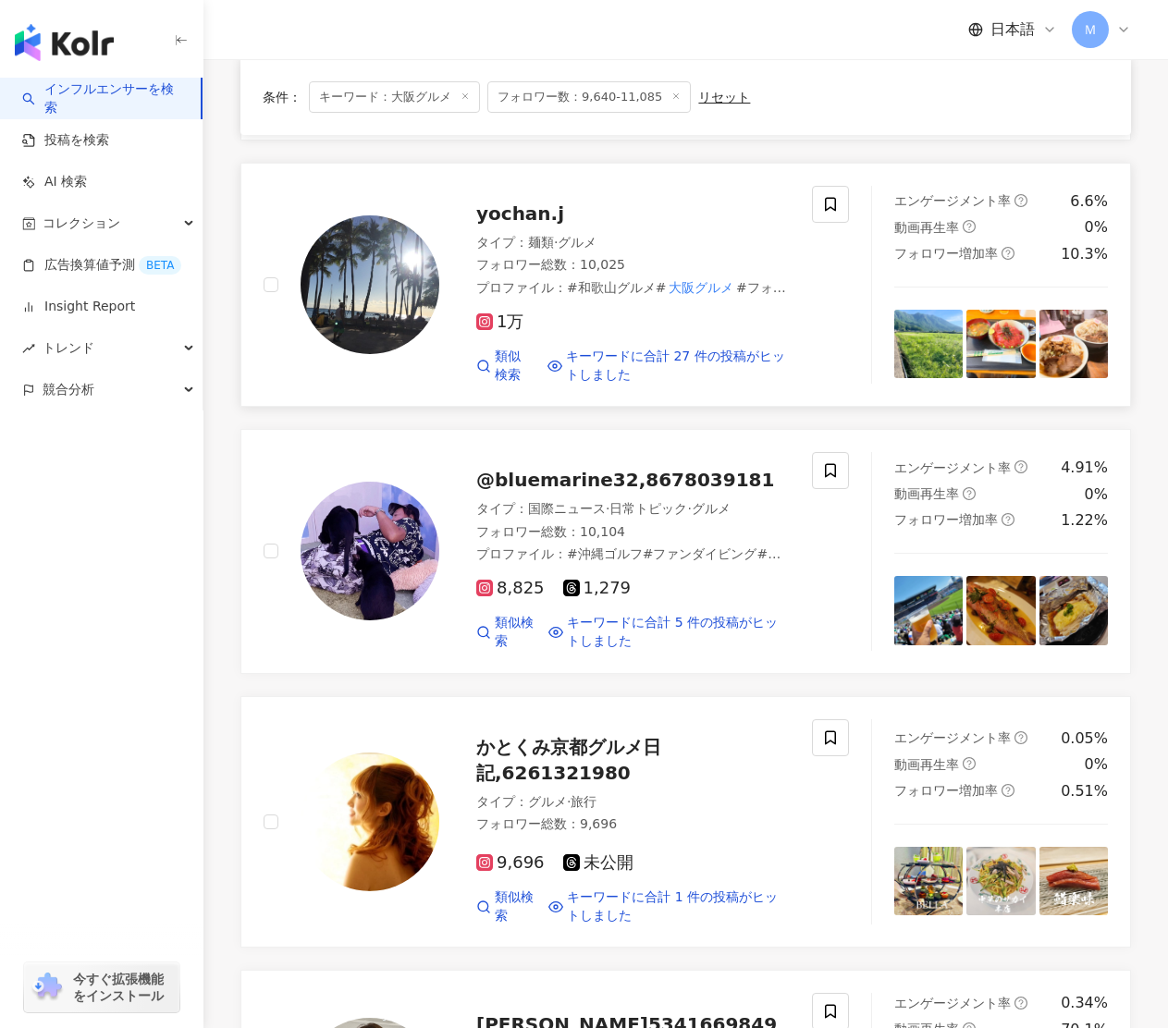
click at [647, 234] on div "タイプ ： 麺類 · グルメ" at bounding box center [632, 243] width 313 height 18
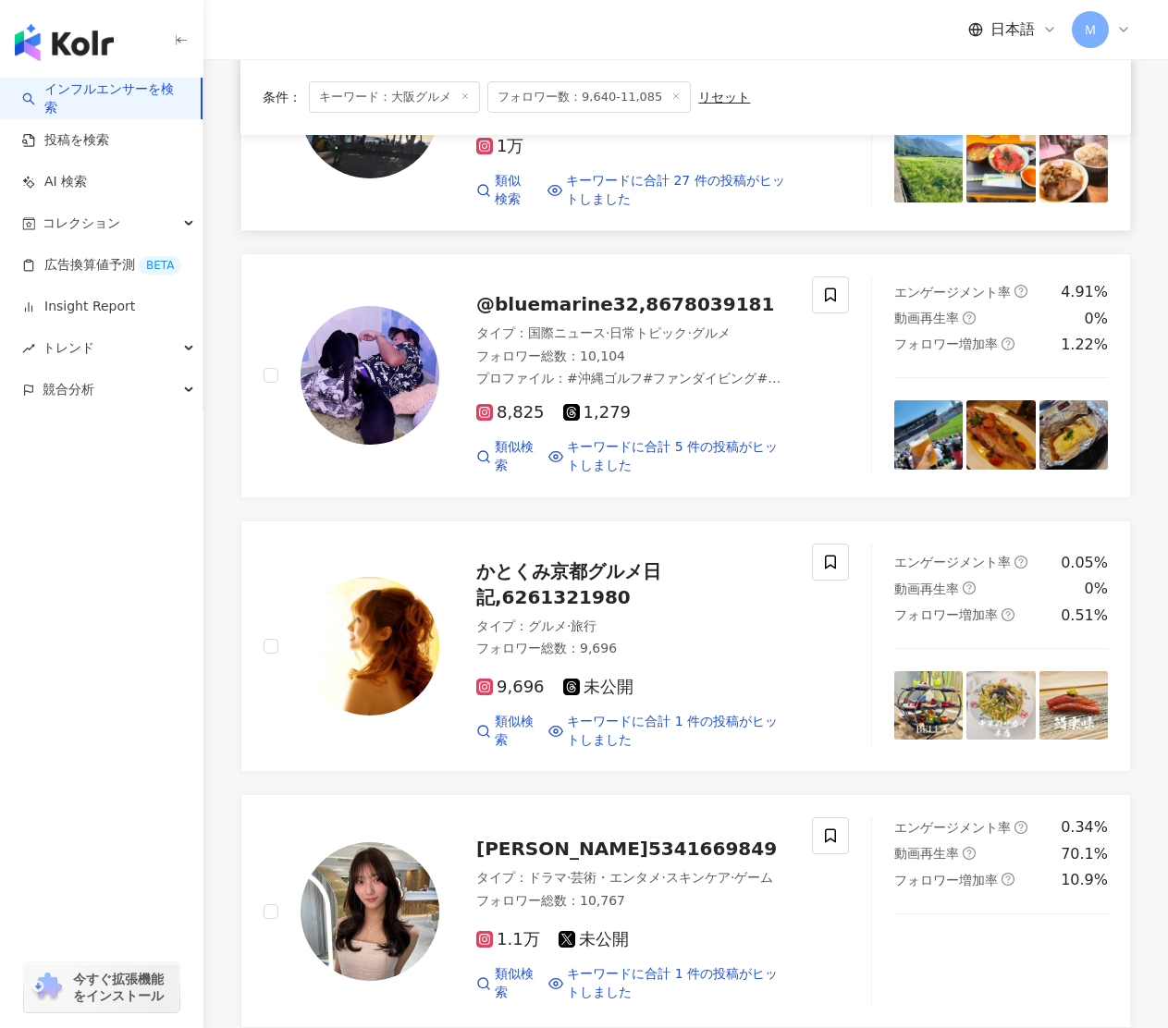
scroll to position [2069, 0]
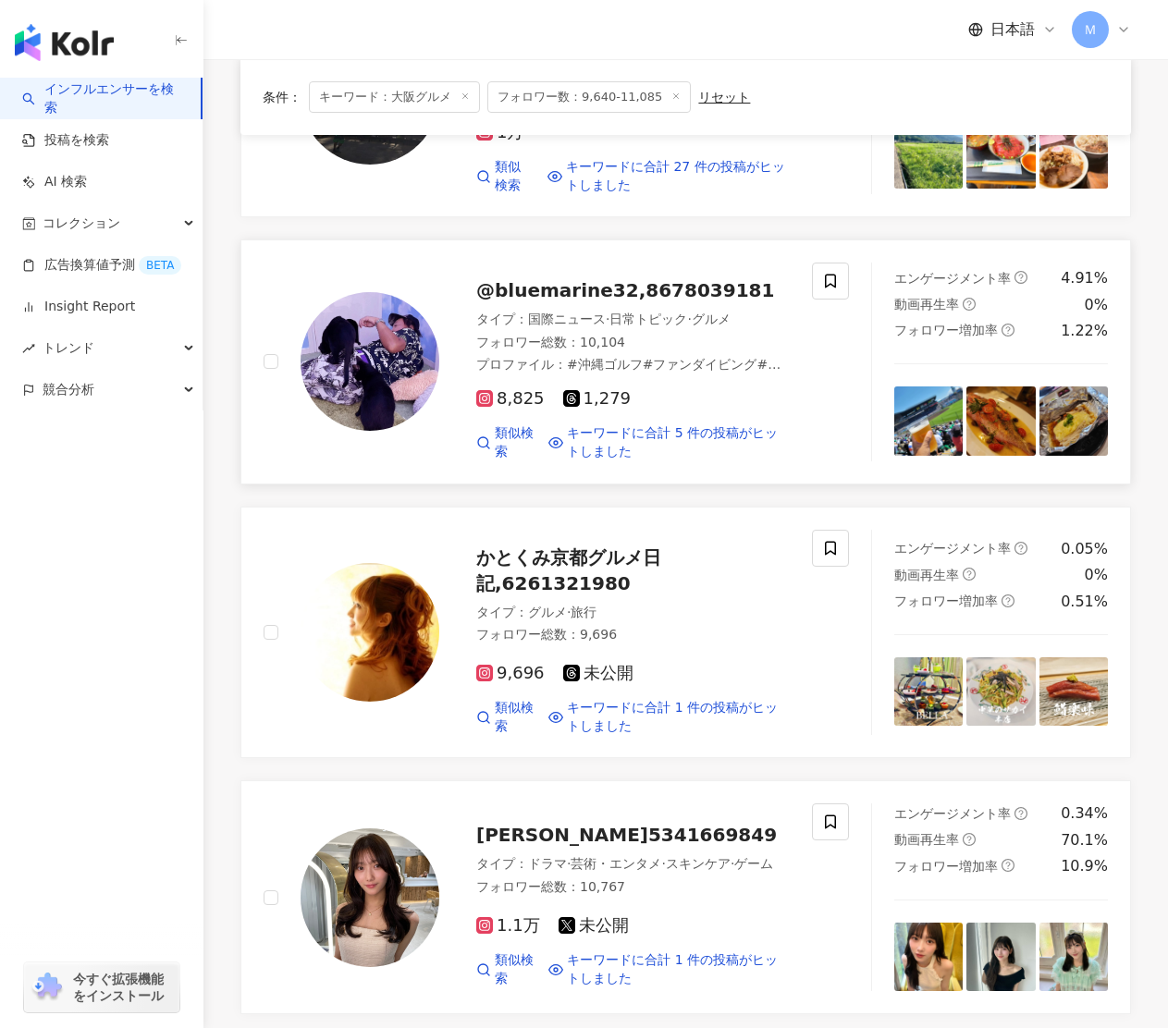
click at [678, 279] on span "@bluemarine32,8678039181" at bounding box center [625, 290] width 298 height 22
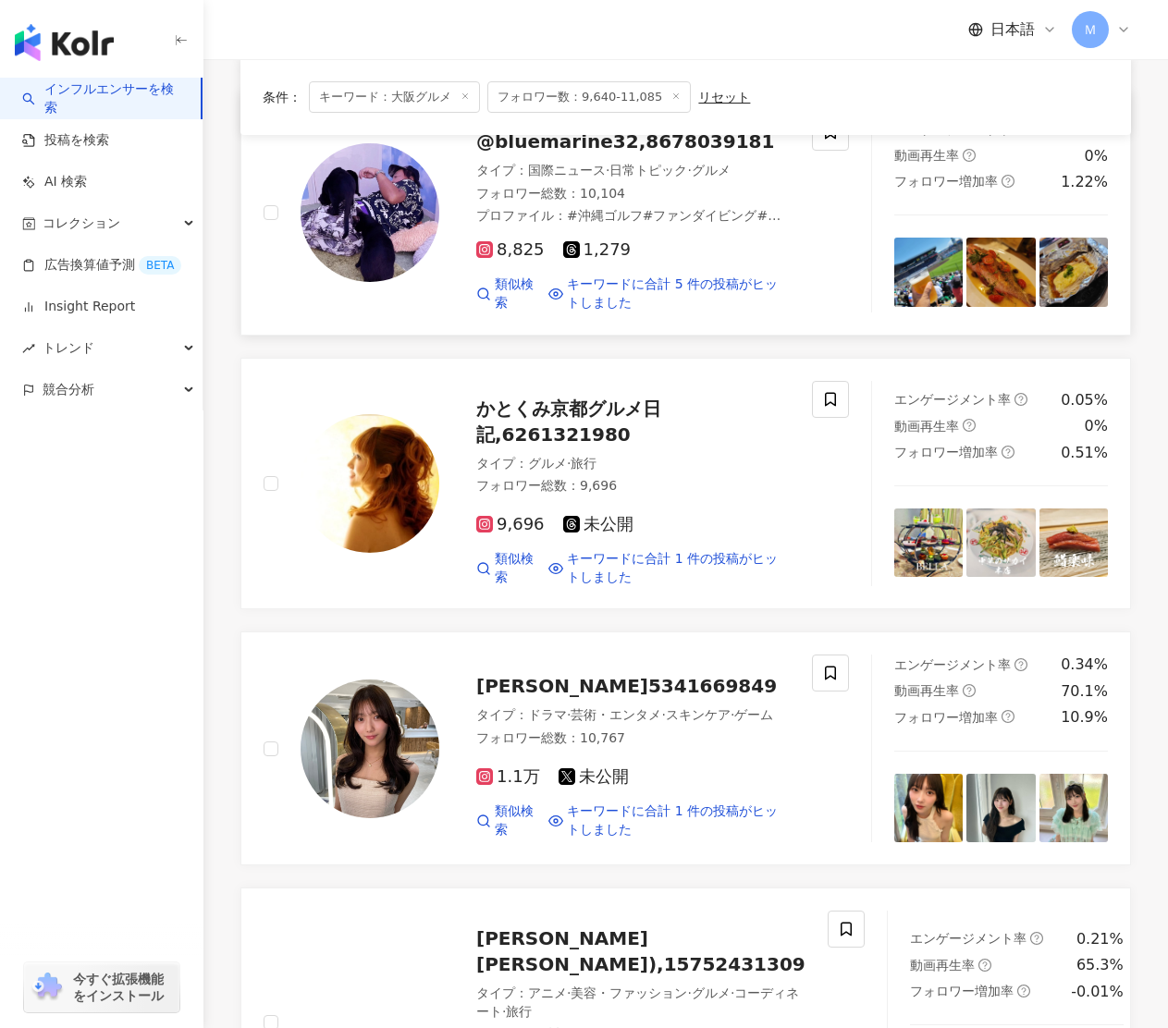
scroll to position [2277, 0]
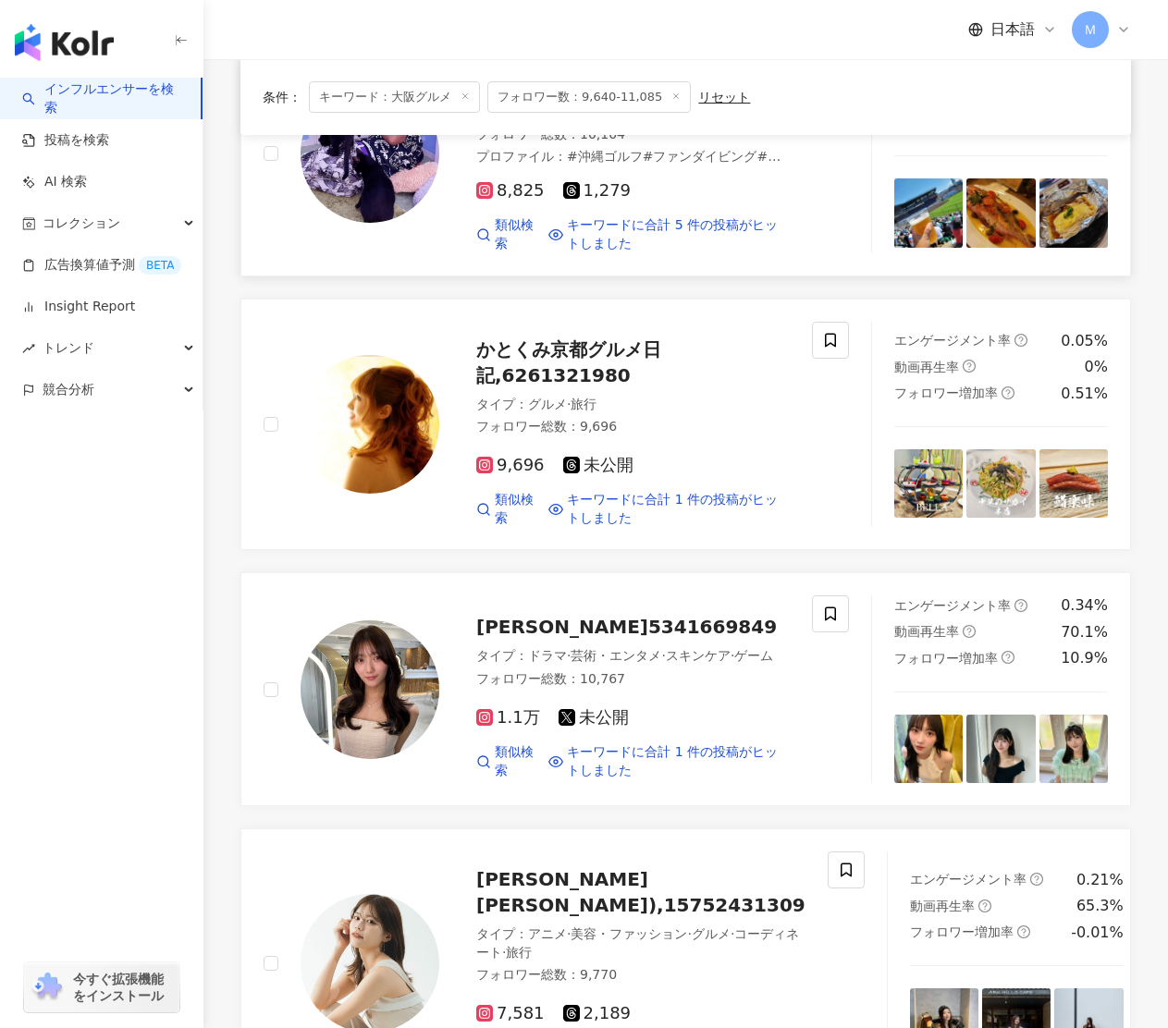
click at [570, 338] on span "かとくみ京都グルメ日記,6261321980" at bounding box center [568, 362] width 185 height 48
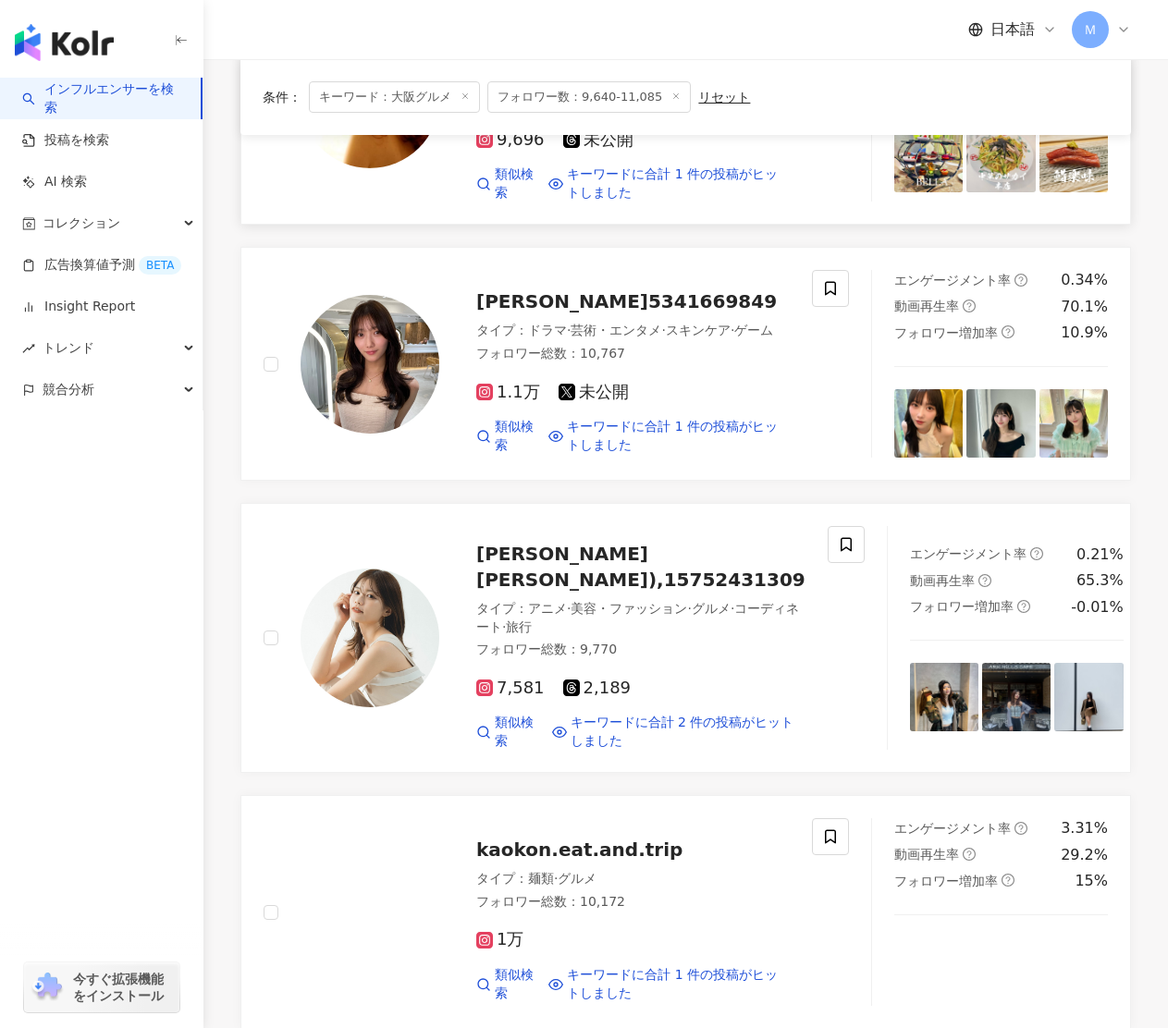
scroll to position [2633, 0]
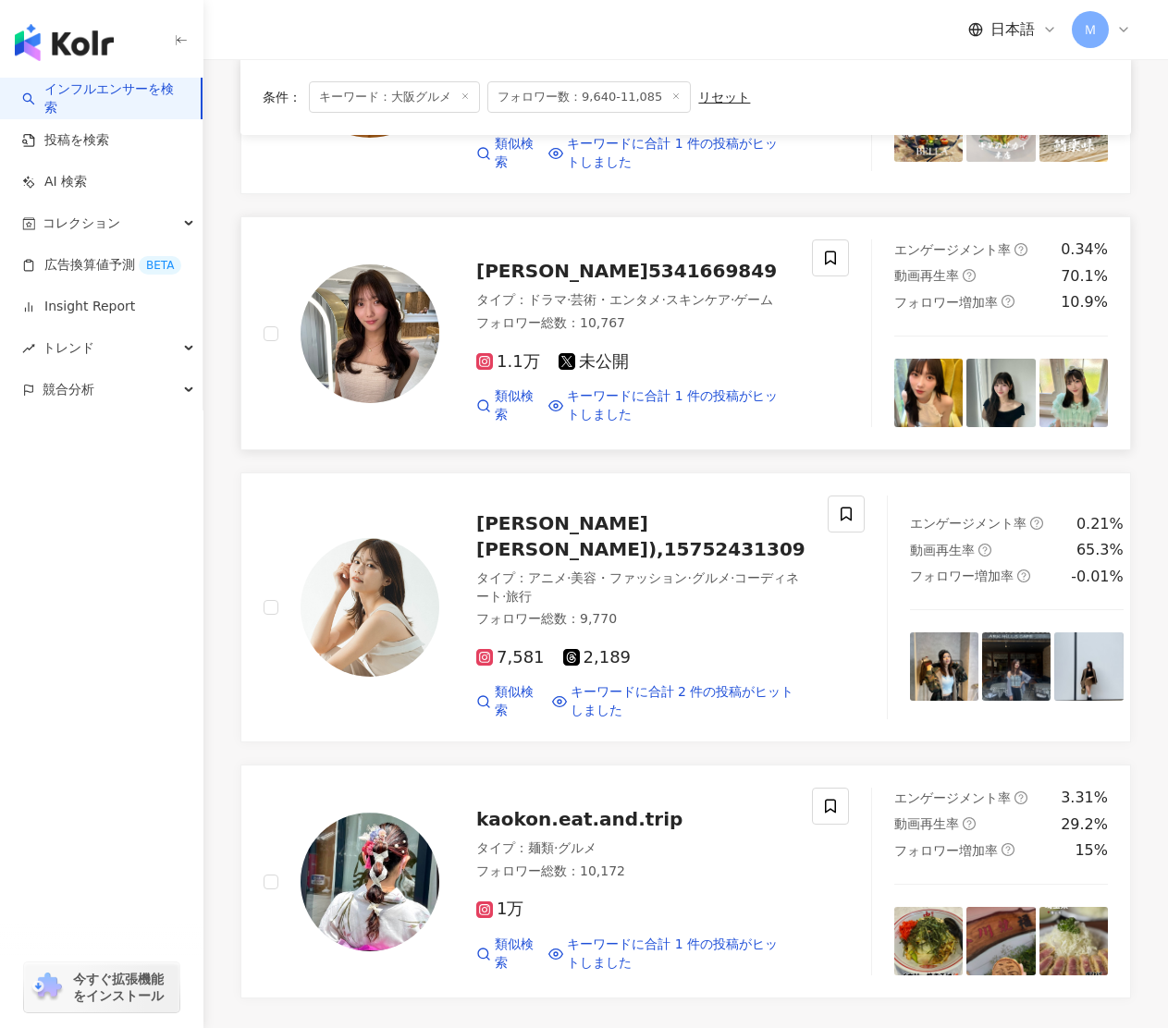
click at [581, 260] on span "丸山 蘭奈,5341669849" at bounding box center [626, 271] width 301 height 22
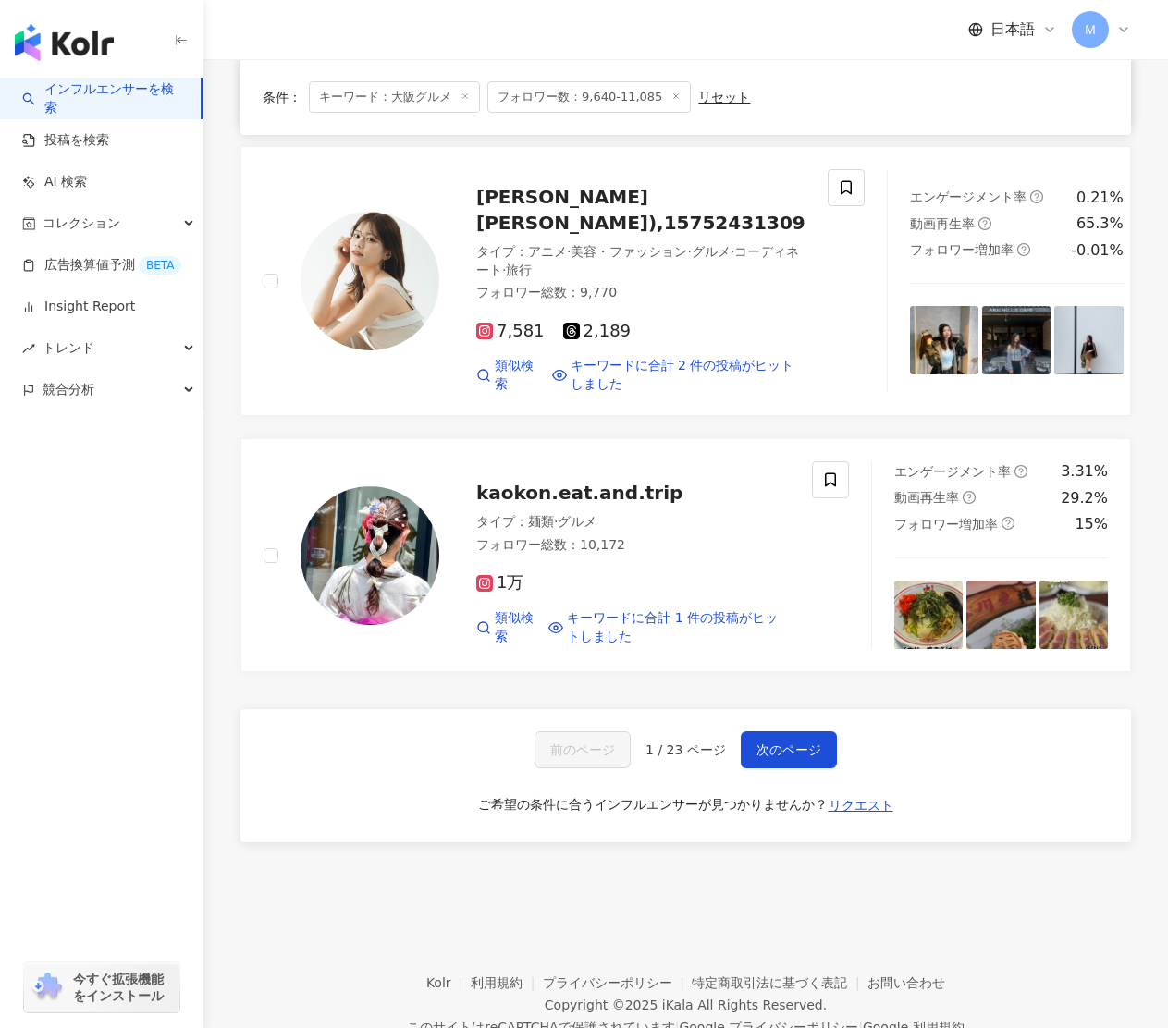
scroll to position [2962, 0]
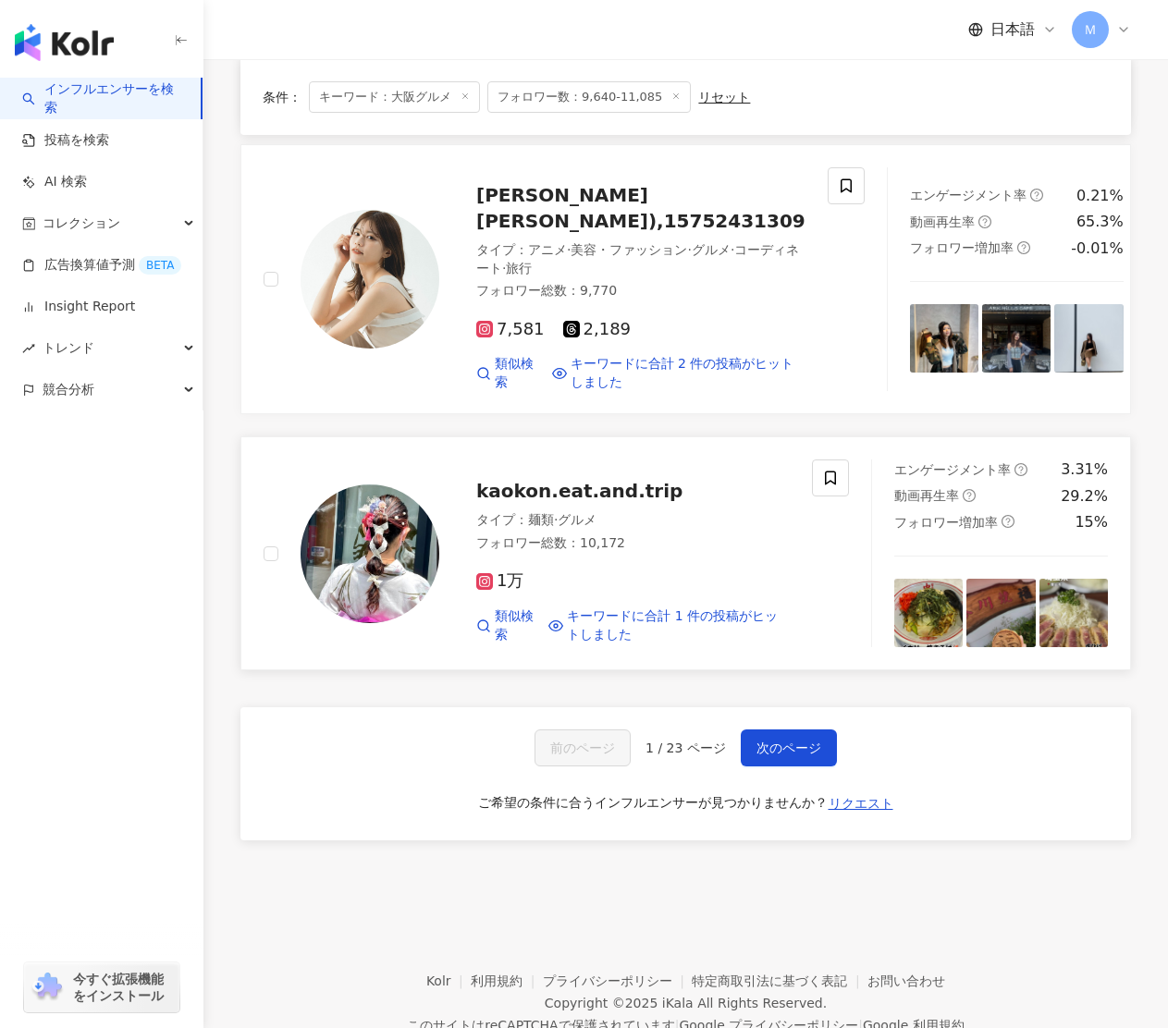
click at [577, 480] on span "kaokon.eat.and.trip" at bounding box center [579, 491] width 206 height 22
click at [810, 730] on button "次のページ" at bounding box center [789, 748] width 96 height 37
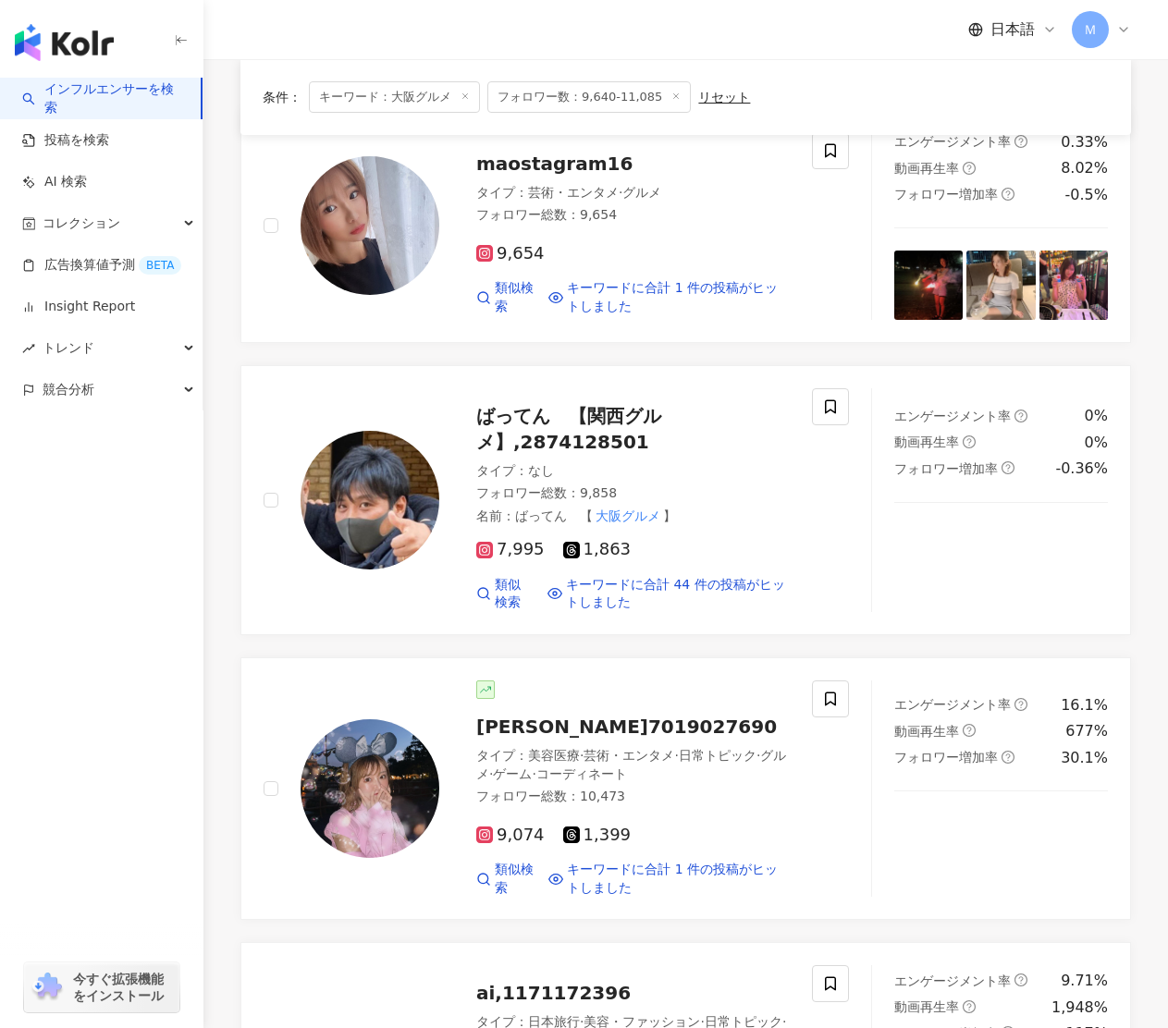
scroll to position [219, 0]
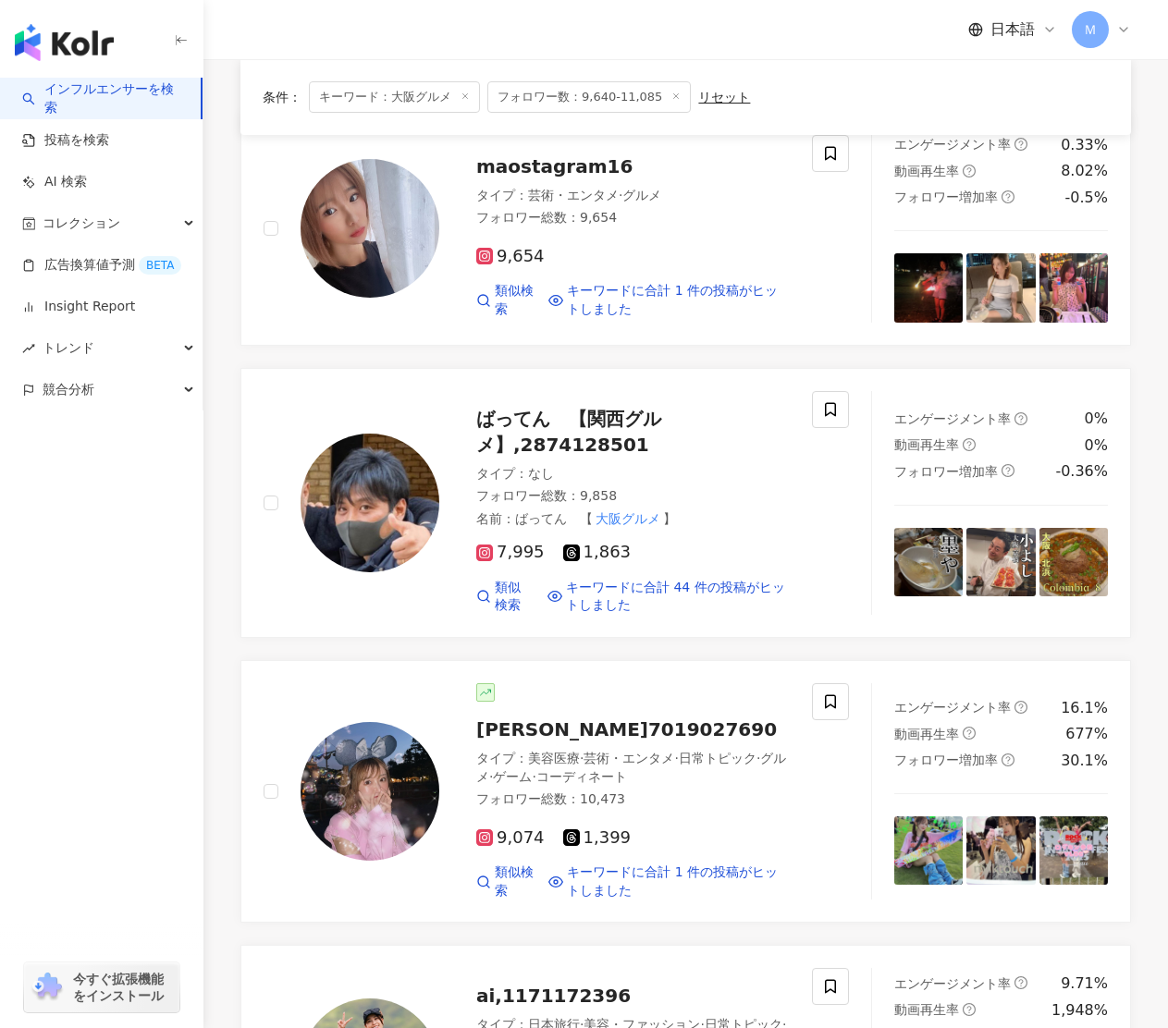
click at [587, 103] on span "フォロワー数：9,640-11,085" at bounding box center [588, 96] width 203 height 31
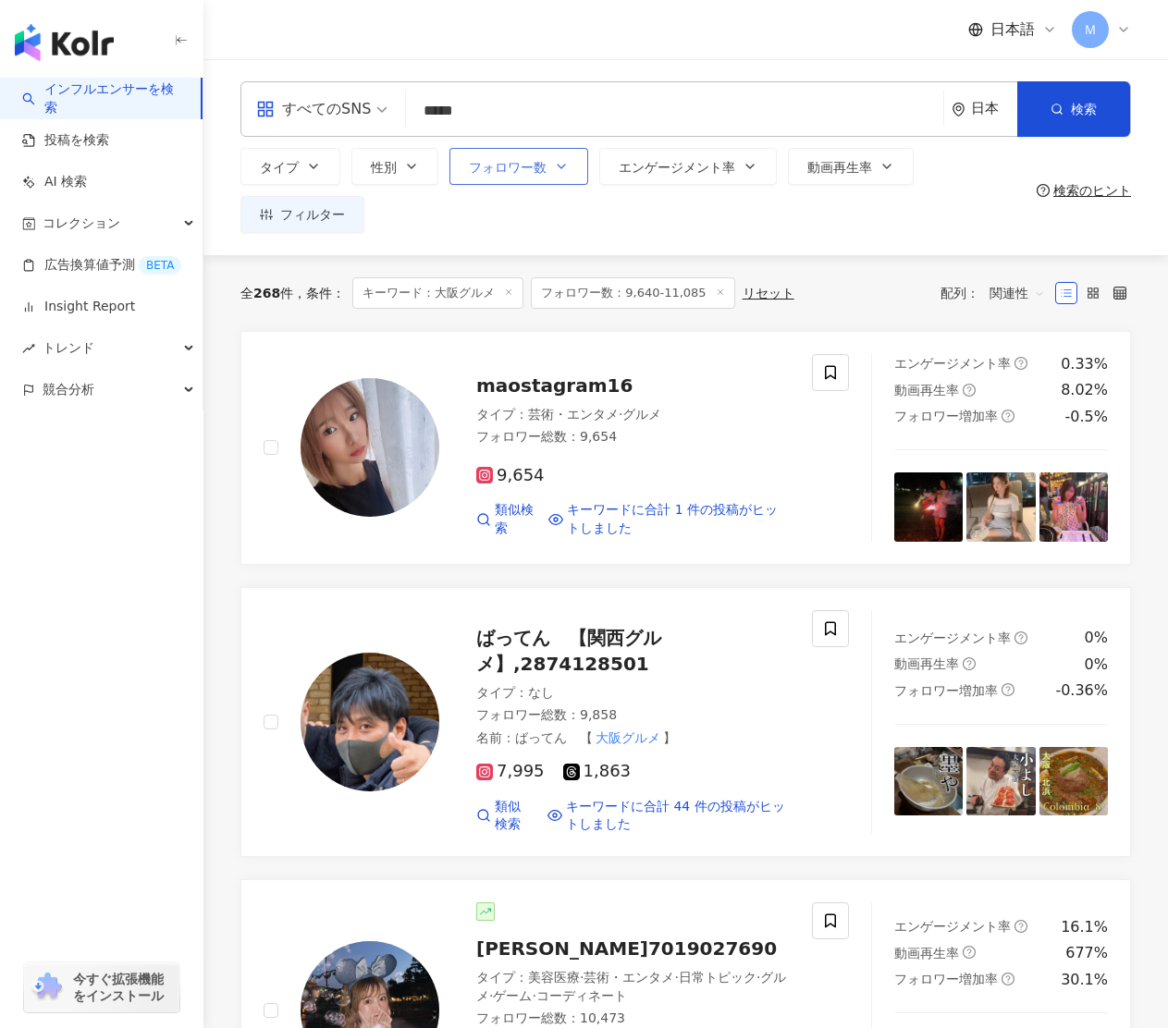
click at [532, 168] on span "フォロワー数" at bounding box center [508, 167] width 78 height 15
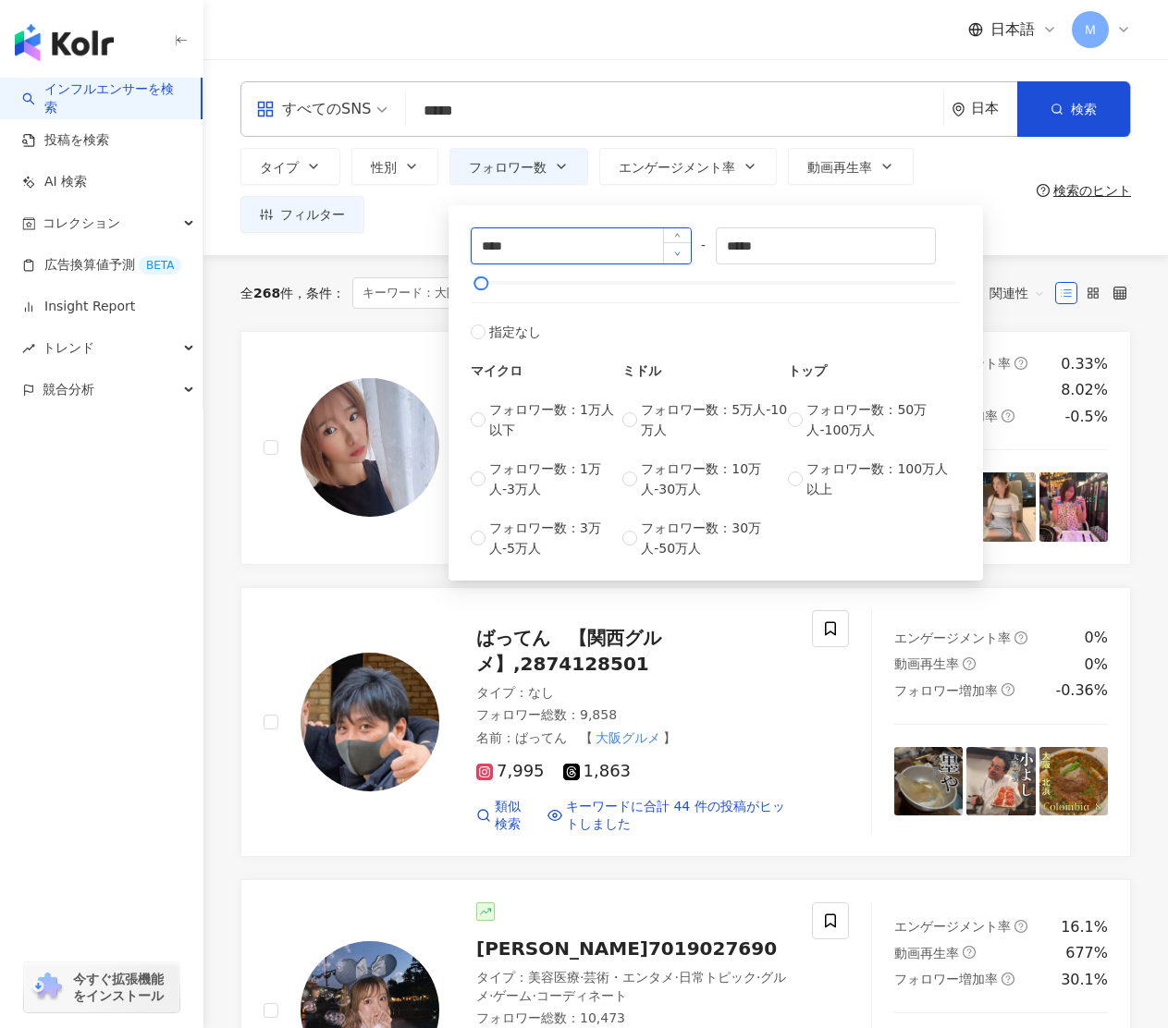
click at [663, 244] on span "Decrease Value" at bounding box center [677, 252] width 28 height 21
click at [676, 251] on icon "down" at bounding box center [677, 254] width 6 height 6
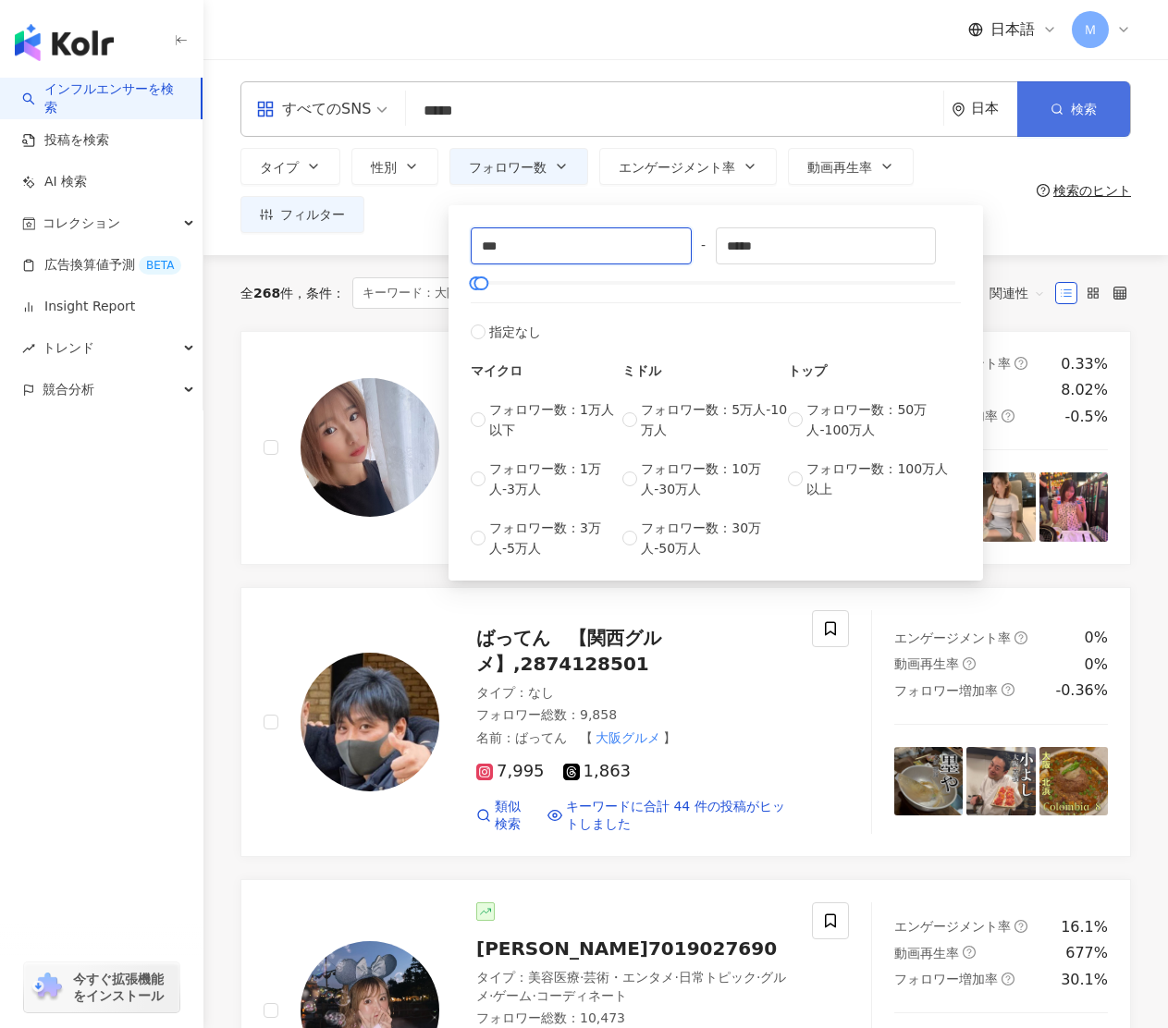
type input "***"
click at [1057, 107] on icon "button" at bounding box center [1056, 109] width 13 height 13
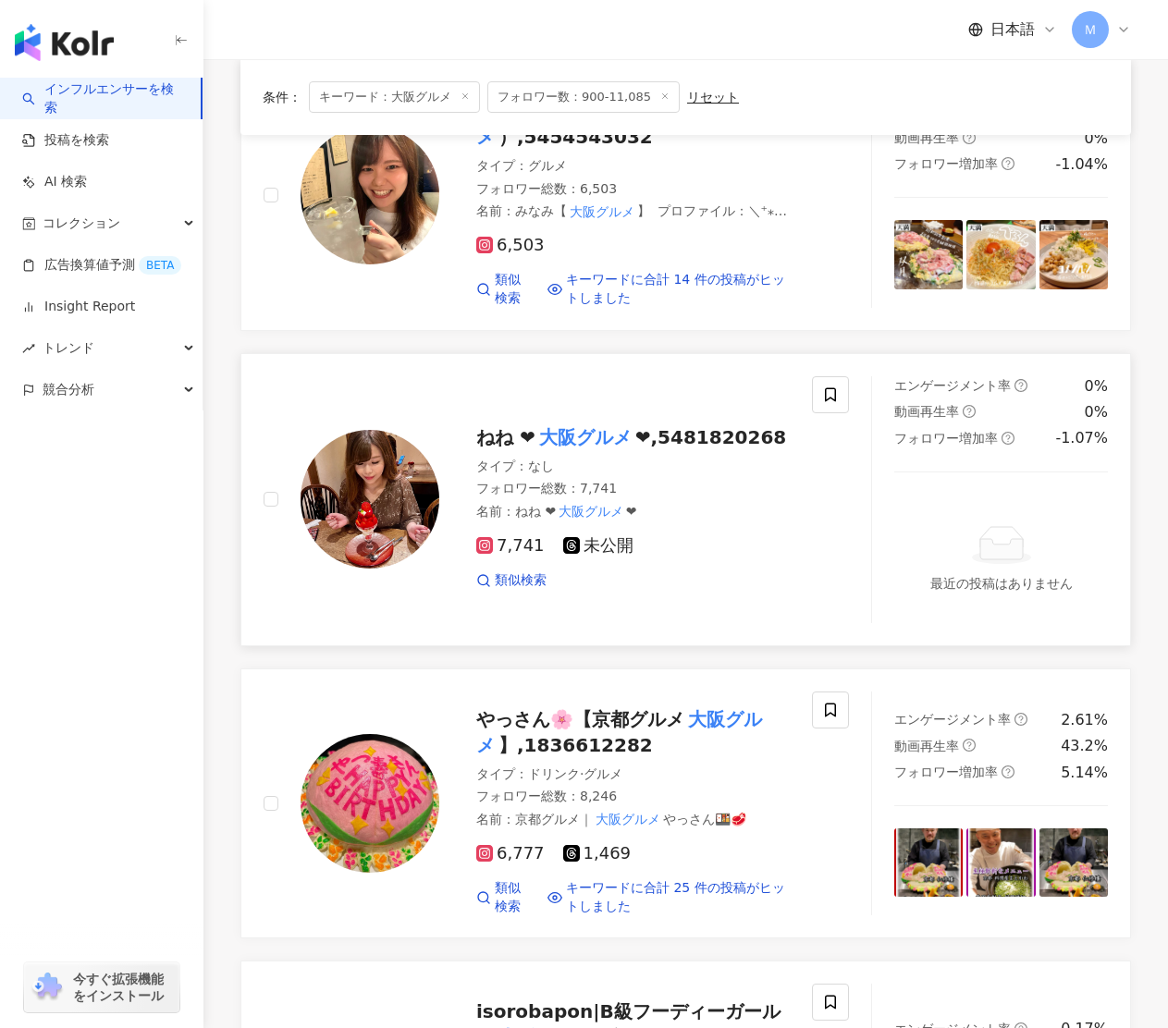
scroll to position [1273, 0]
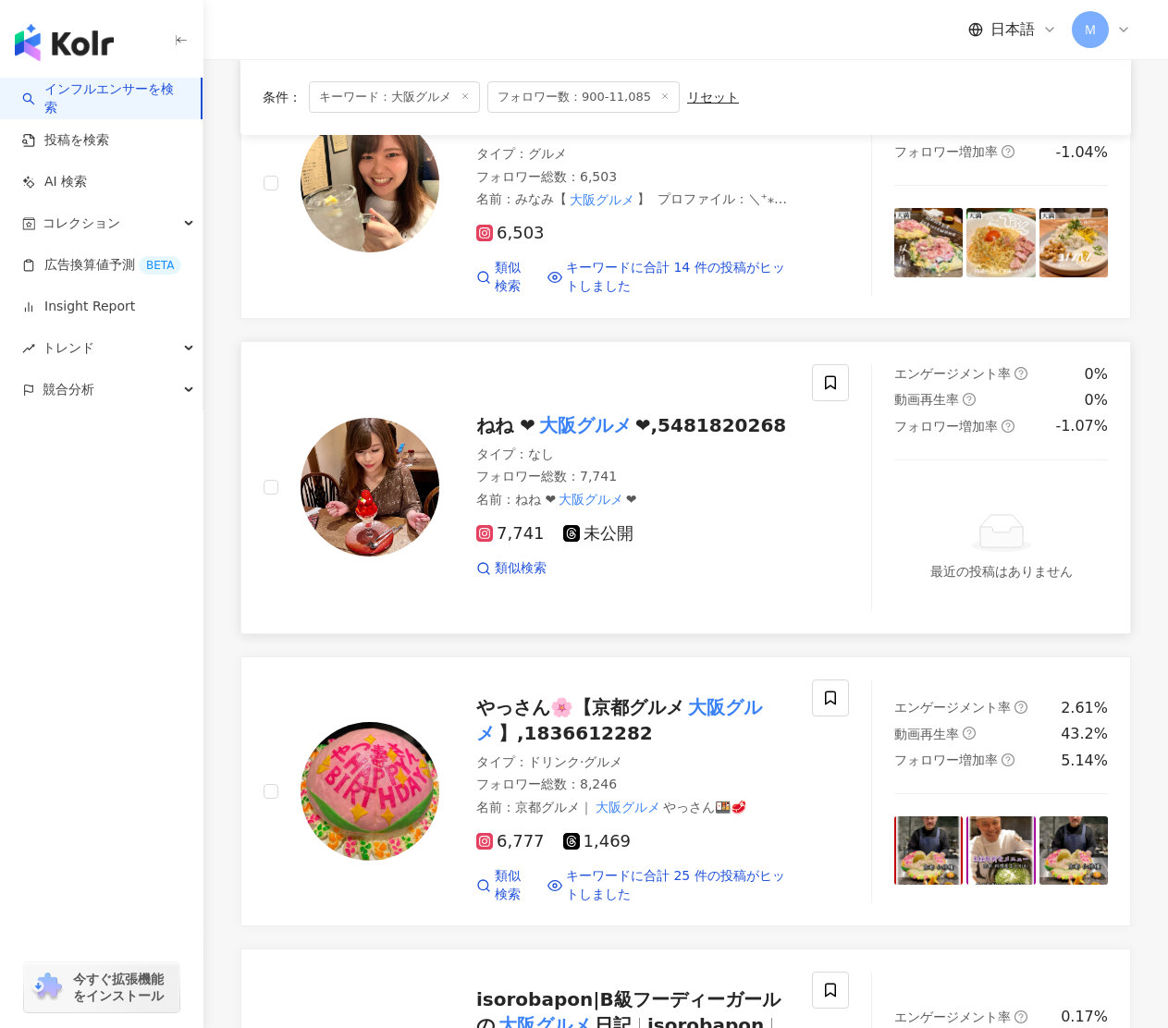
click at [359, 531] on img at bounding box center [370, 487] width 139 height 139
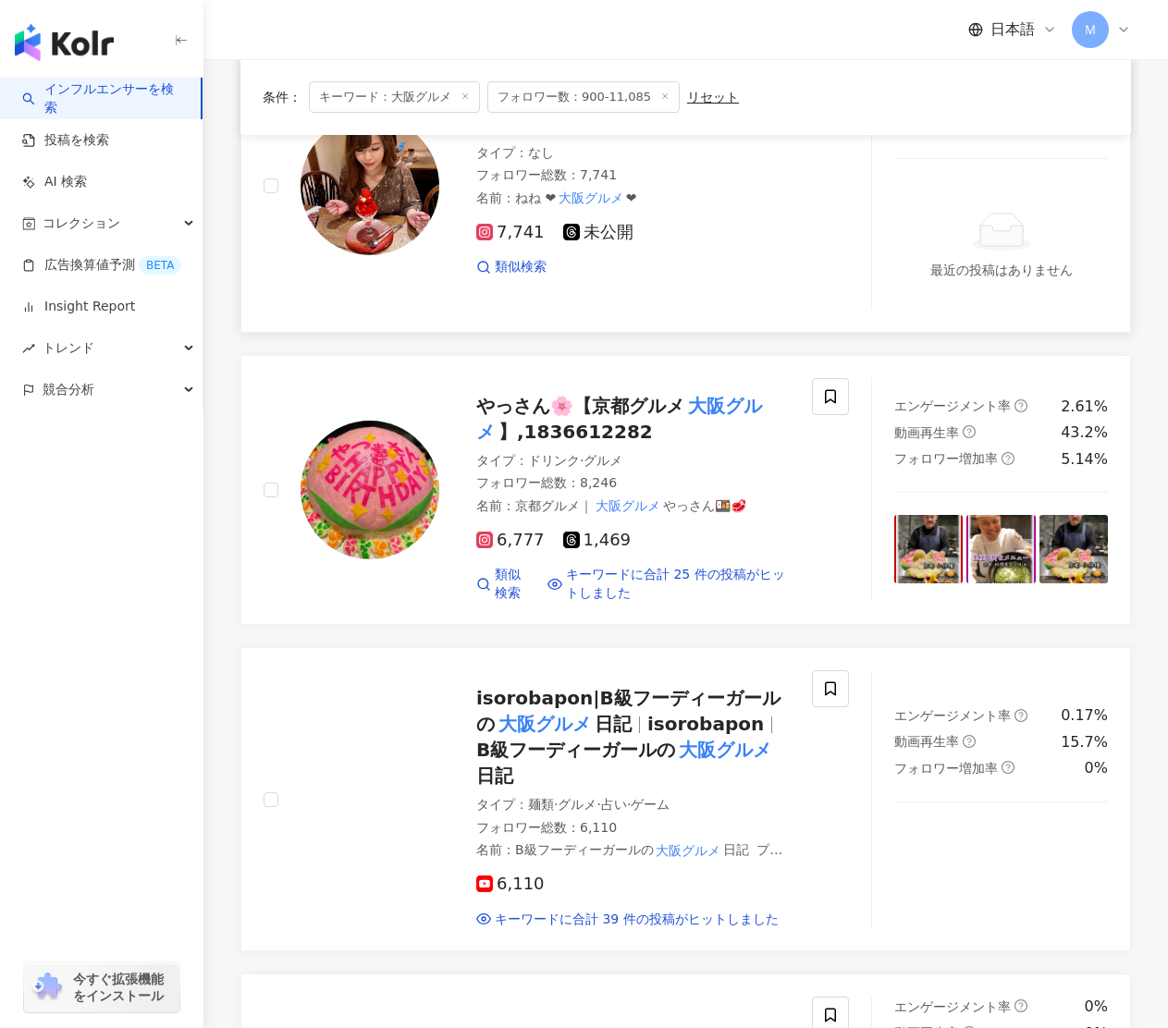
scroll to position [1593, 0]
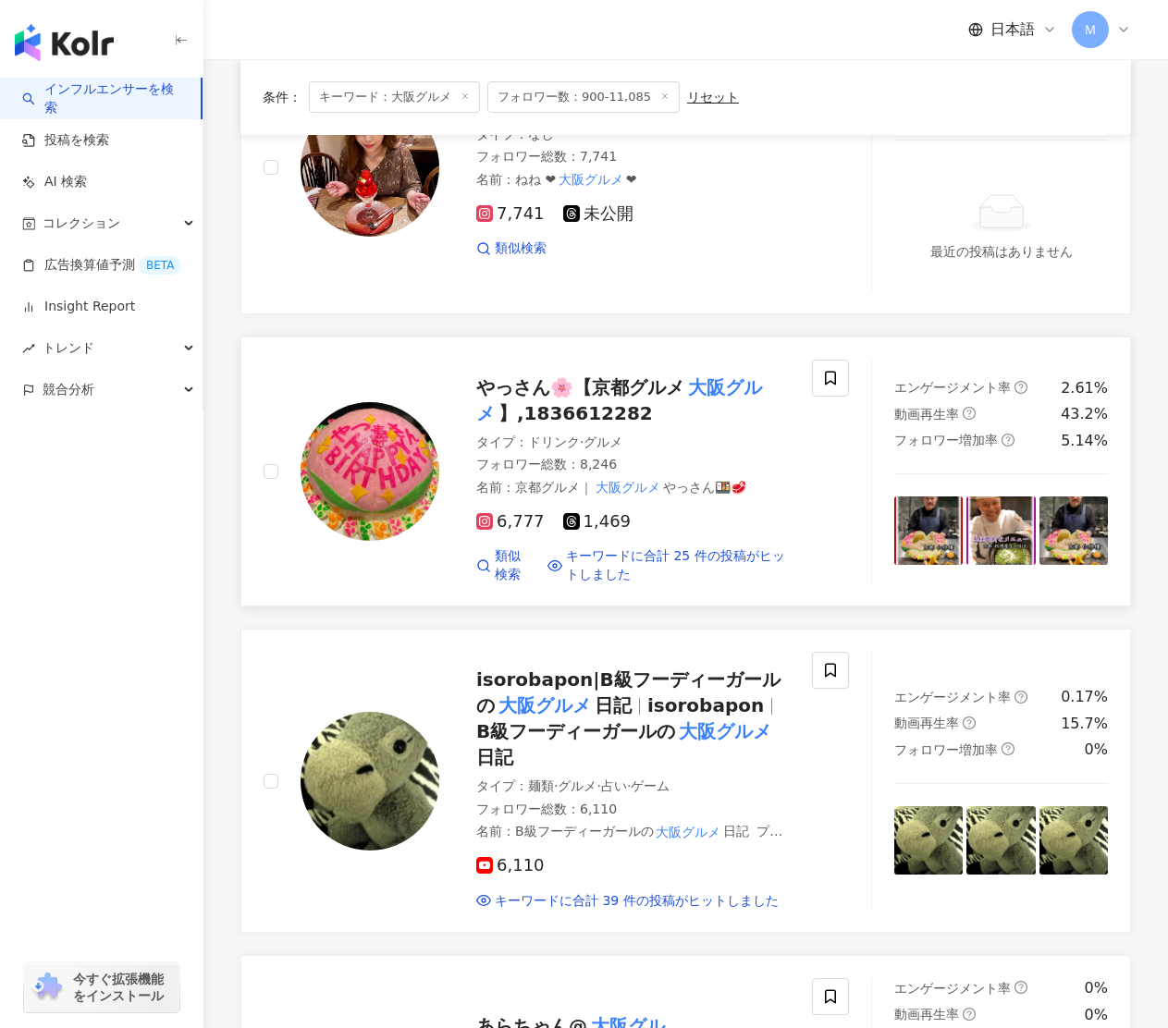
click at [615, 402] on span "】,1836612282" at bounding box center [575, 413] width 154 height 22
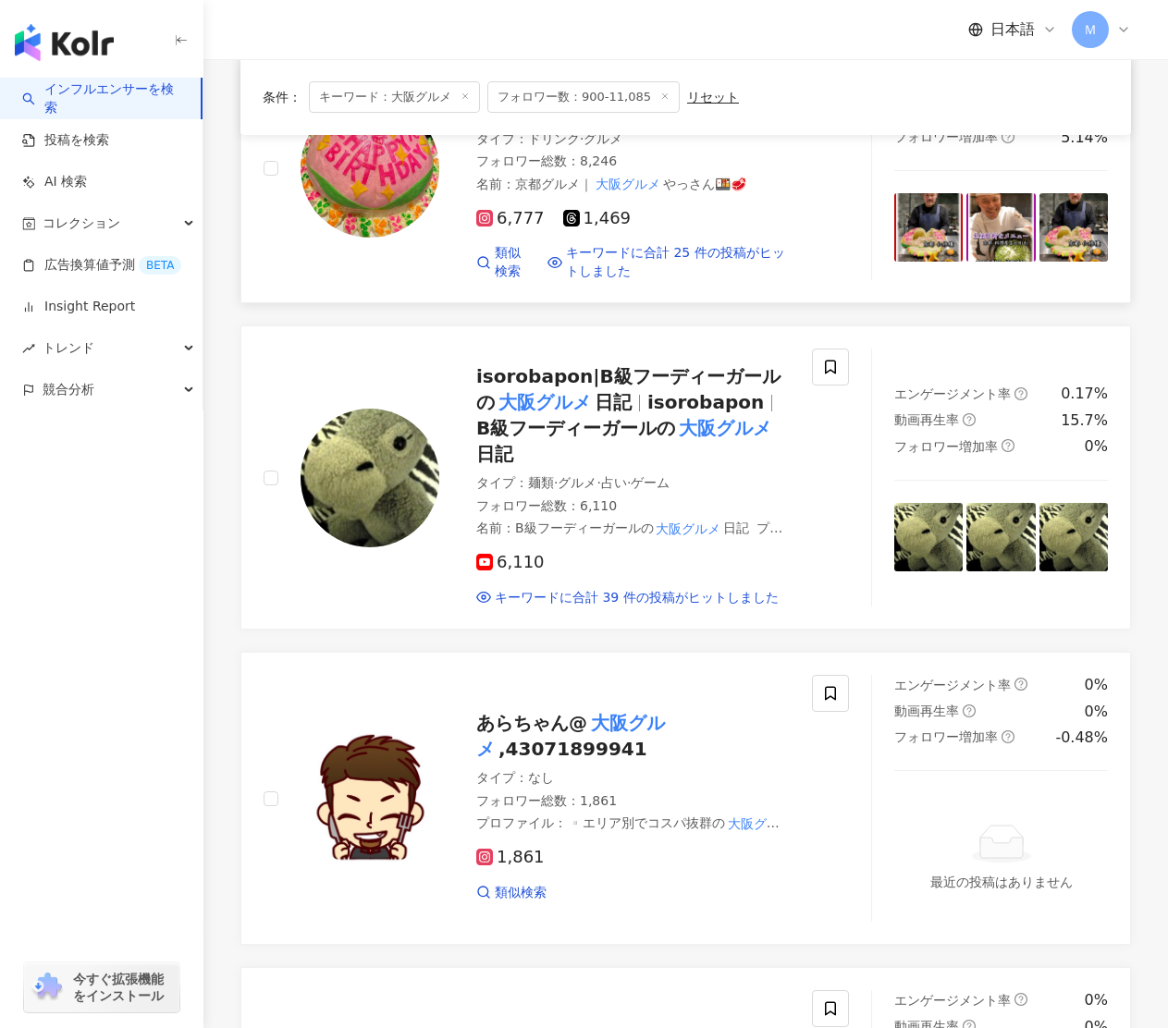
scroll to position [1904, 0]
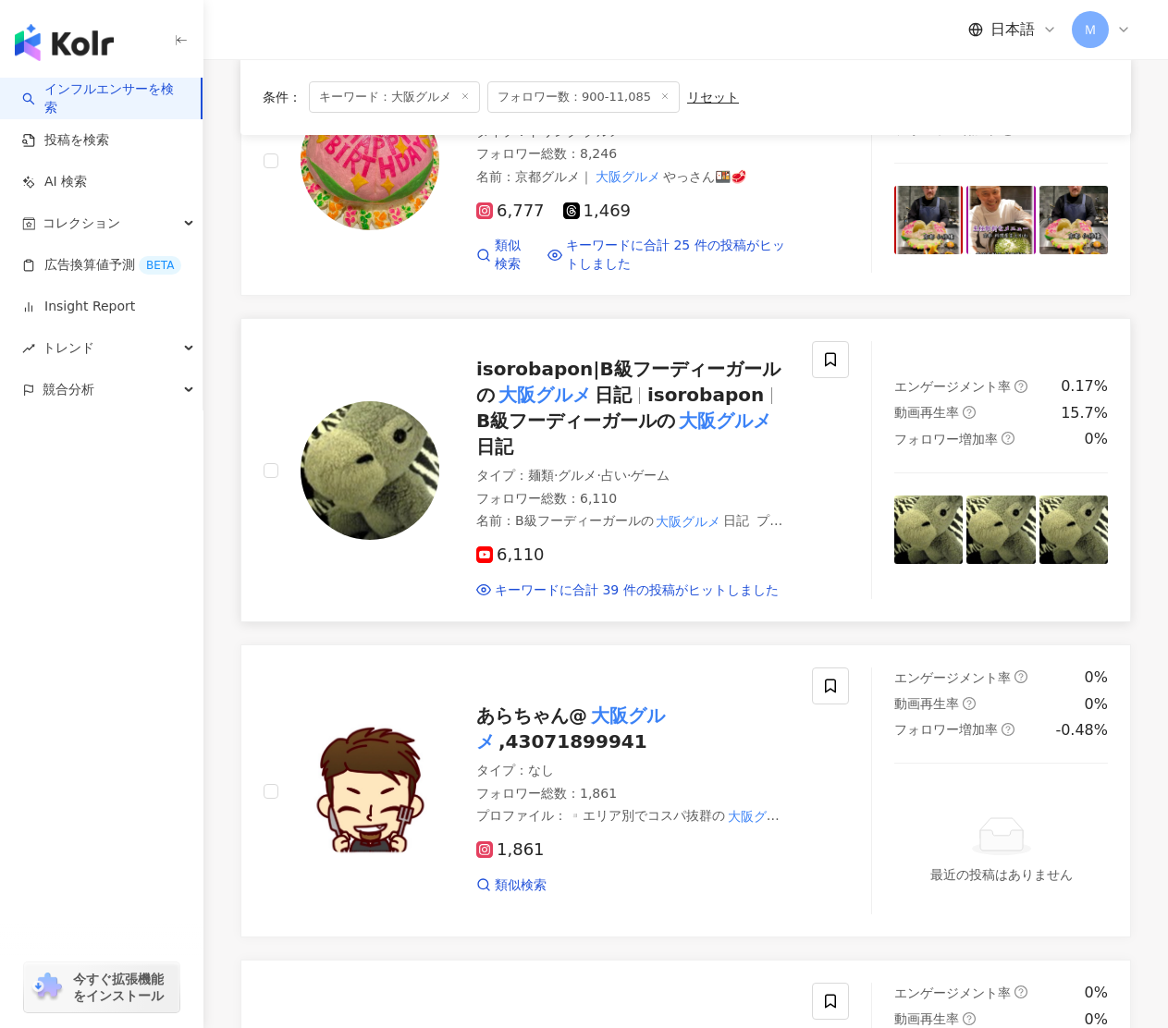
click at [558, 380] on mark "大阪グルメ" at bounding box center [545, 395] width 100 height 30
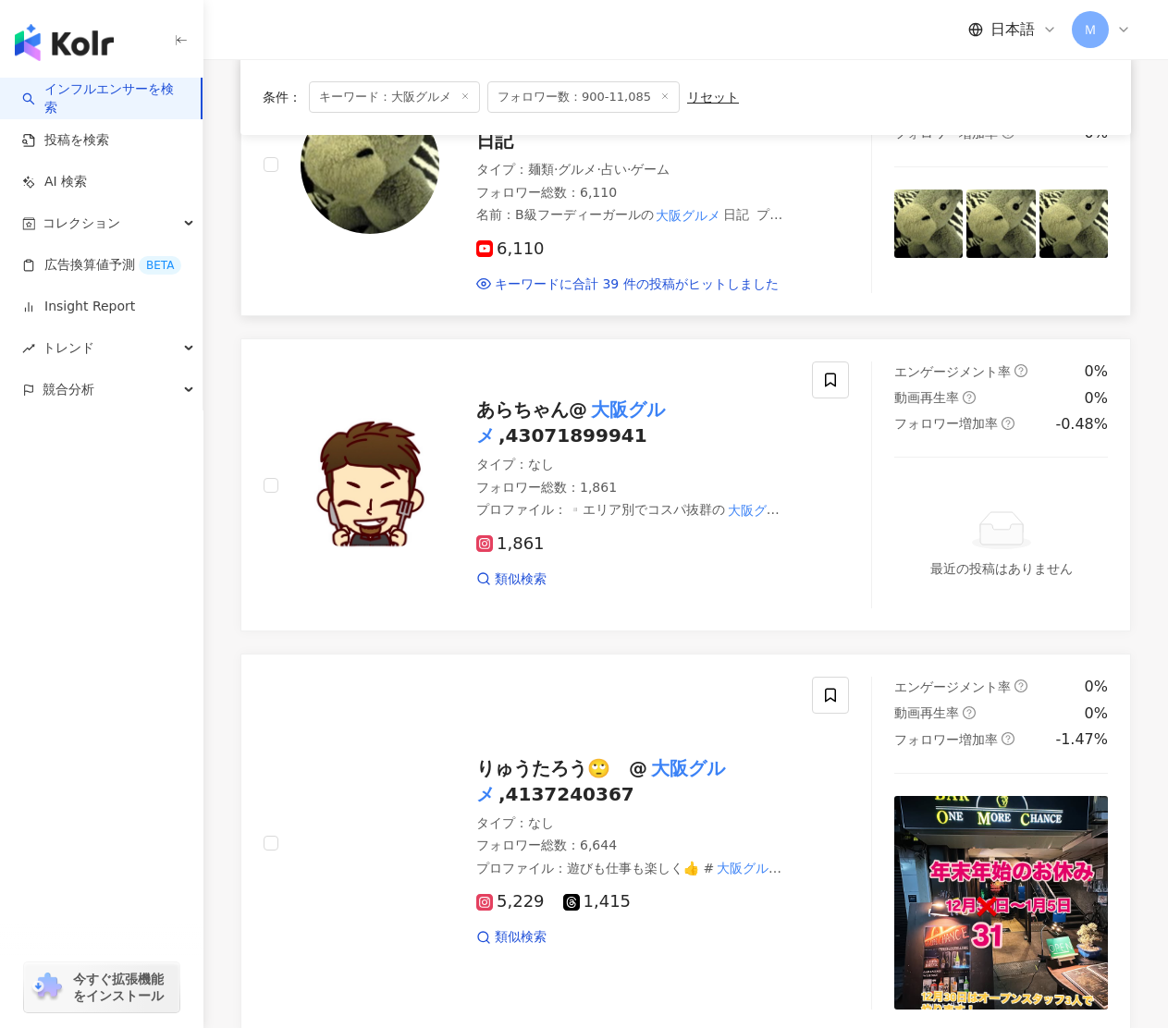
scroll to position [2213, 0]
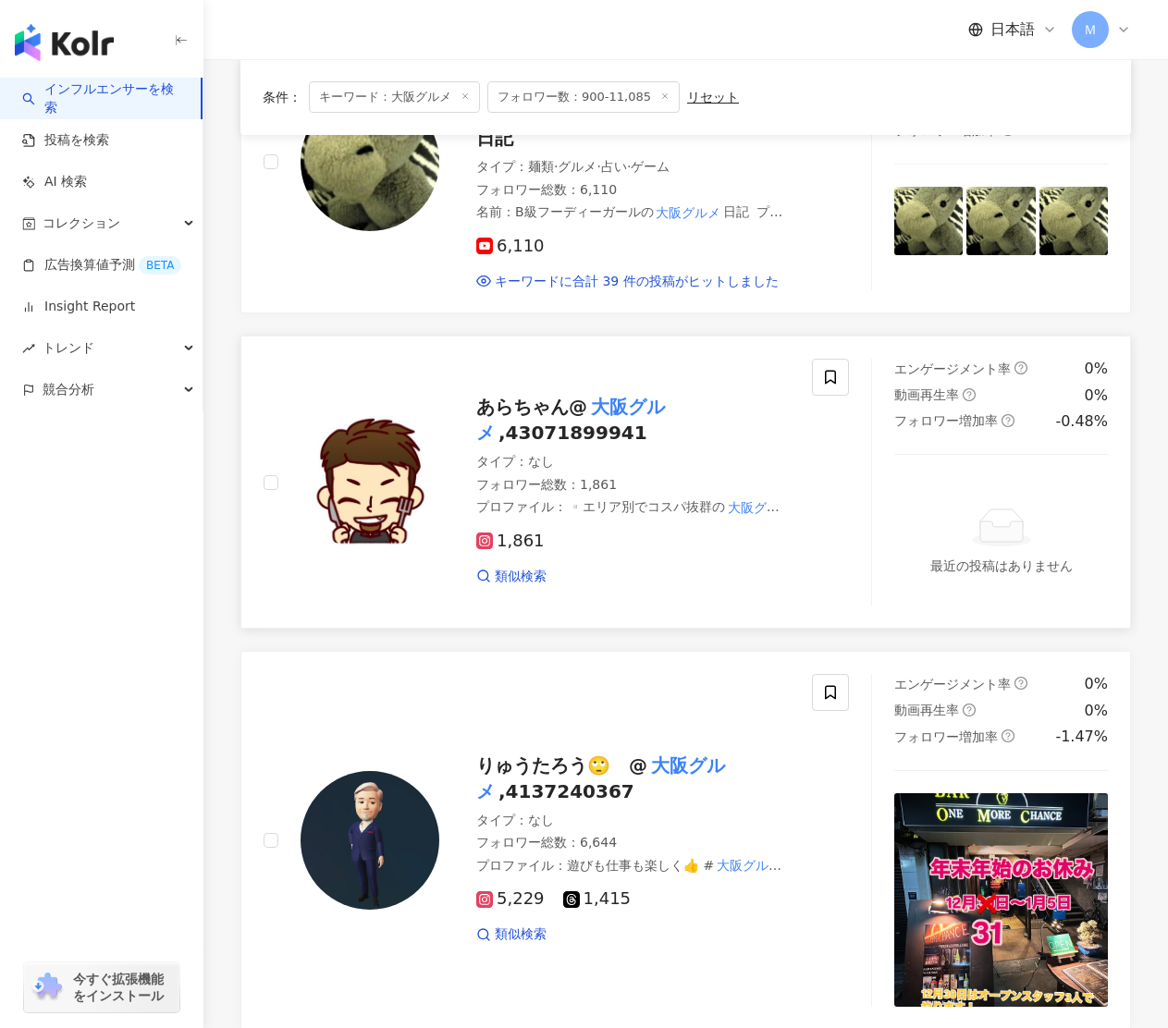
click at [539, 394] on div "あらちゃん@ 大阪グルメ ,43071899941" at bounding box center [632, 420] width 313 height 52
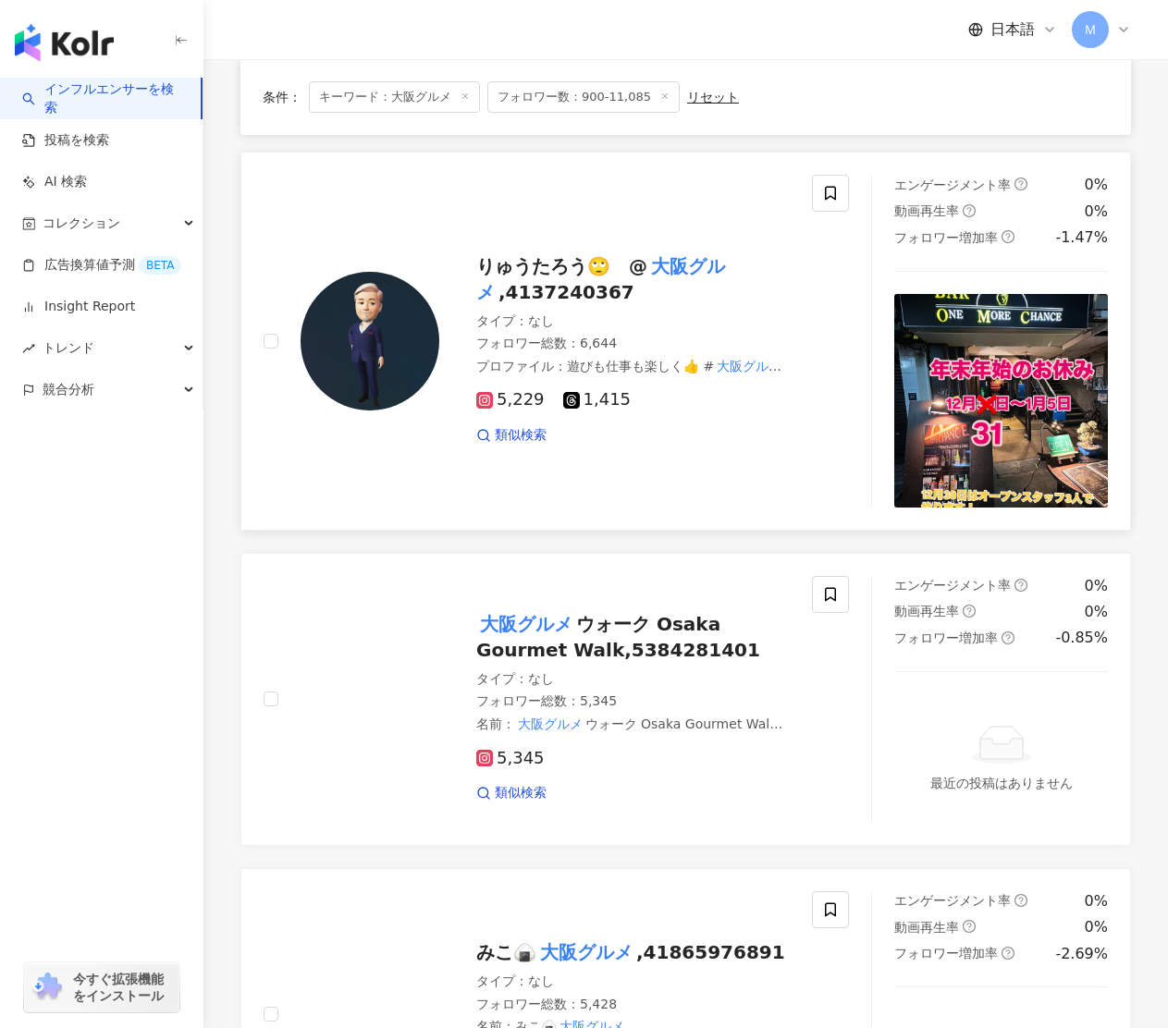
scroll to position [2728, 0]
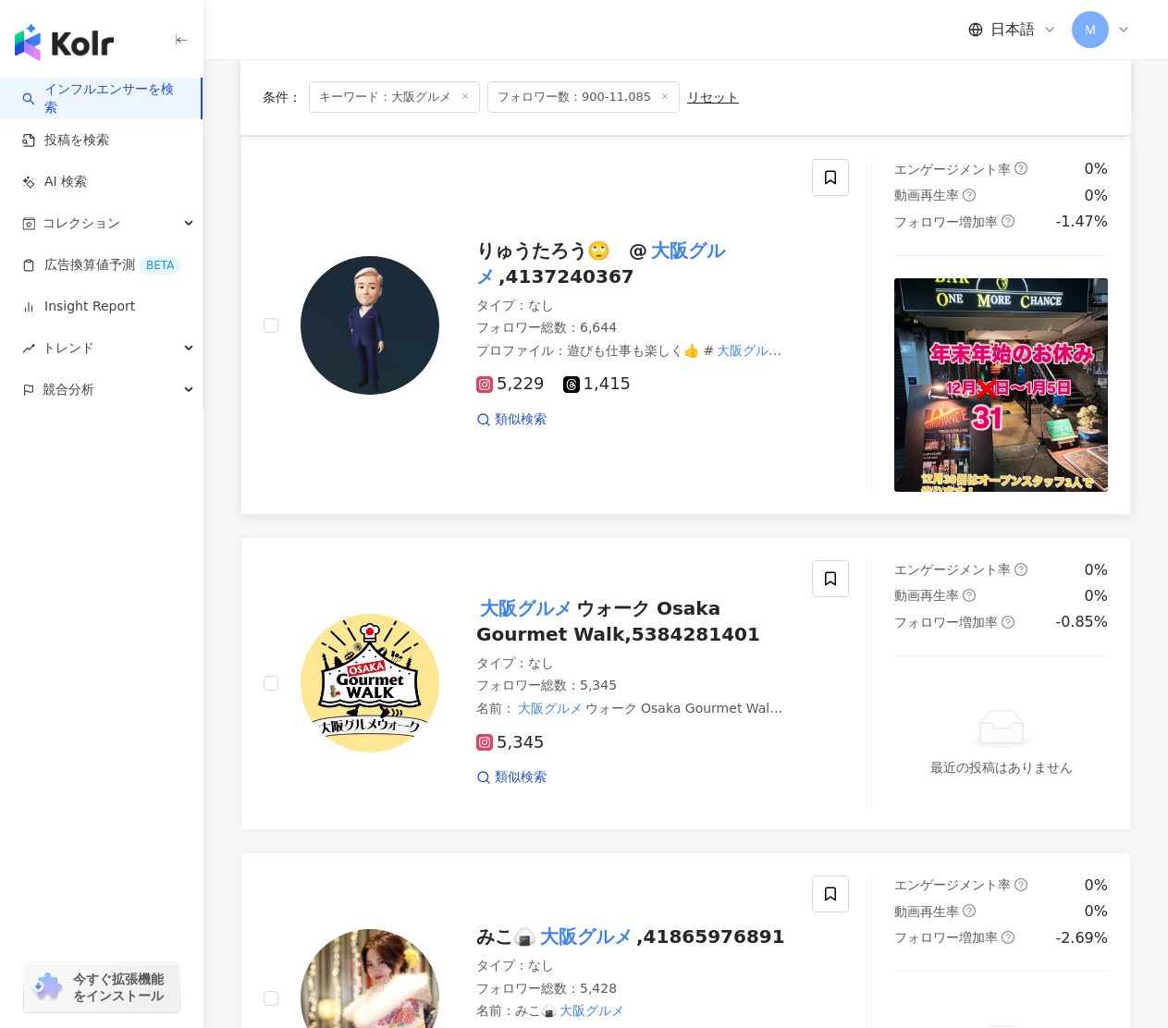
click at [570, 265] on span ",4137240367" at bounding box center [566, 276] width 136 height 22
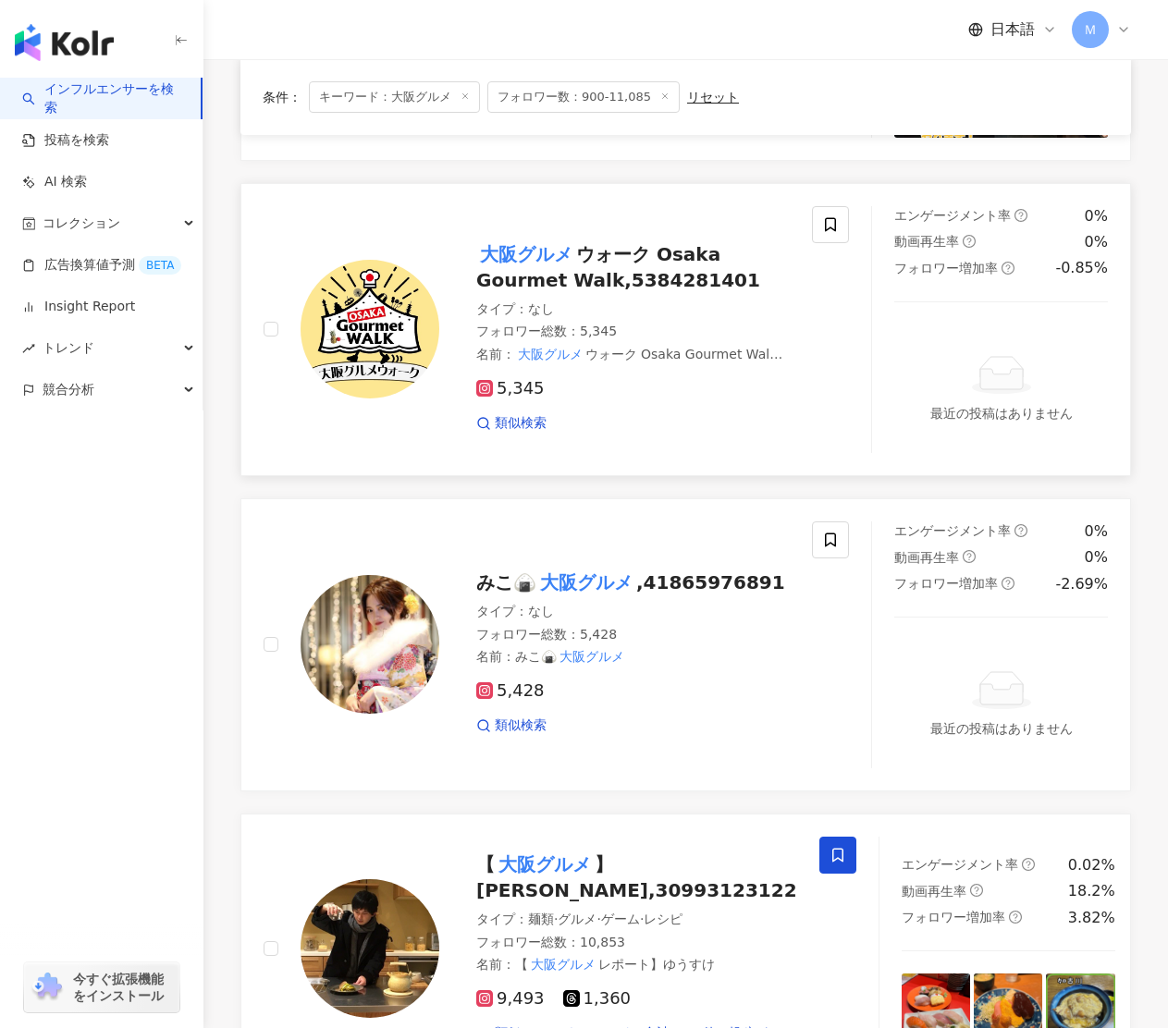
scroll to position [3092, 0]
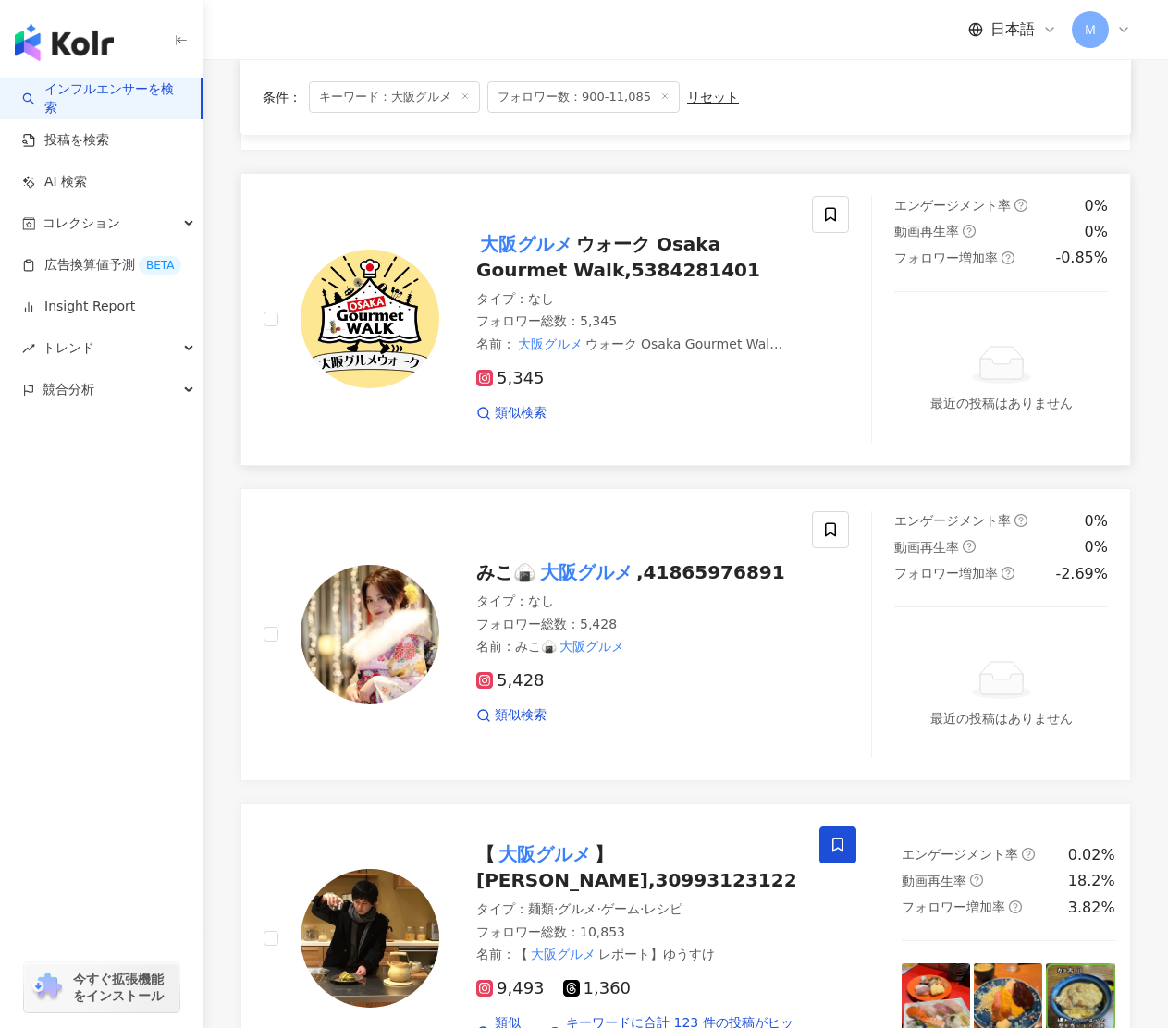
click at [595, 233] on span "ウォーク Osaka Gourmet Walk,5384281401" at bounding box center [618, 257] width 284 height 48
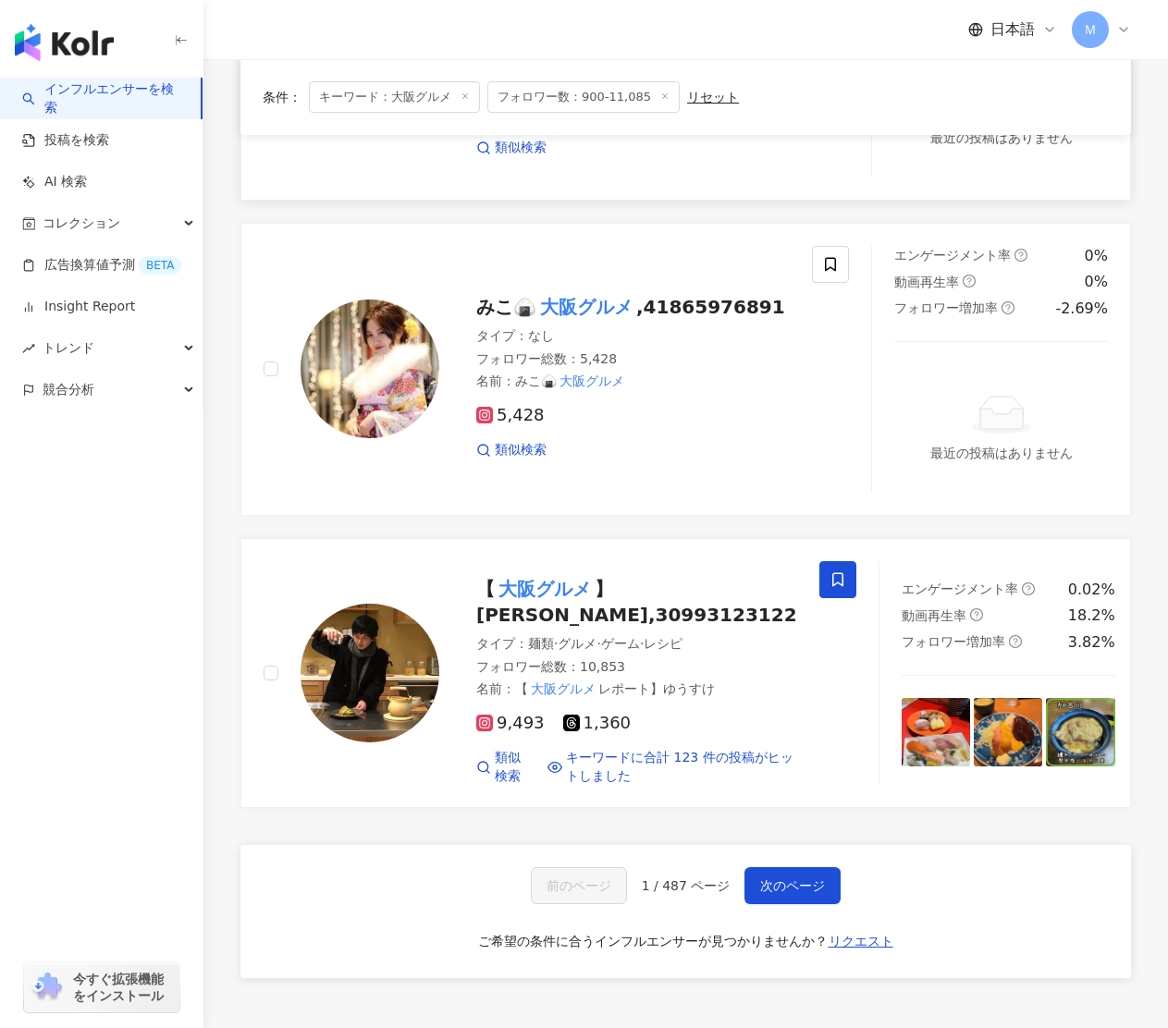
scroll to position [3361, 0]
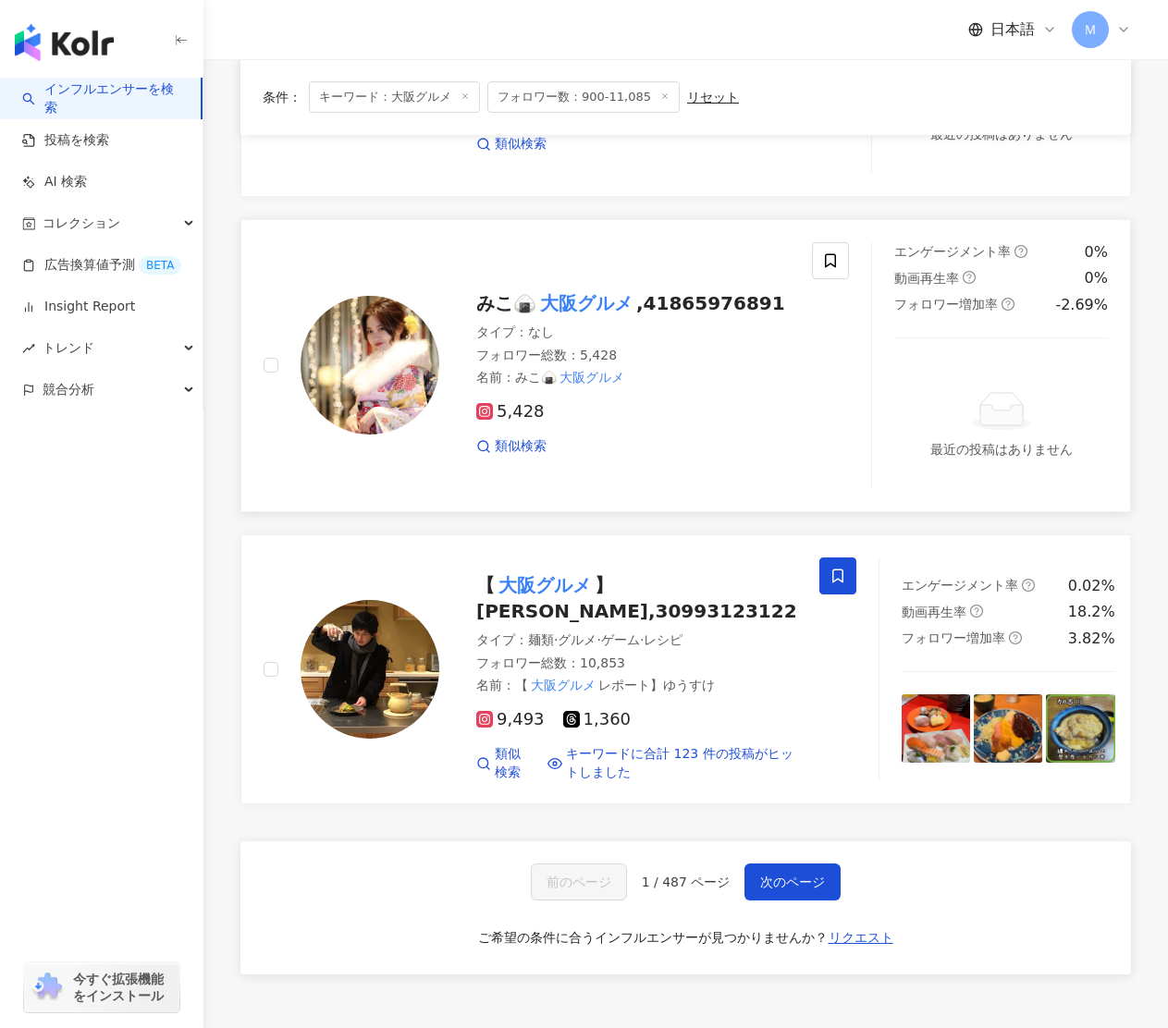
click at [657, 292] on span ",41865976891" at bounding box center [710, 303] width 149 height 22
click at [613, 574] on span "】熟成ゆうすけ,30993123122" at bounding box center [636, 598] width 321 height 48
click at [777, 864] on button "次のページ" at bounding box center [792, 882] width 96 height 37
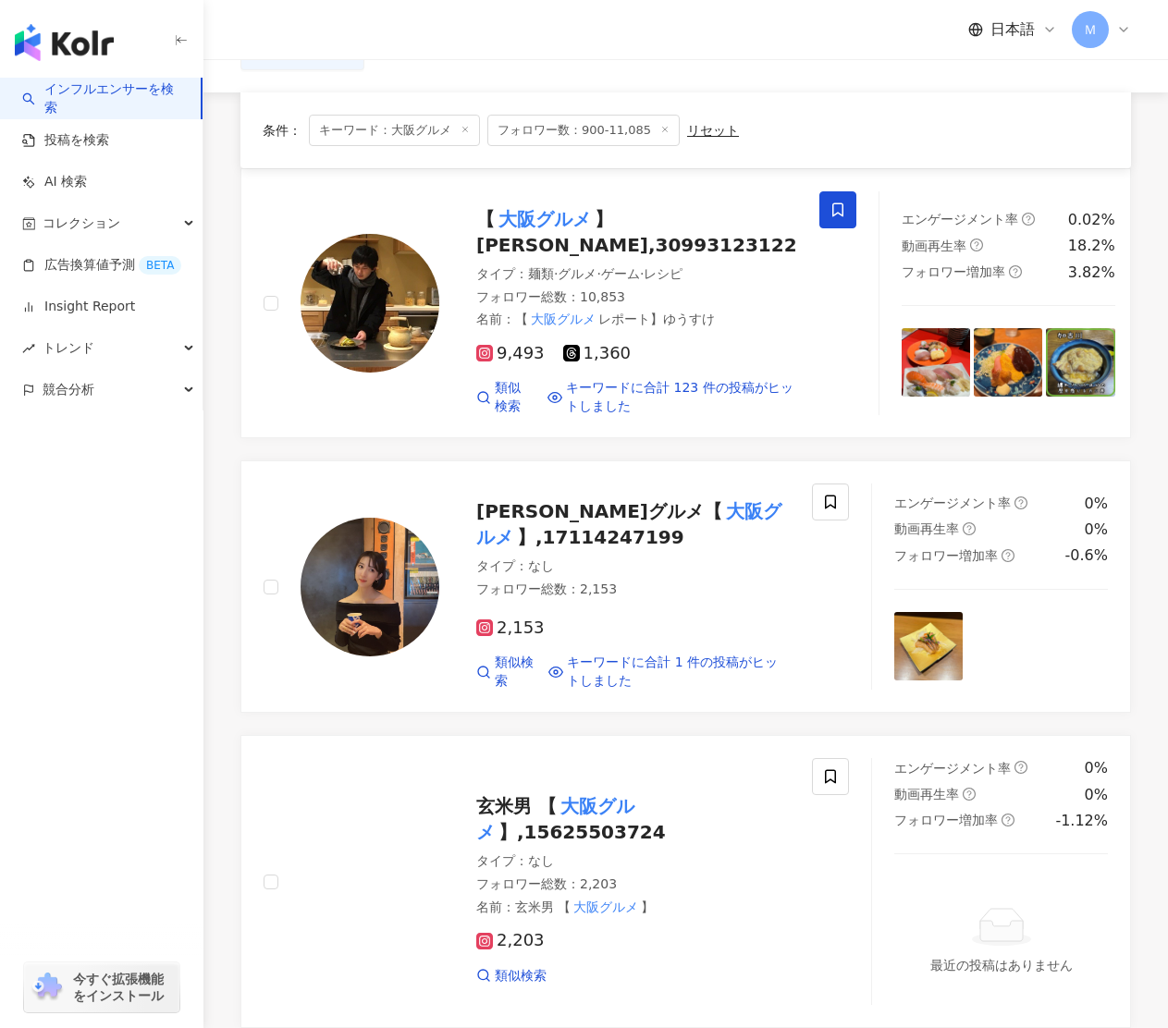
scroll to position [0, 0]
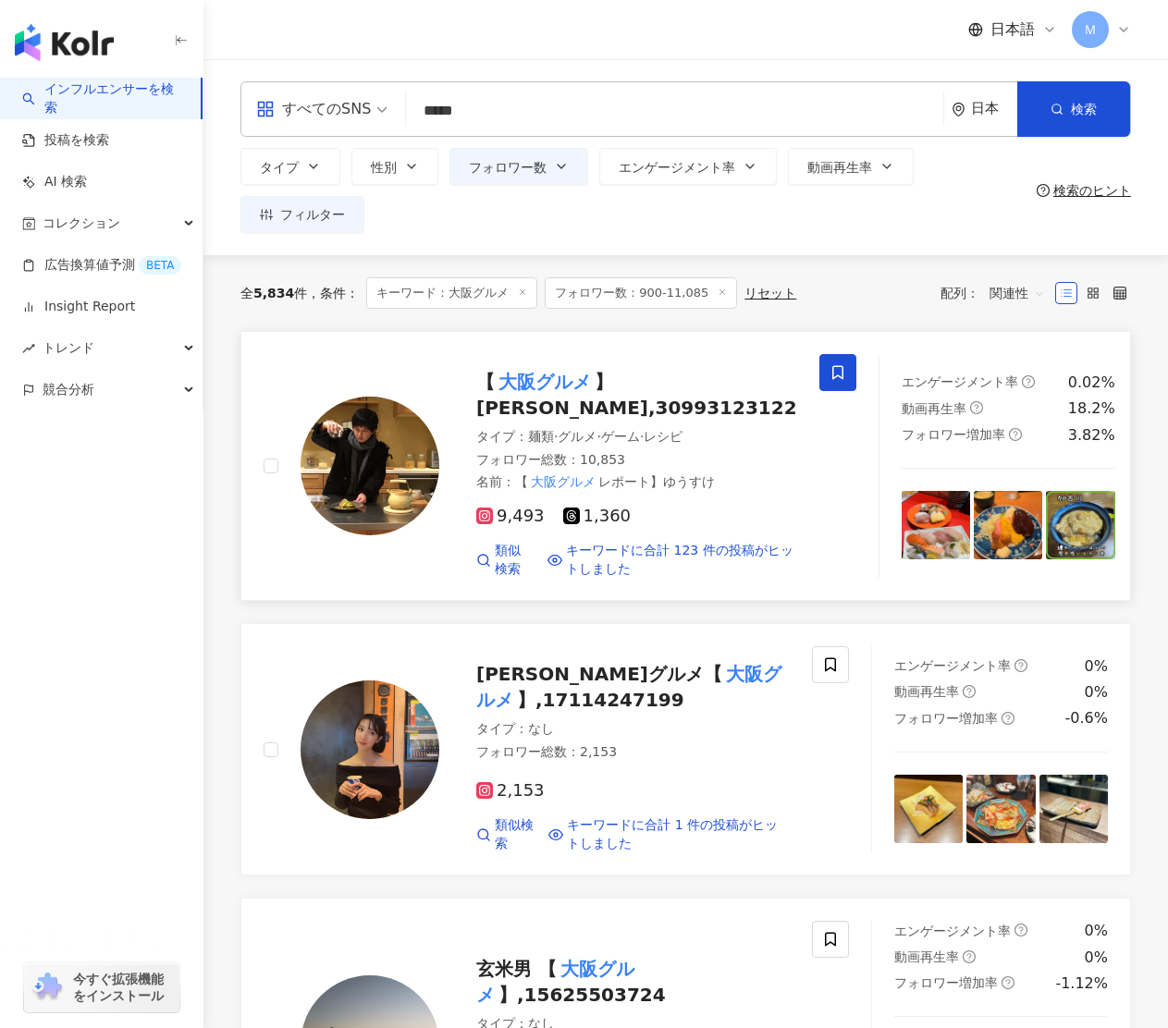
click at [655, 386] on span "】熟成ゆうすけ,30993123122" at bounding box center [636, 395] width 321 height 48
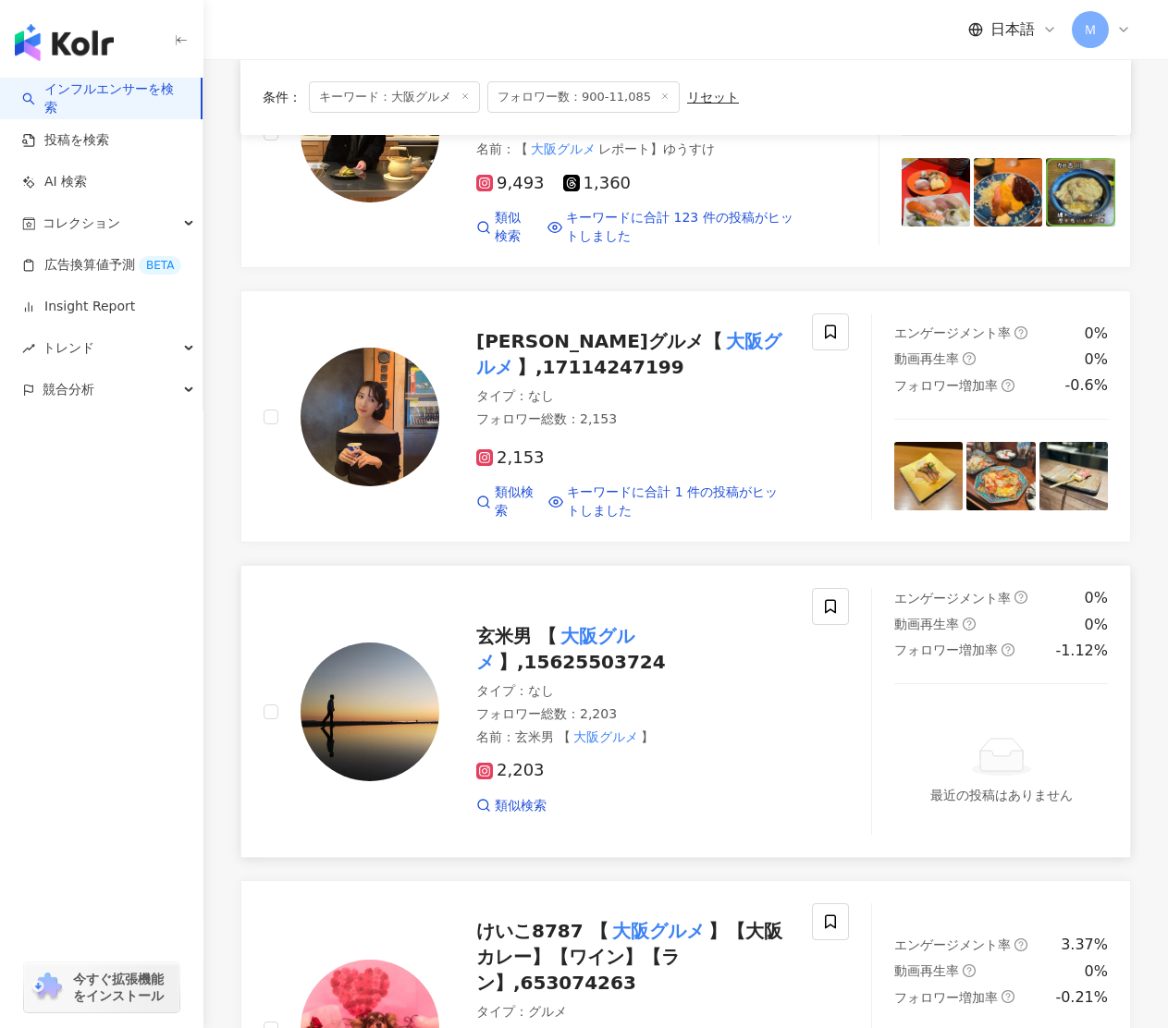
scroll to position [297, 0]
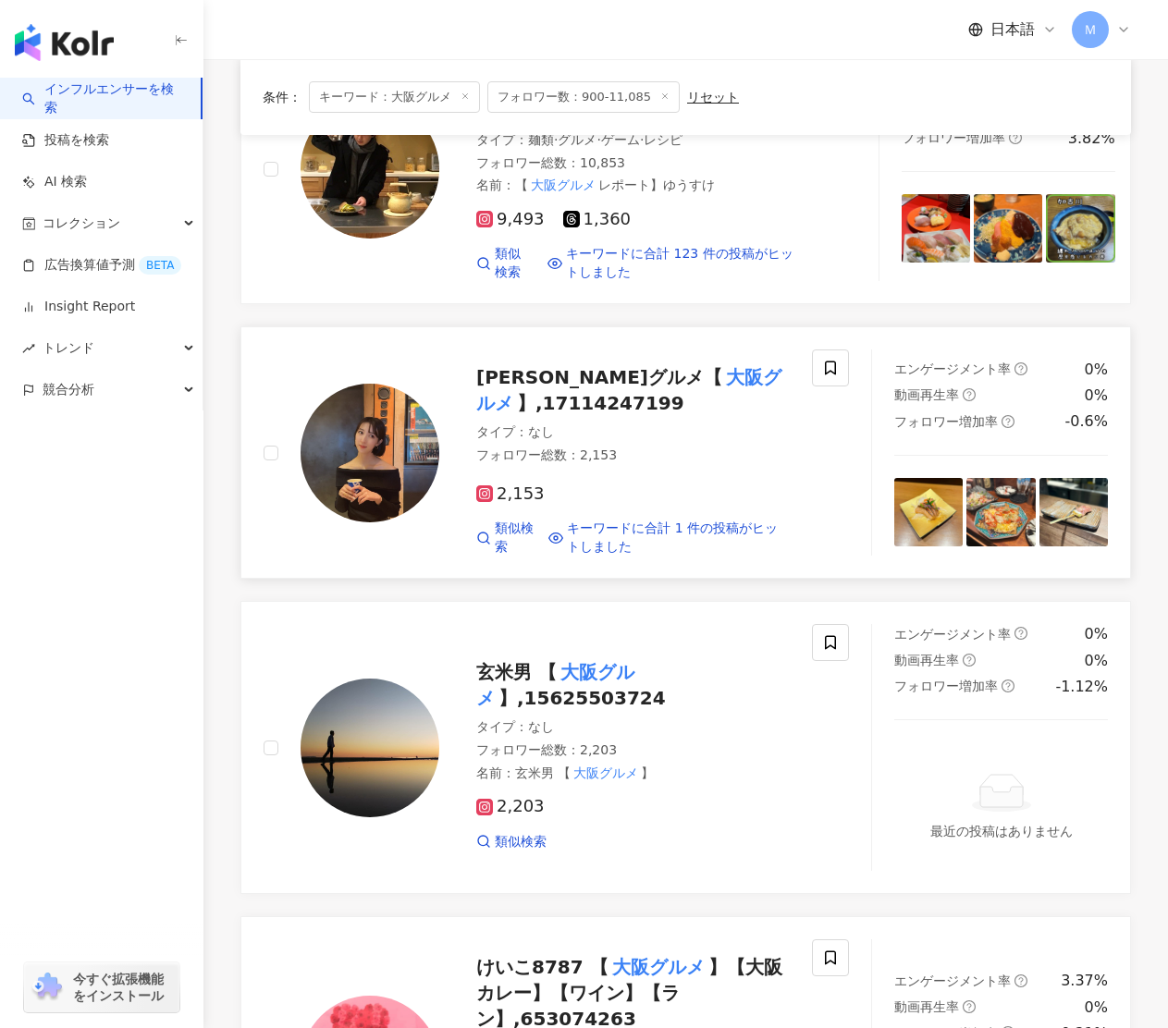
click at [538, 400] on span "】,17114247199" at bounding box center [600, 403] width 167 height 22
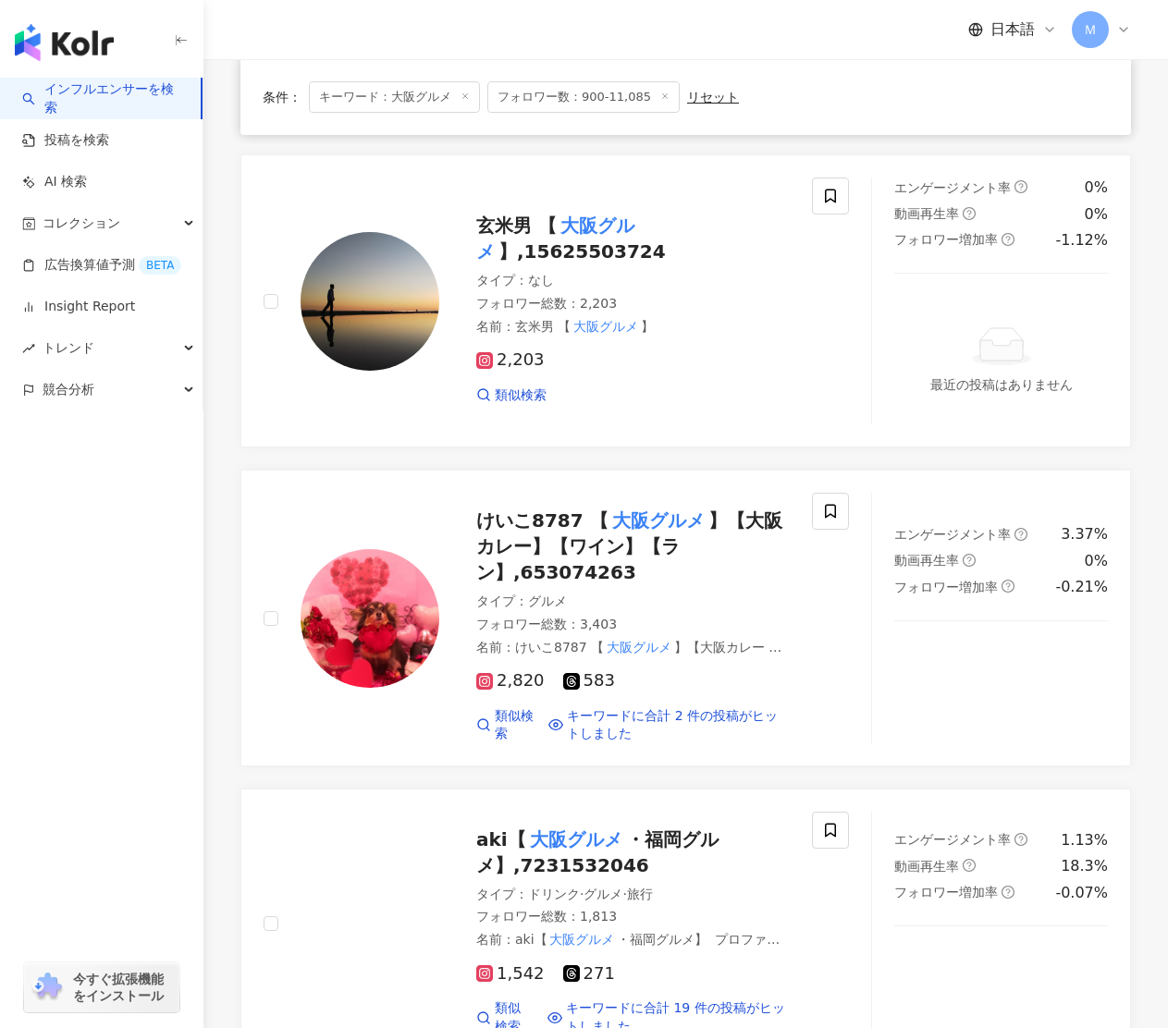
scroll to position [753, 0]
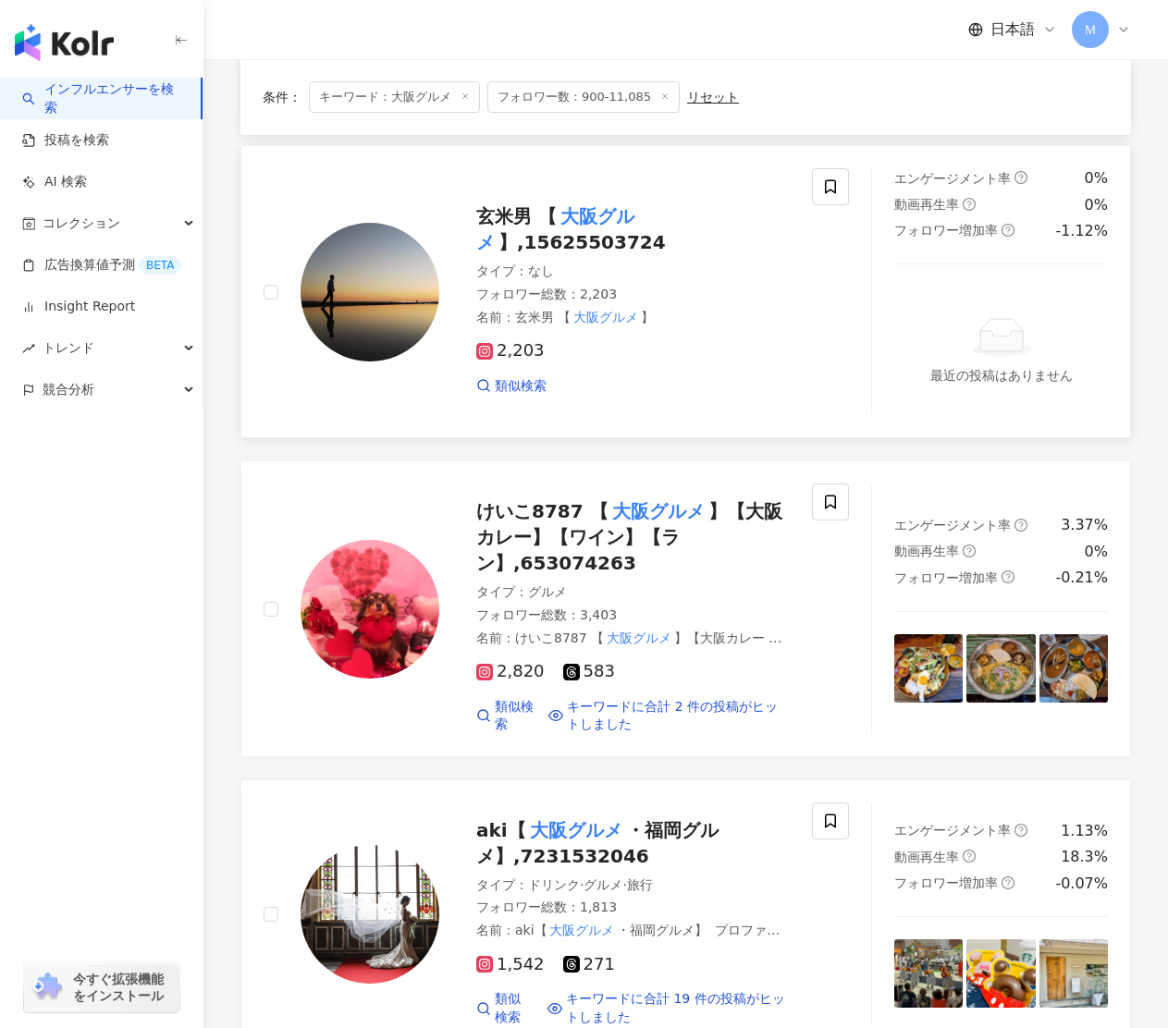
click at [543, 233] on span "】,15625503724" at bounding box center [581, 242] width 167 height 22
click at [549, 506] on span "けいこ8787 【" at bounding box center [542, 511] width 132 height 22
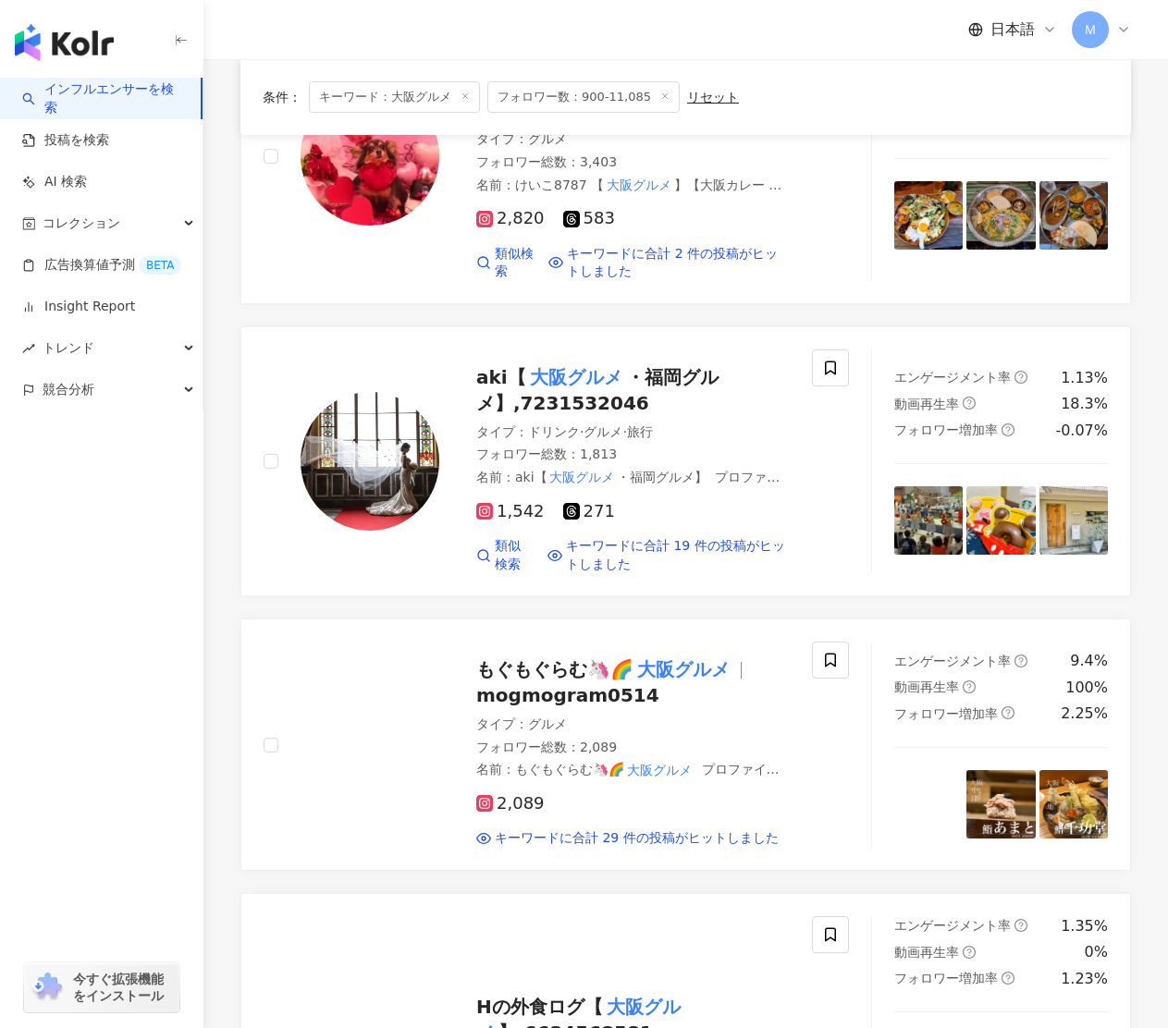
scroll to position [1237, 0]
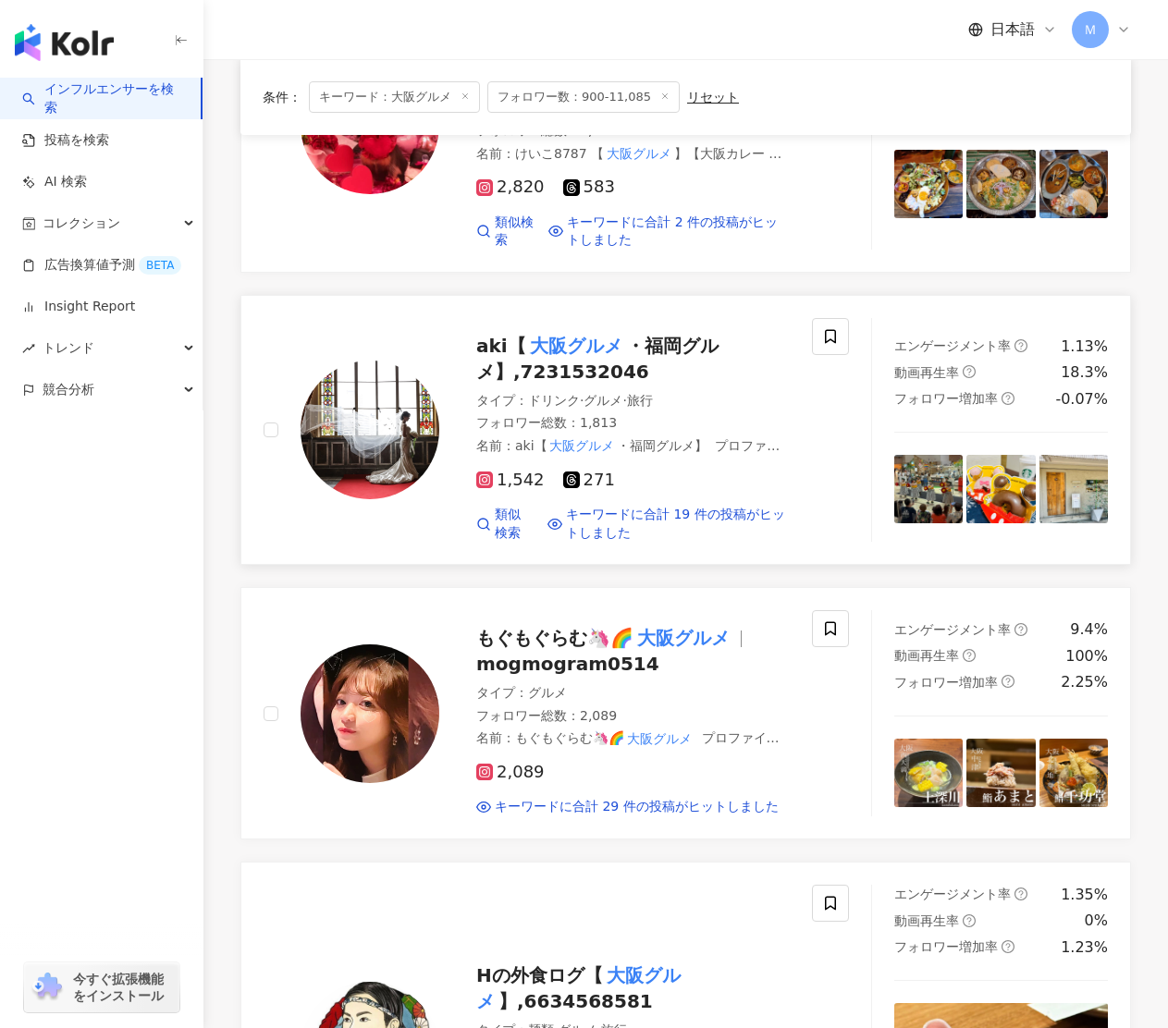
click at [576, 350] on span "・福岡グルメ】,7231532046" at bounding box center [597, 359] width 242 height 48
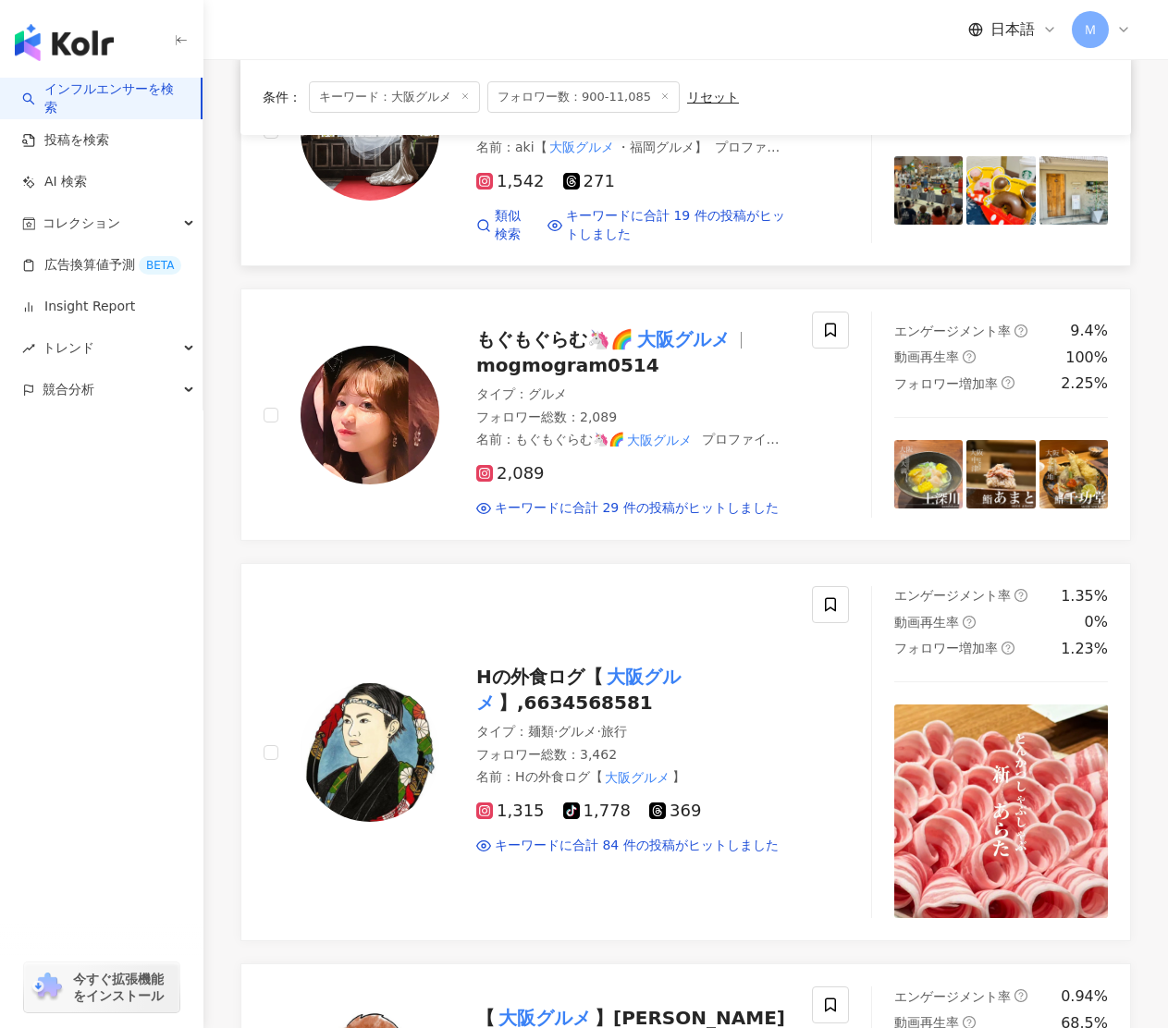
scroll to position [1537, 0]
click at [537, 327] on span "もぐもぐらむ🦄🌈" at bounding box center [554, 338] width 157 height 22
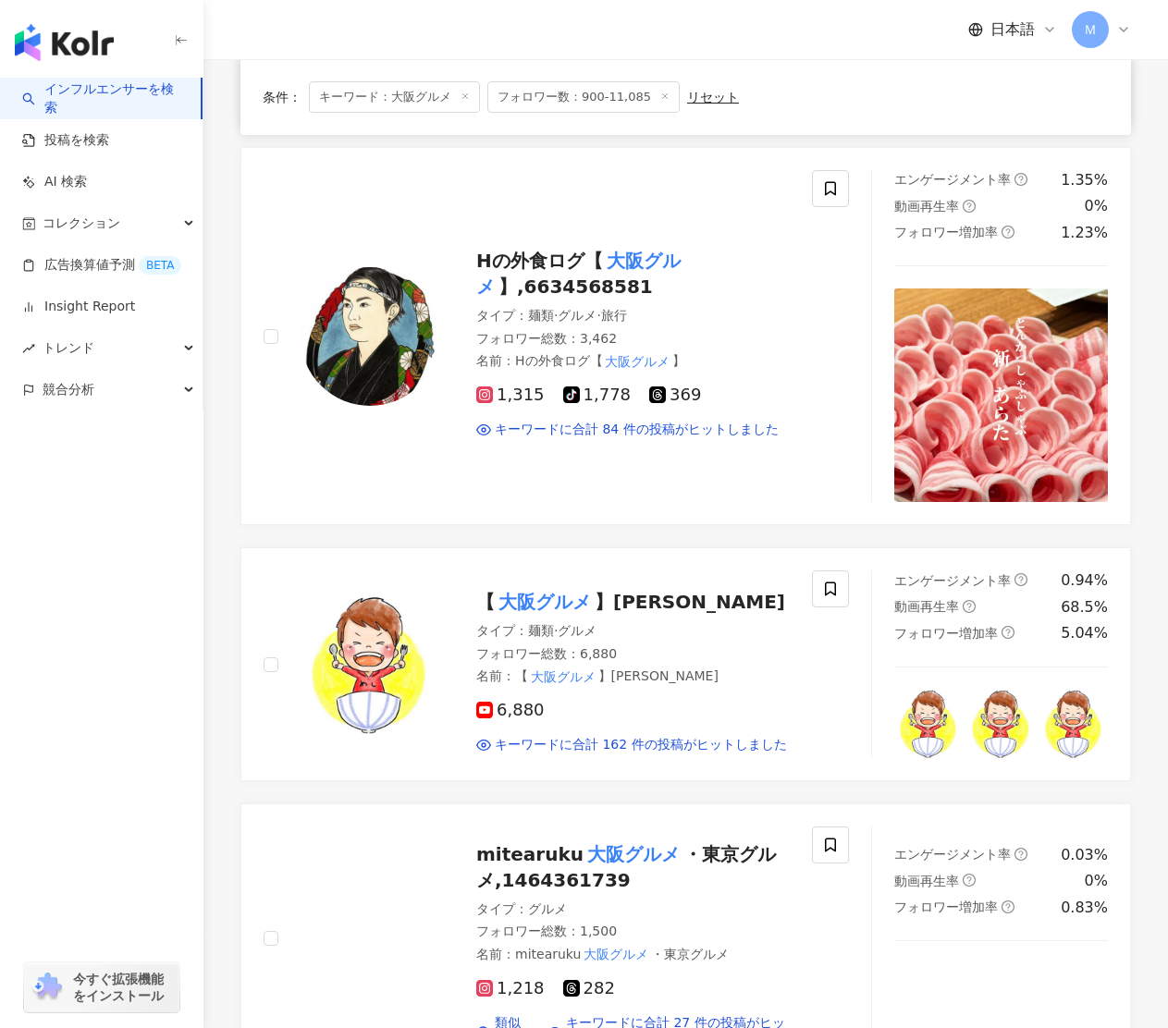
scroll to position [1946, 0]
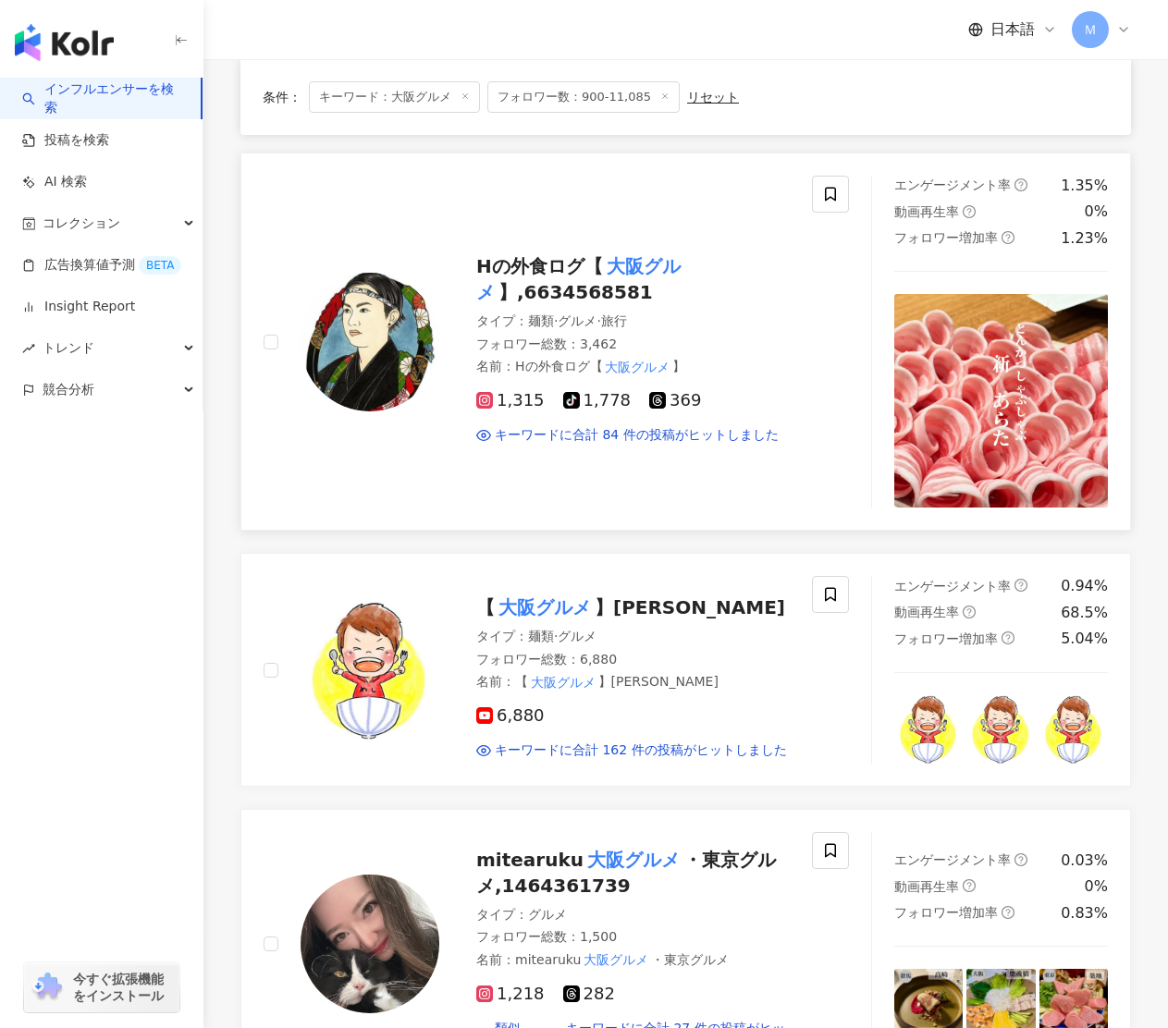
click at [555, 255] on span "Hの外食ログ【" at bounding box center [539, 266] width 127 height 22
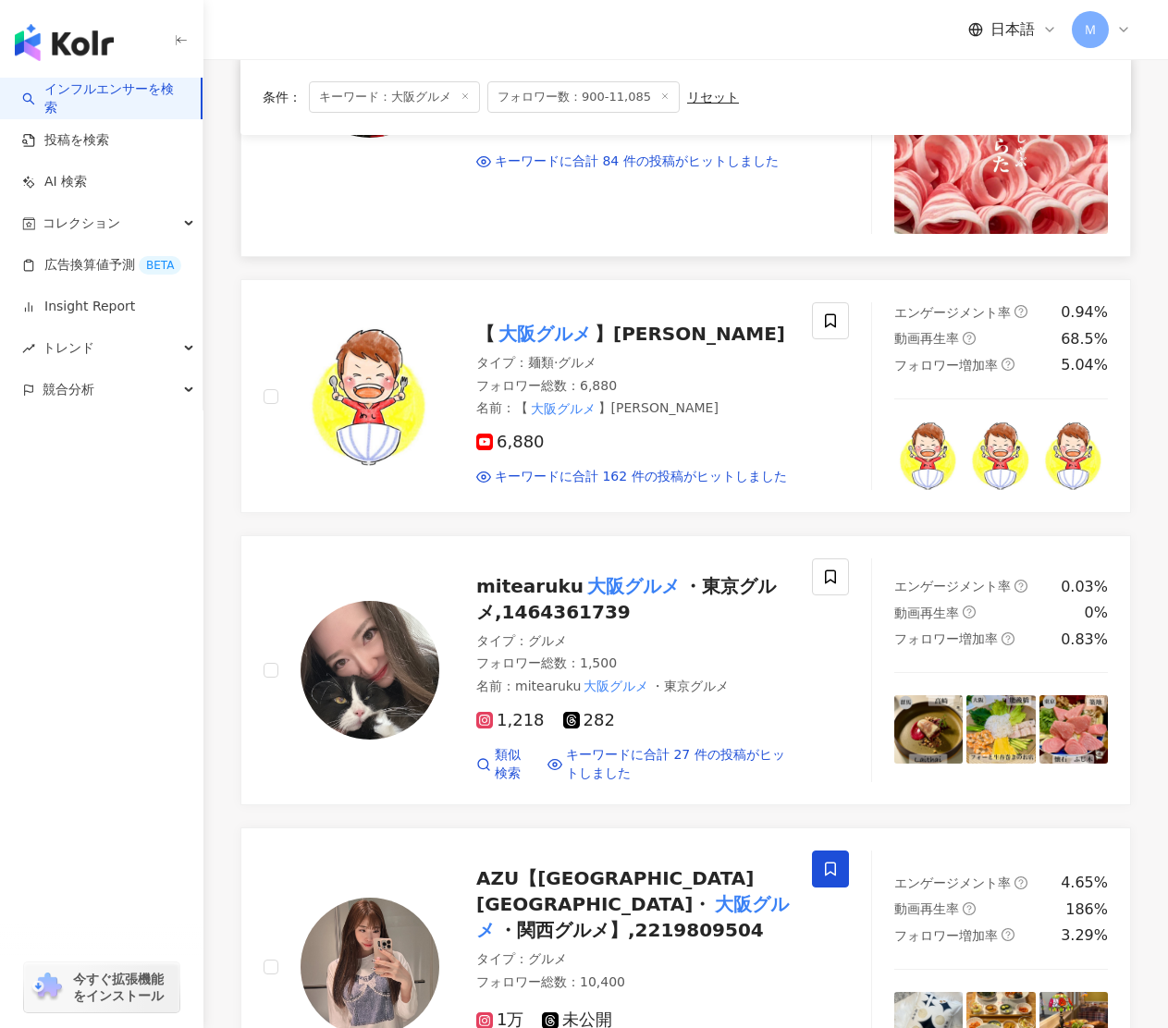
scroll to position [2226, 0]
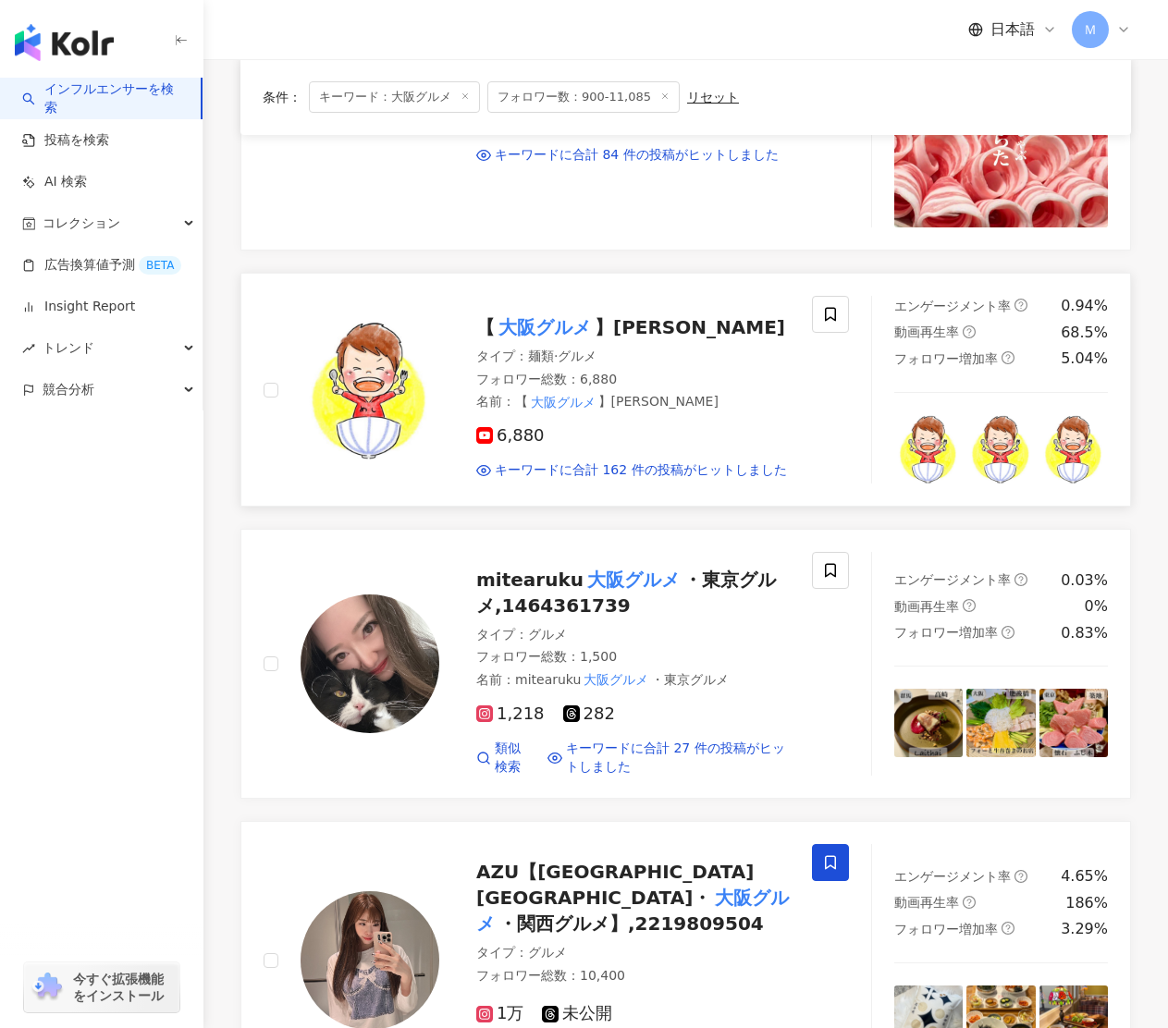
click at [697, 316] on span "】ひぐたつちゃんねる" at bounding box center [690, 327] width 190 height 22
